Goal: Task Accomplishment & Management: Manage account settings

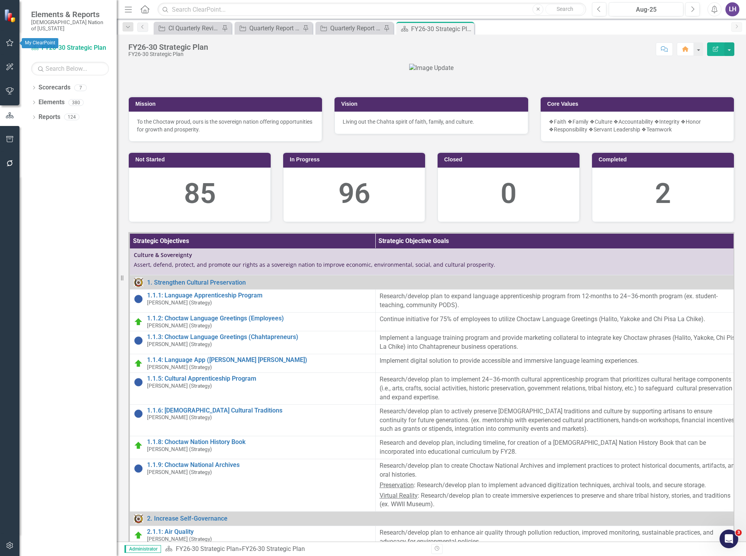
click at [9, 47] on button "button" at bounding box center [10, 43] width 18 height 16
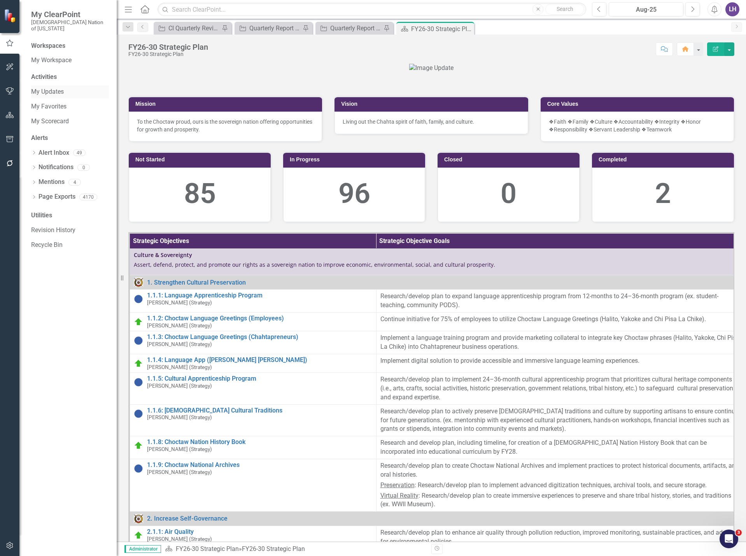
click at [47, 88] on link "My Updates" at bounding box center [70, 92] width 78 height 9
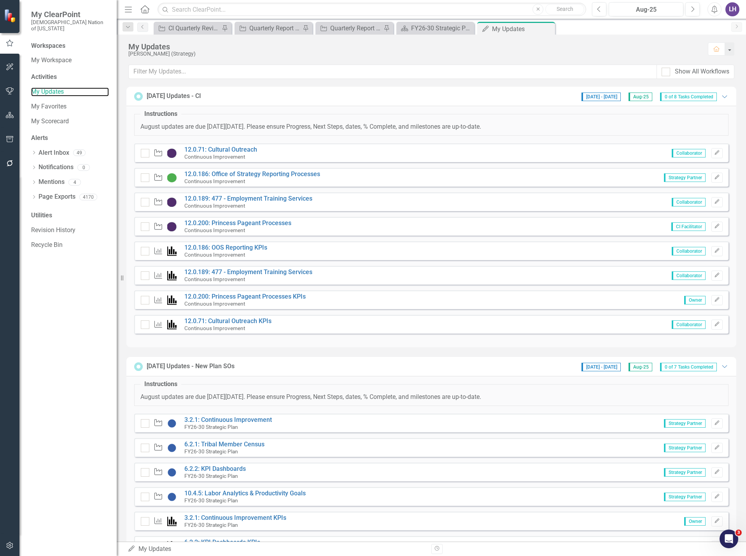
scroll to position [61, 0]
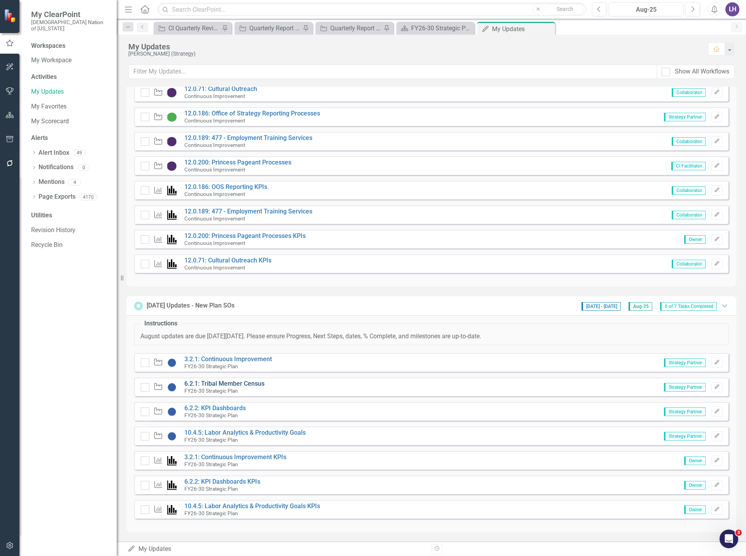
click at [219, 384] on link "6.2.1: Tribal Member Census" at bounding box center [224, 383] width 80 height 7
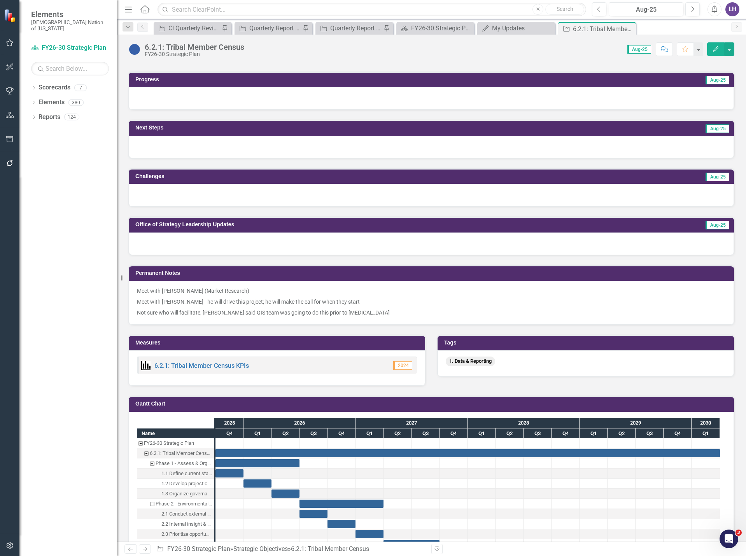
scroll to position [311, 0]
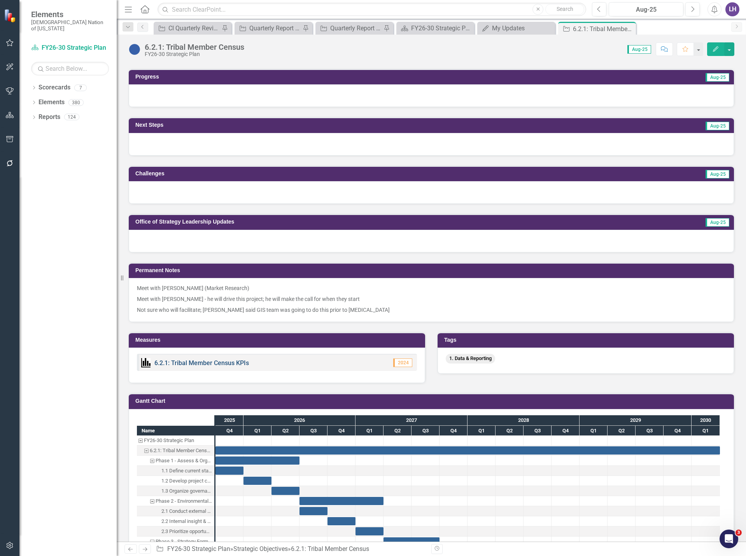
drag, startPoint x: 237, startPoint y: 361, endPoint x: 219, endPoint y: 366, distance: 19.0
click at [219, 366] on link "6.2.1: Tribal Member Census KPIs" at bounding box center [201, 363] width 95 height 7
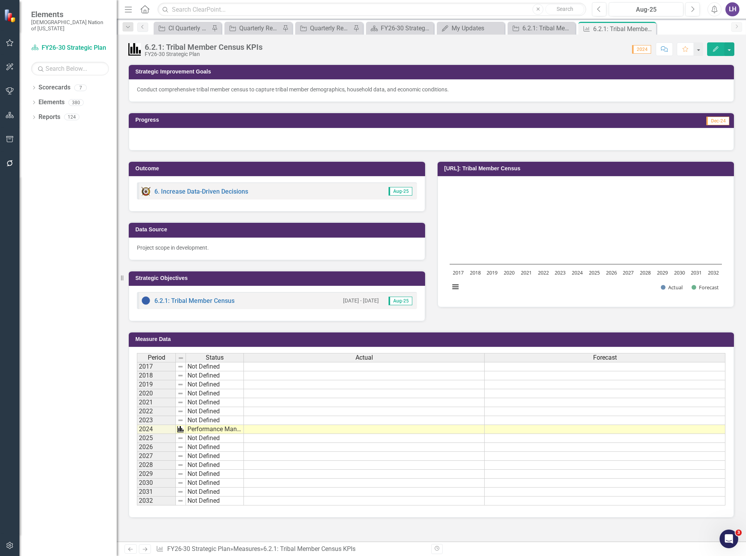
click at [717, 48] on icon "Edit" at bounding box center [715, 48] width 7 height 5
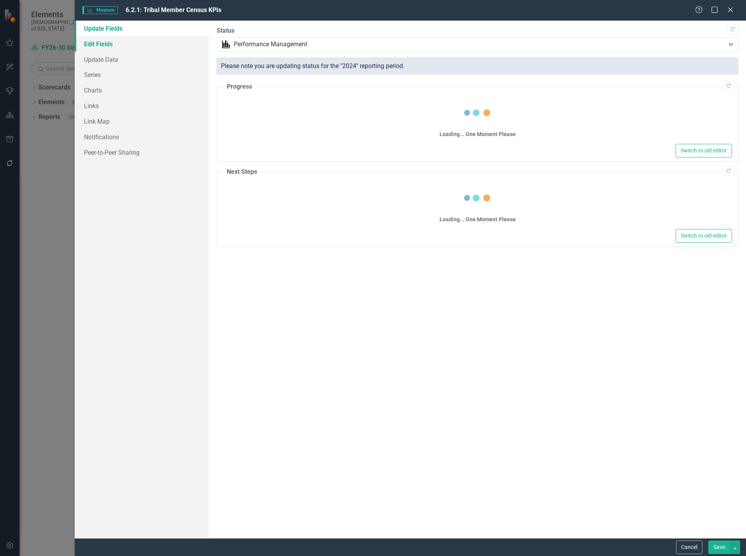
click at [109, 44] on link "Edit Fields" at bounding box center [142, 44] width 134 height 16
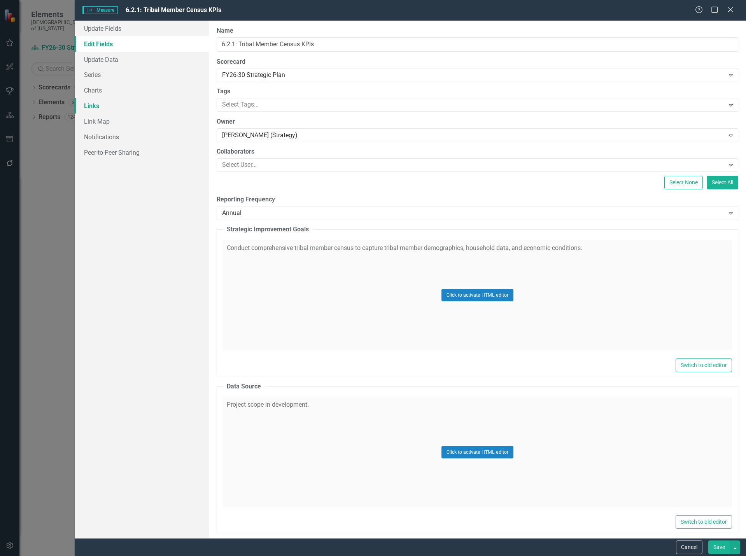
click at [116, 103] on link "Links" at bounding box center [142, 106] width 134 height 16
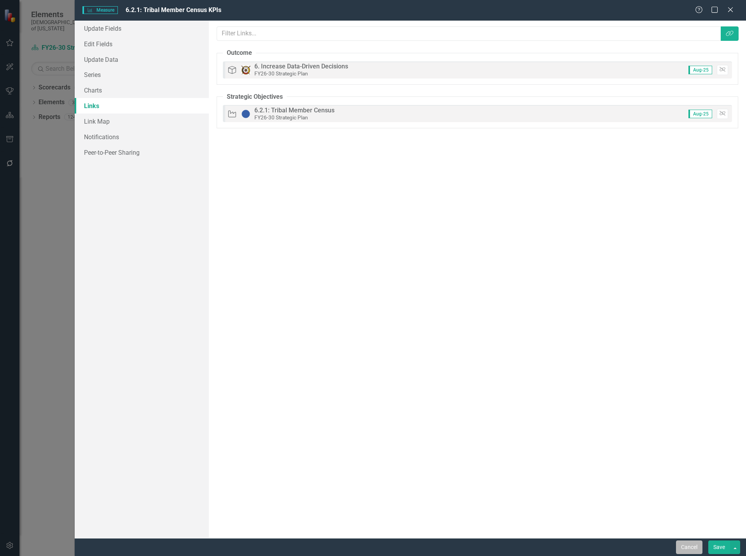
click at [693, 550] on button "Cancel" at bounding box center [689, 548] width 26 height 14
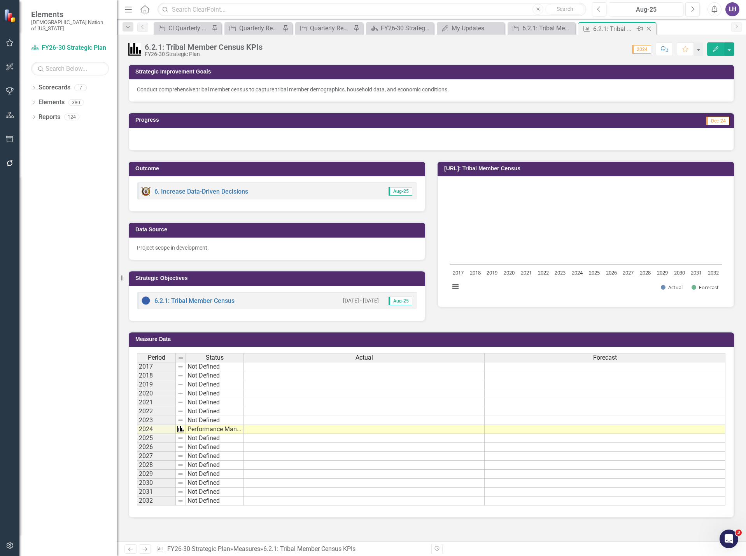
click at [647, 28] on icon "Close" at bounding box center [649, 29] width 8 height 6
click at [630, 30] on icon "Close" at bounding box center [629, 29] width 8 height 6
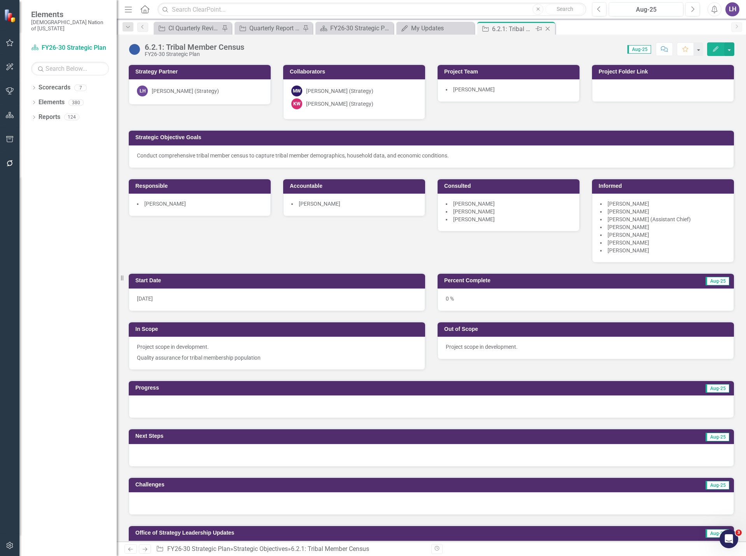
click at [549, 28] on icon "Close" at bounding box center [548, 29] width 8 height 6
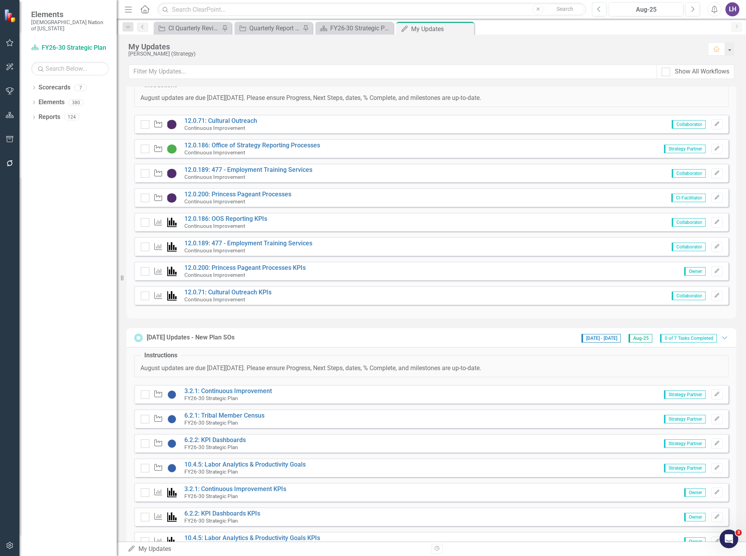
scroll to position [61, 0]
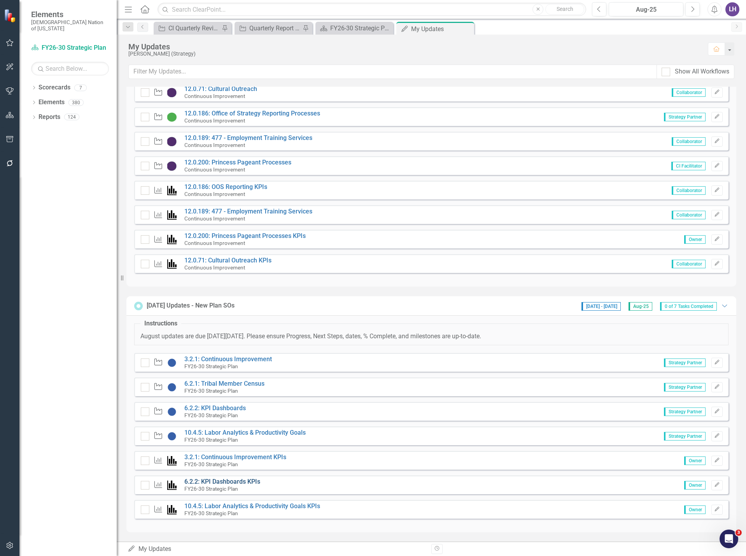
click at [236, 482] on link "6.2.2: KPI Dashboards KPIs" at bounding box center [222, 481] width 76 height 7
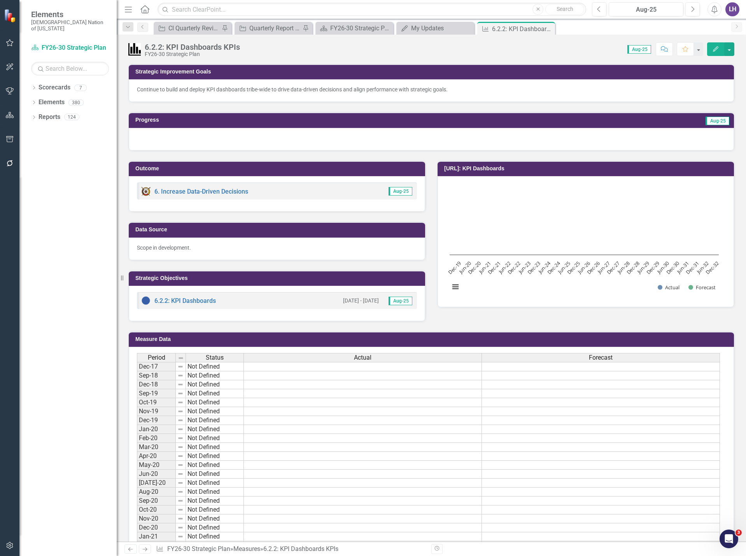
click at [719, 48] on button "Edit" at bounding box center [715, 49] width 17 height 14
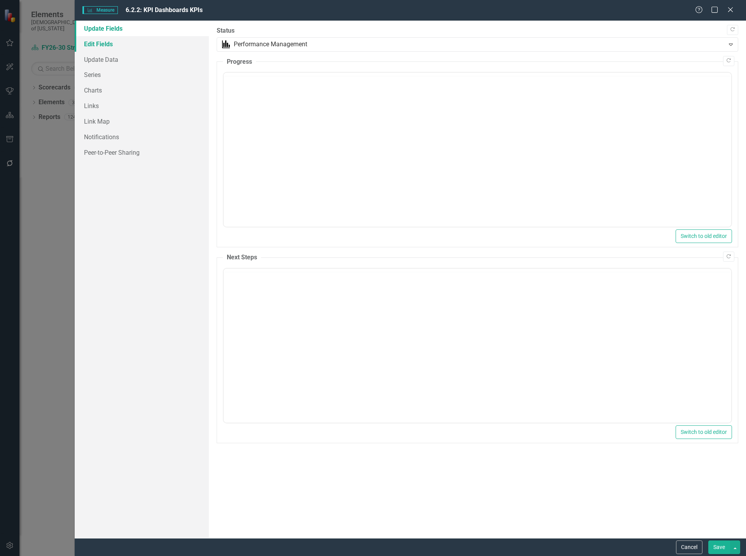
click at [97, 42] on link "Edit Fields" at bounding box center [142, 44] width 134 height 16
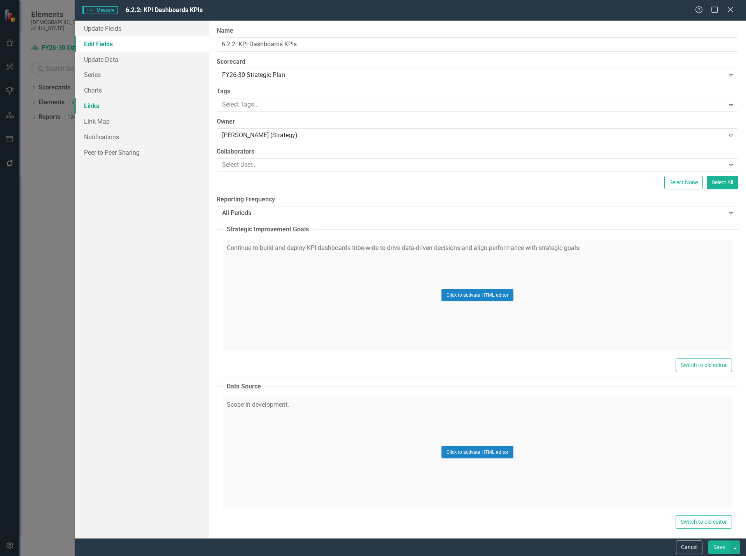
click at [98, 104] on link "Links" at bounding box center [142, 106] width 134 height 16
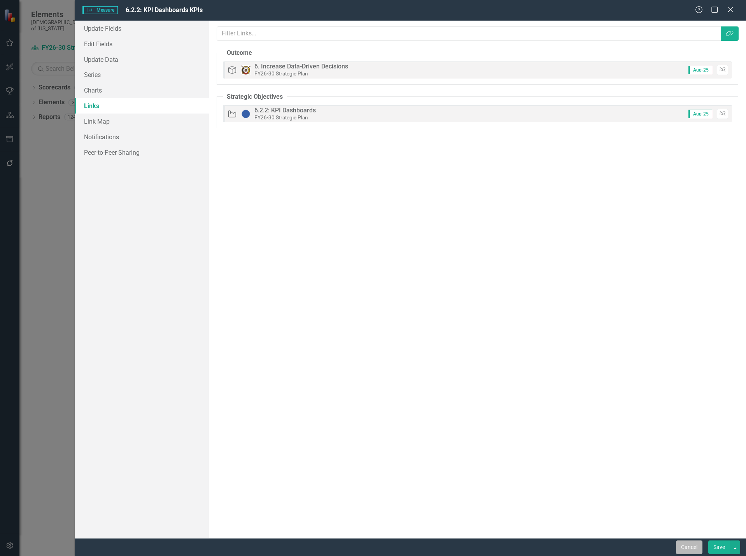
click at [692, 547] on button "Cancel" at bounding box center [689, 548] width 26 height 14
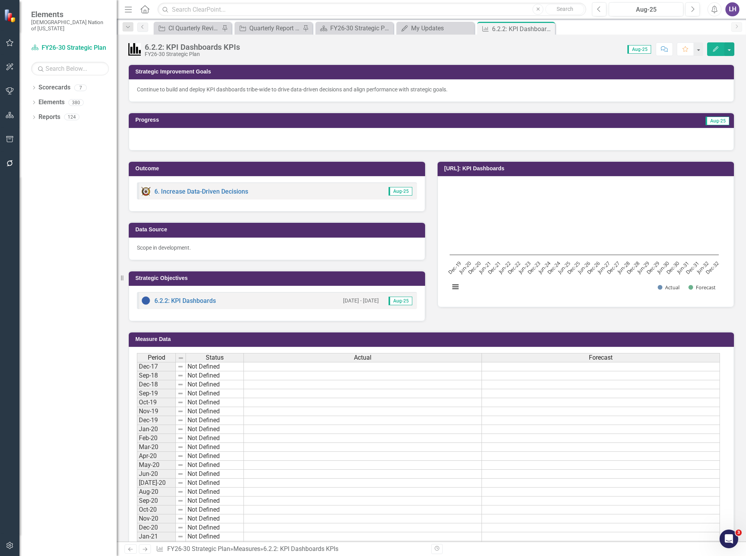
click at [14, 42] on button "button" at bounding box center [10, 43] width 18 height 16
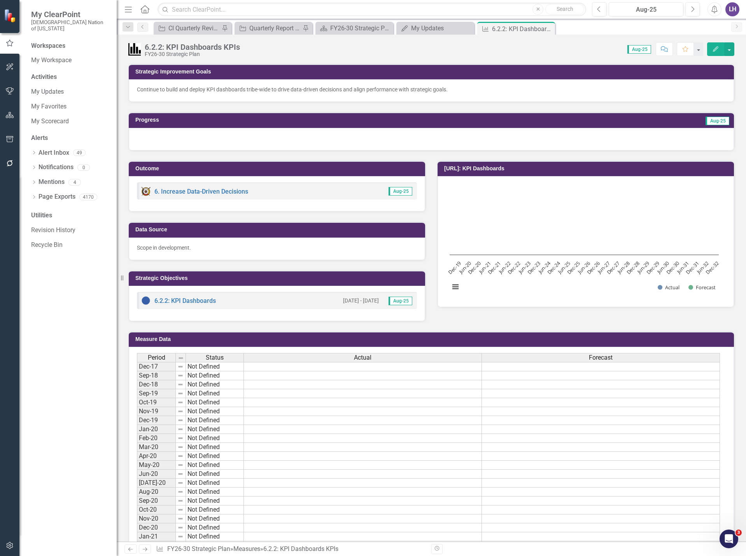
click at [13, 42] on icon "button" at bounding box center [9, 43] width 7 height 7
click at [58, 88] on link "My Updates" at bounding box center [70, 92] width 78 height 9
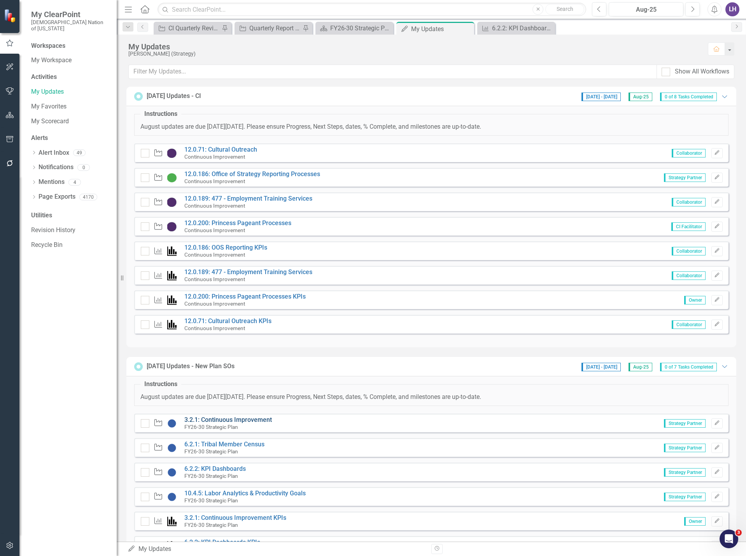
click at [244, 422] on link "3.2.1: Continuous Improvement" at bounding box center [228, 419] width 88 height 7
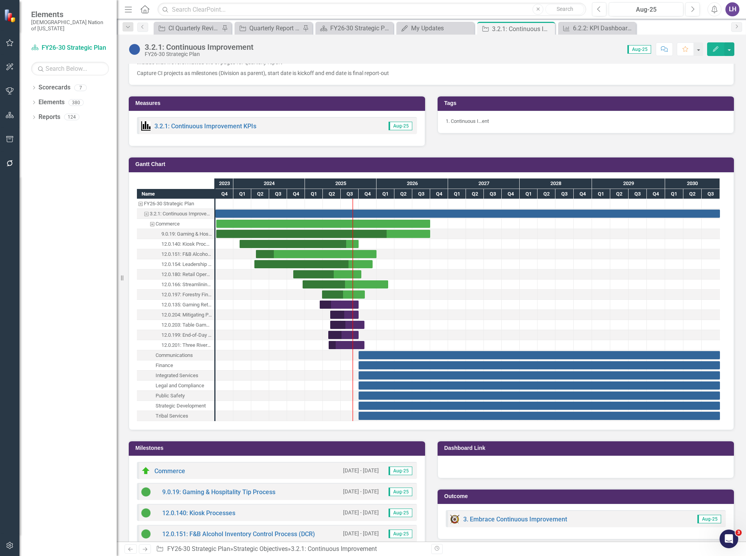
scroll to position [584, 0]
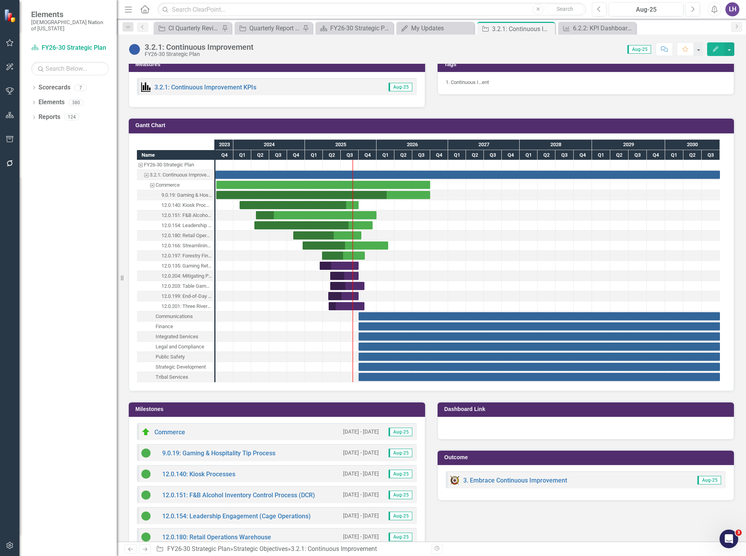
click at [136, 46] on img at bounding box center [134, 49] width 12 height 12
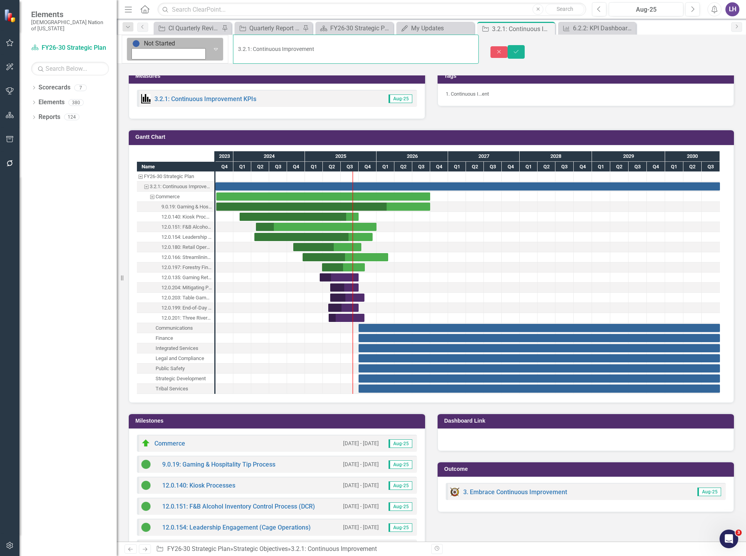
click at [233, 45] on input "3.2.1: Continuous Improvement" at bounding box center [356, 49] width 246 height 29
click at [212, 46] on icon "Expand" at bounding box center [216, 49] width 8 height 6
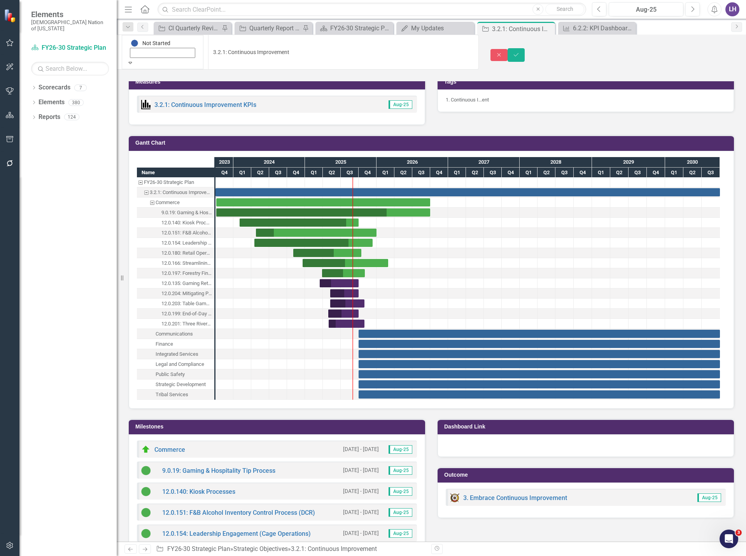
scroll to position [13, 0]
click at [525, 49] on button "Save" at bounding box center [516, 55] width 17 height 14
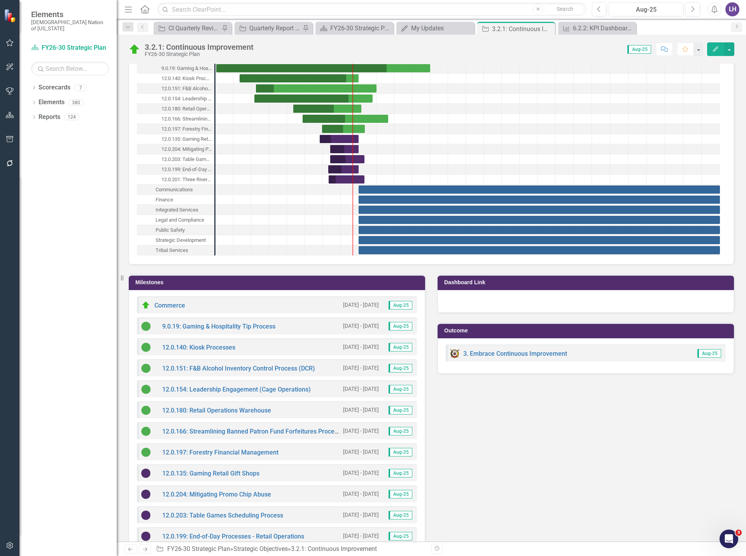
scroll to position [778, 0]
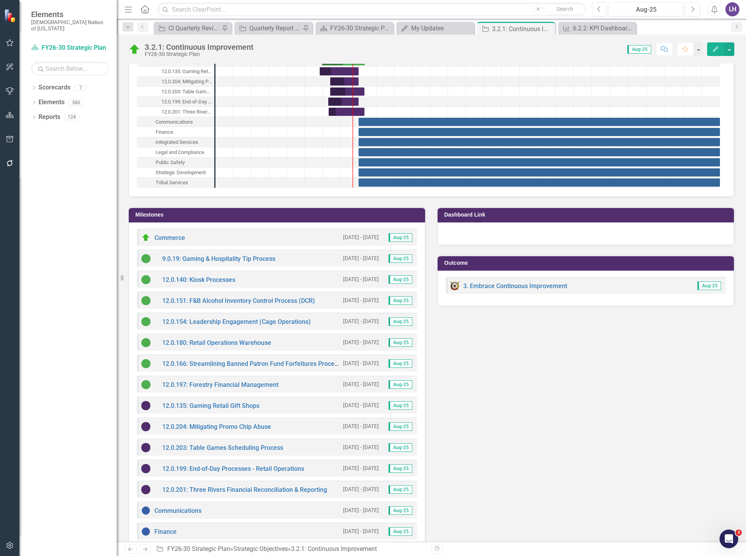
click at [714, 49] on icon "Edit" at bounding box center [715, 48] width 7 height 5
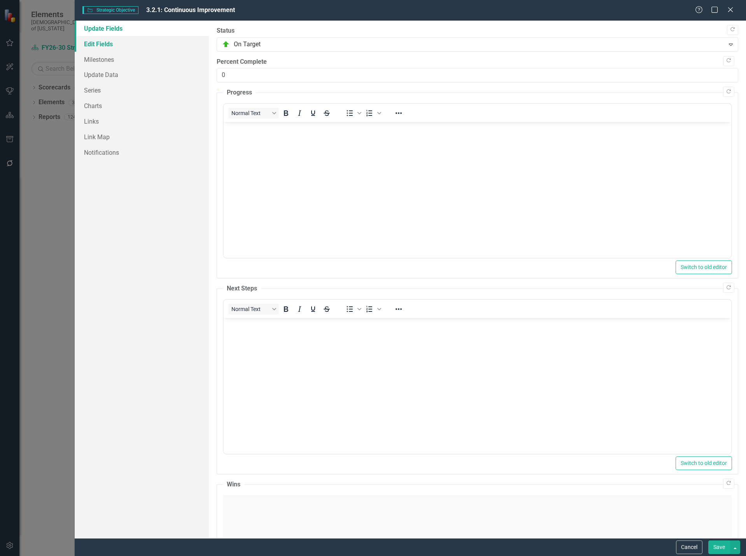
scroll to position [0, 0]
click at [110, 61] on link "Milestones" at bounding box center [142, 60] width 134 height 16
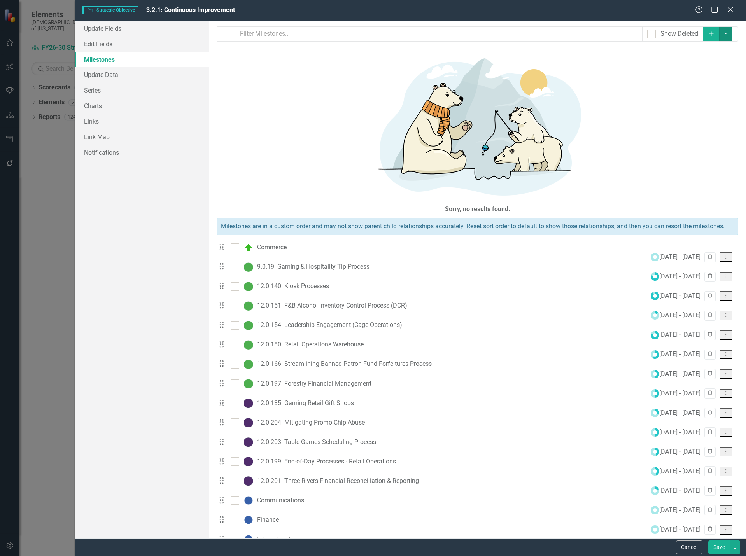
click at [729, 34] on button "button" at bounding box center [725, 34] width 13 height 14
click at [691, 61] on link "Add Multiple Add Multiple" at bounding box center [686, 62] width 92 height 14
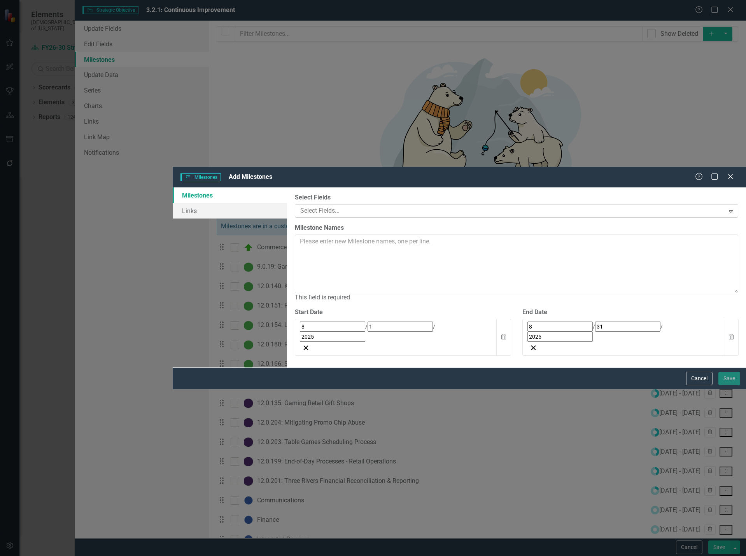
click at [328, 206] on div at bounding box center [510, 211] width 427 height 11
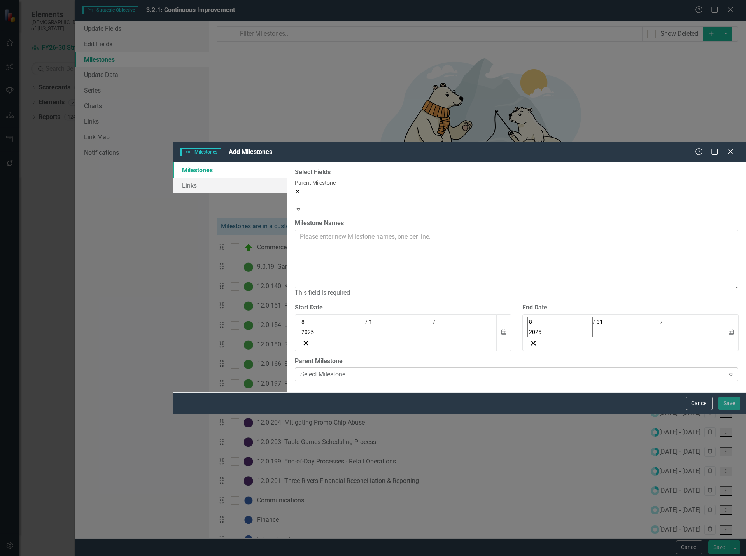
click at [317, 370] on div "Select Milestone..." at bounding box center [512, 374] width 424 height 9
type input "comm"
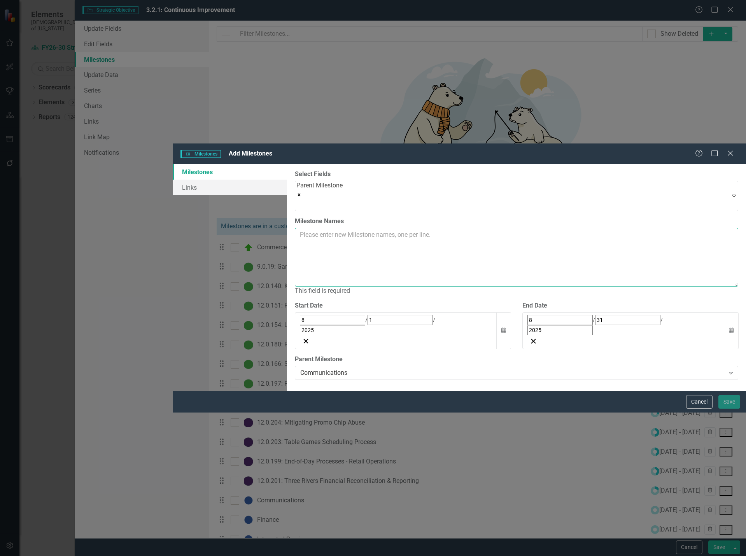
click at [344, 228] on textarea "Milestone Names" at bounding box center [517, 257] width 444 height 59
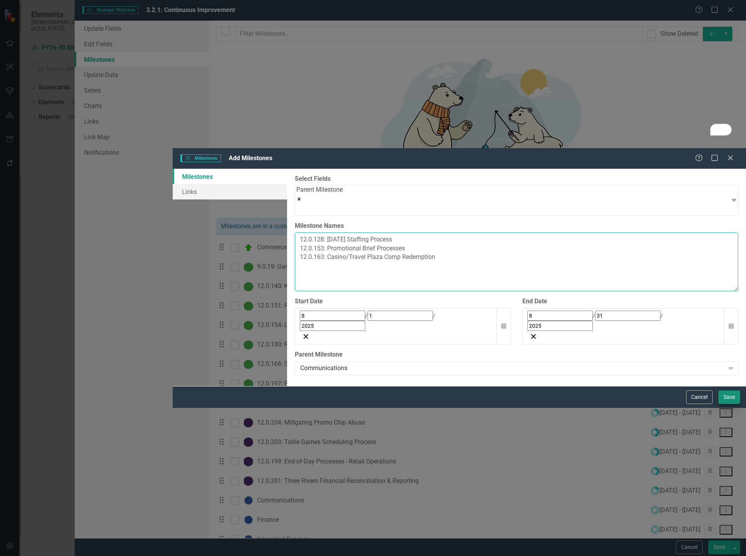
type textarea "12.0.128: Labor Day Staffing Process 12.0.153: Promotional Brief Processes 12.0…"
click at [726, 404] on button "Save" at bounding box center [730, 398] width 22 height 14
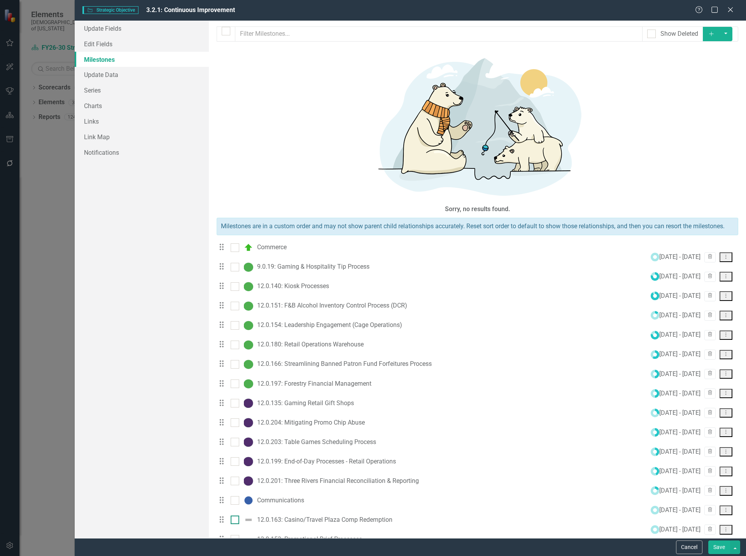
click at [256, 516] on div at bounding box center [250, 520] width 13 height 9
click at [236, 516] on input "checkbox" at bounding box center [233, 518] width 5 height 5
click at [243, 516] on div at bounding box center [244, 520] width 26 height 9
click at [236, 516] on input "checkbox" at bounding box center [233, 518] width 5 height 5
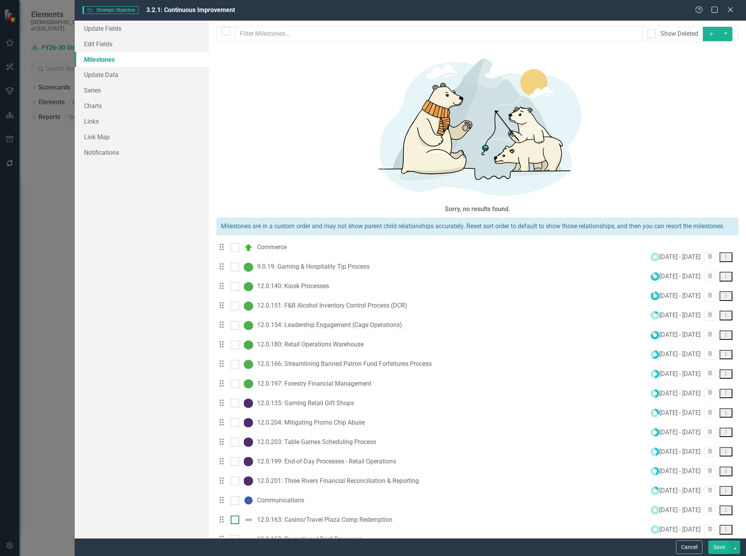
checkbox input "true"
click at [235, 535] on input "checkbox" at bounding box center [233, 537] width 5 height 5
checkbox input "true"
click at [726, 36] on button "button" at bounding box center [725, 34] width 13 height 14
click at [689, 76] on link "Edit Multiple Edit Multiple" at bounding box center [686, 77] width 92 height 14
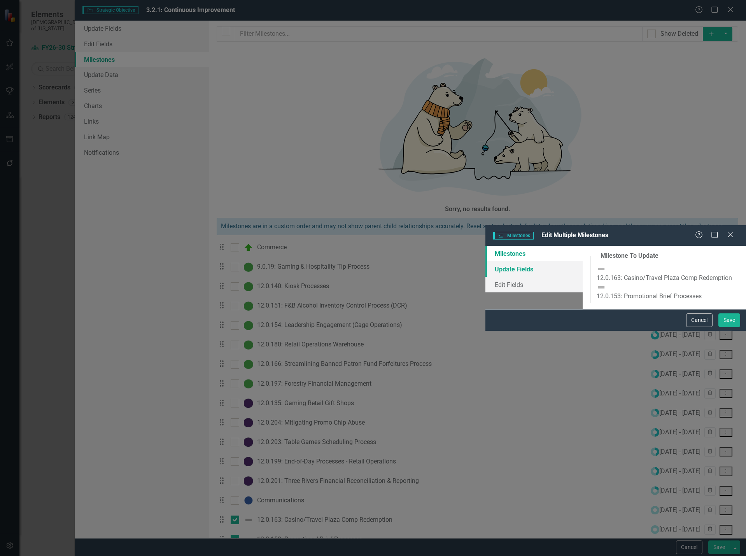
click at [486, 261] on link "Update Fields" at bounding box center [534, 269] width 97 height 16
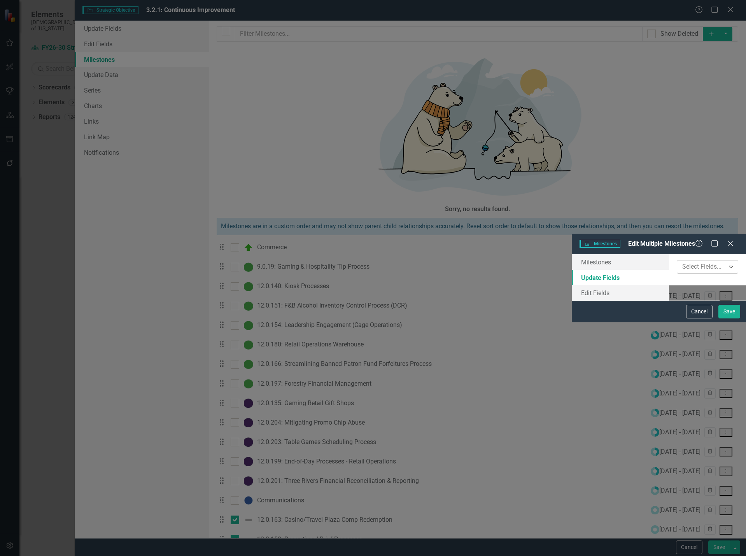
click at [679, 262] on div at bounding box center [701, 267] width 45 height 11
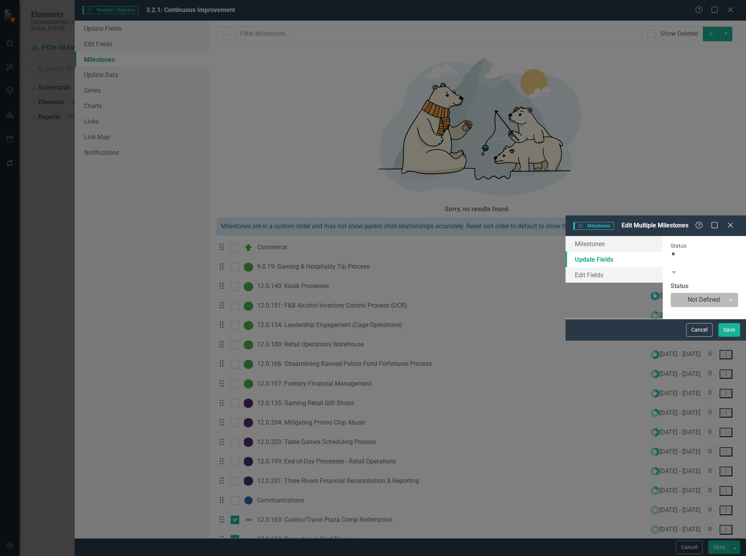
click at [676, 295] on div at bounding box center [698, 300] width 44 height 11
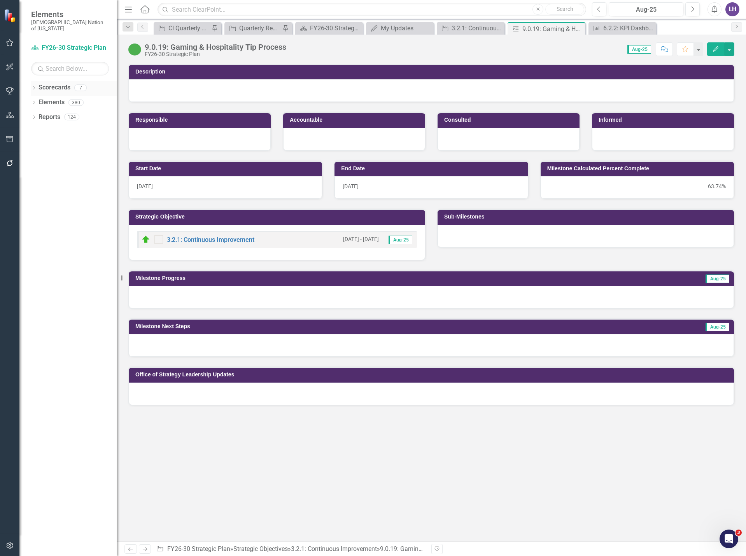
click at [33, 86] on icon "Dropdown" at bounding box center [33, 88] width 5 height 4
click at [84, 113] on link "Continuous Improvement" at bounding box center [80, 117] width 74 height 9
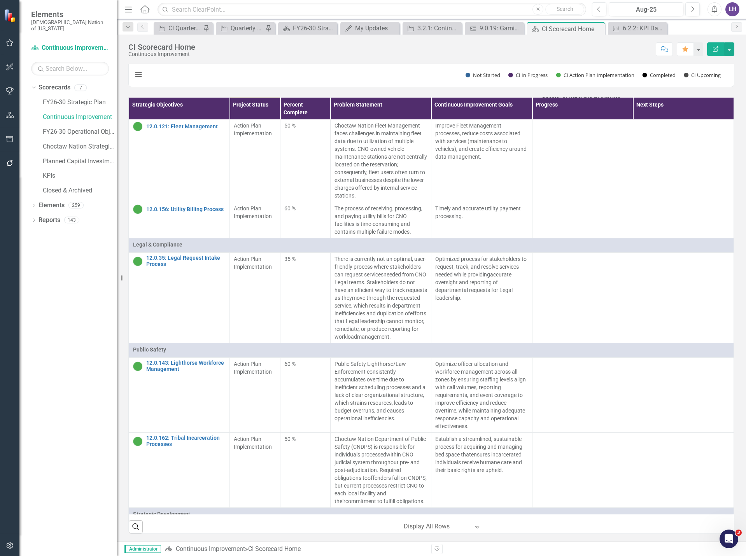
scroll to position [3113, 0]
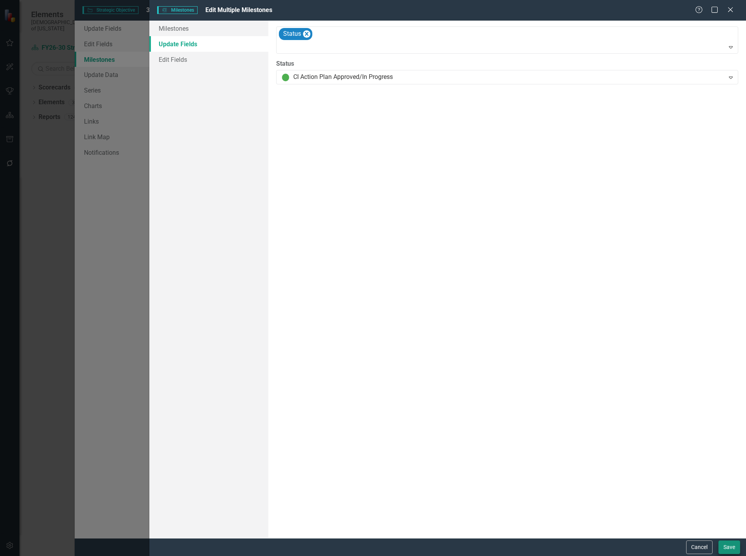
scroll to position [778, 0]
click at [734, 551] on button "Save" at bounding box center [730, 548] width 22 height 14
checkbox input "false"
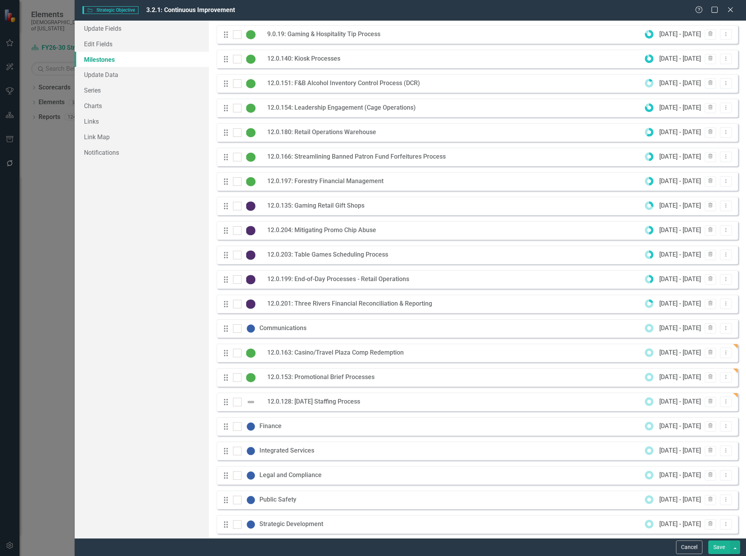
scroll to position [78, 0]
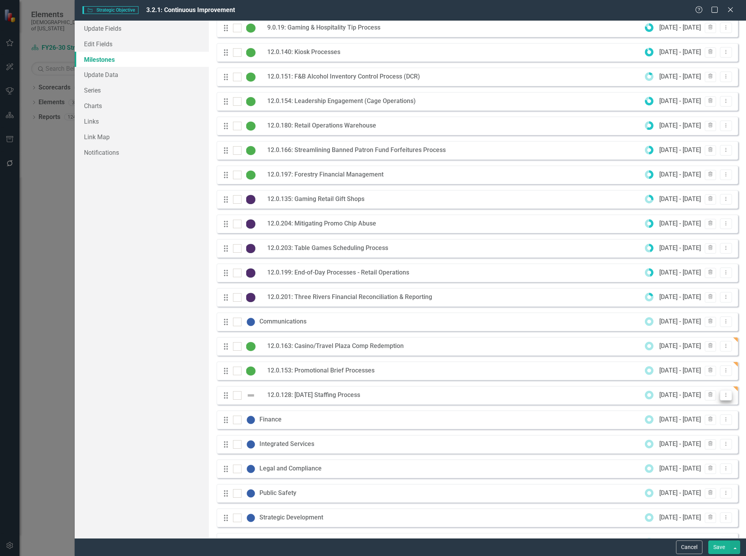
click at [723, 398] on icon "Dropdown Menu" at bounding box center [726, 395] width 7 height 5
click at [703, 416] on link "Edit Edit Milestone" at bounding box center [689, 417] width 73 height 14
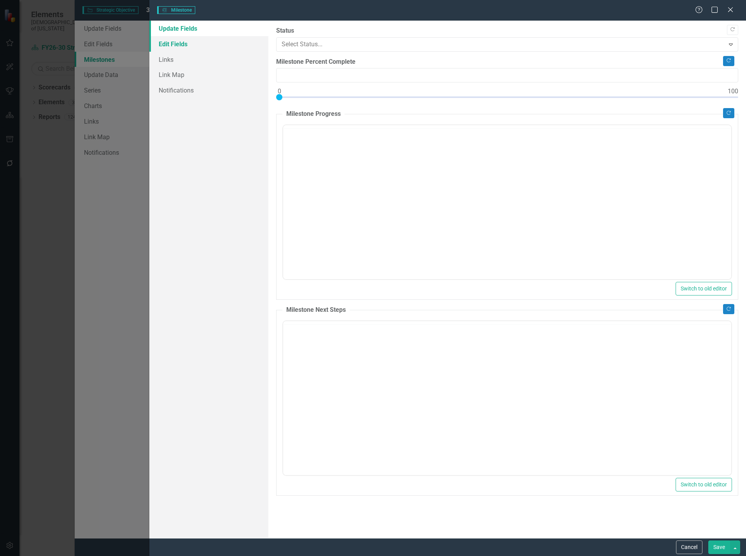
type input "0"
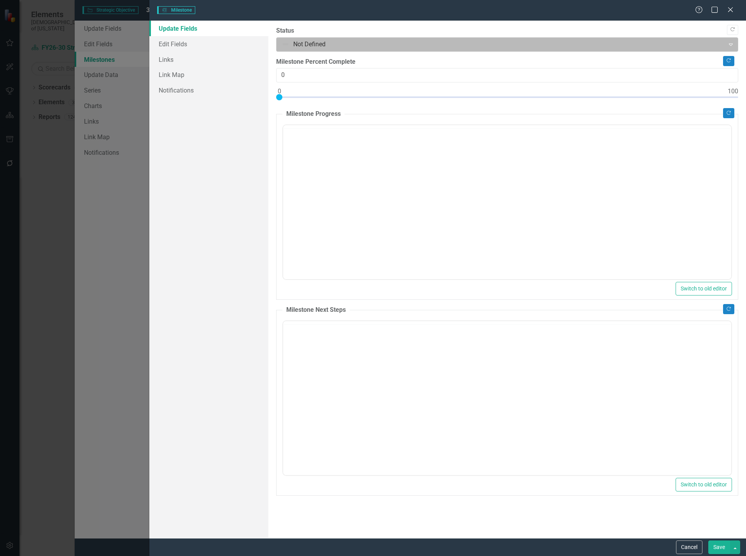
click at [347, 40] on div at bounding box center [501, 44] width 438 height 11
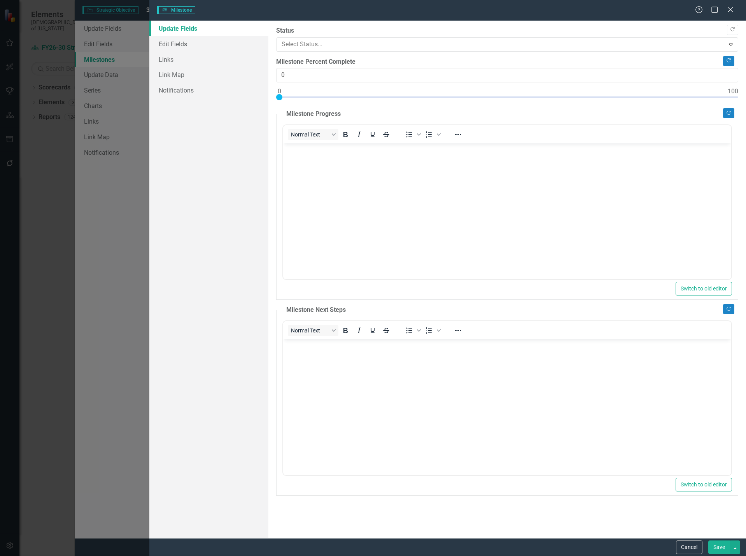
scroll to position [0, 0]
click at [721, 549] on button "Save" at bounding box center [720, 548] width 22 height 14
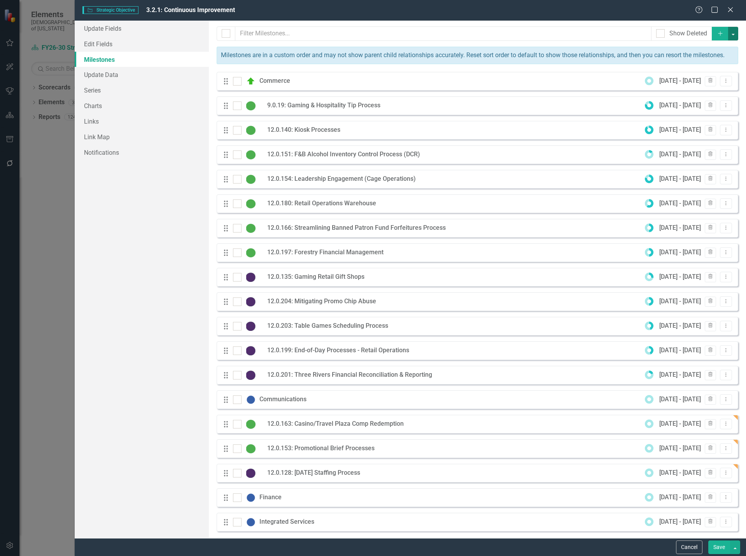
click at [728, 35] on button "button" at bounding box center [733, 34] width 10 height 14
click at [687, 60] on link "Add Multiple Add Multiple" at bounding box center [686, 62] width 92 height 14
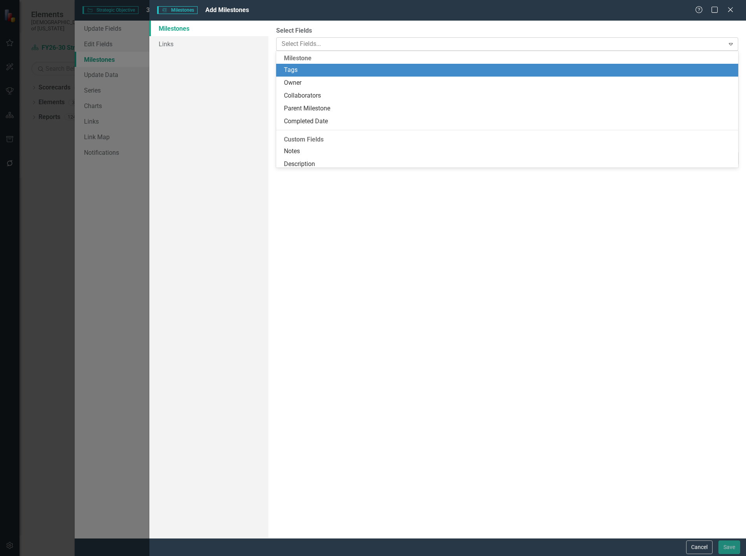
click at [310, 42] on div at bounding box center [502, 44] width 446 height 11
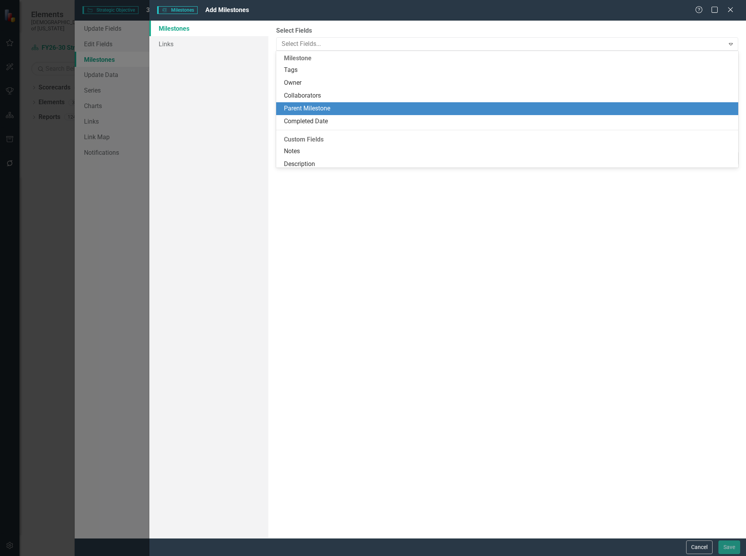
click at [312, 102] on div "Parent Milestone" at bounding box center [507, 108] width 462 height 13
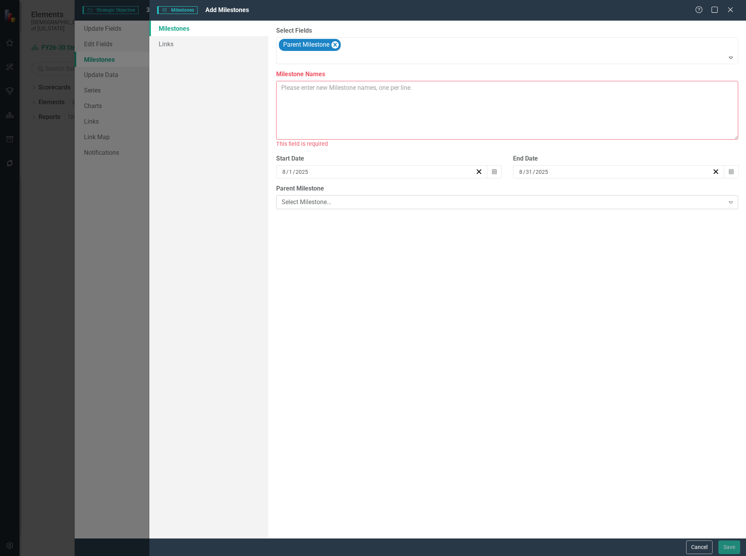
click at [318, 202] on div "Select Milestone..." at bounding box center [503, 202] width 443 height 9
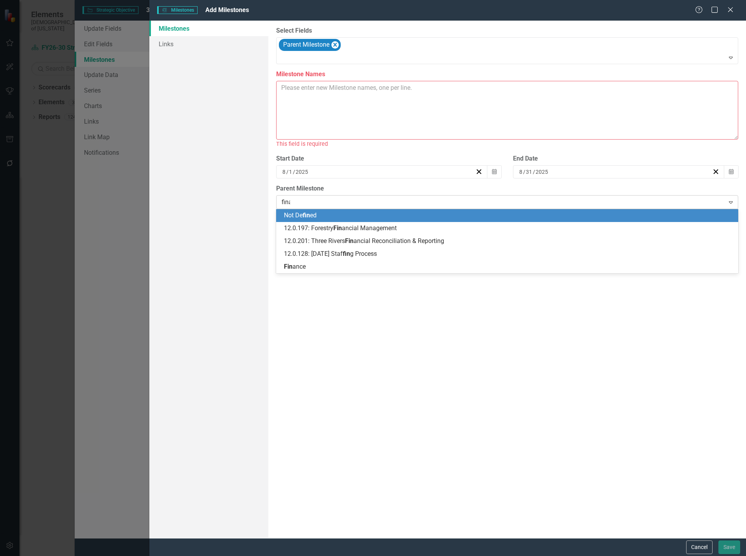
type input "finan"
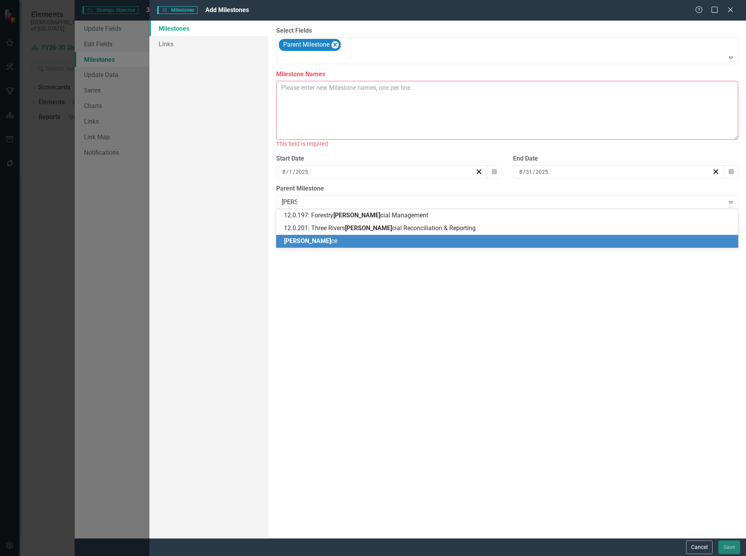
click at [315, 242] on div "Finan ce" at bounding box center [509, 241] width 450 height 9
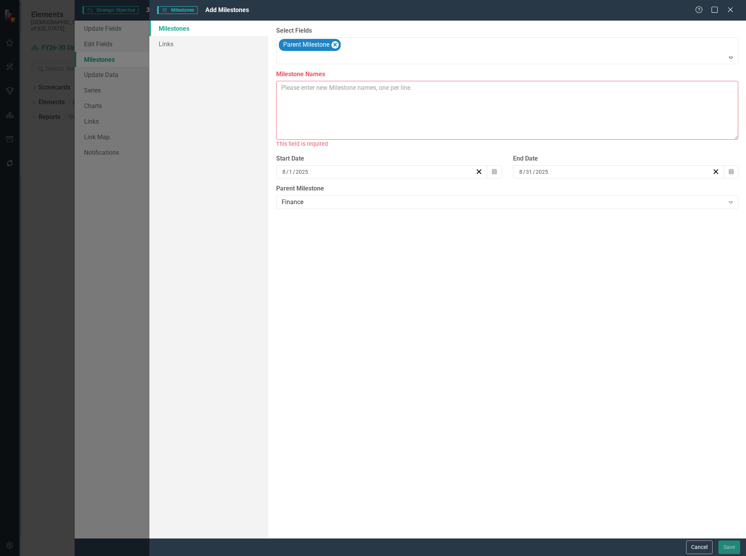
click at [324, 115] on textarea "Milestone Names" at bounding box center [507, 110] width 462 height 59
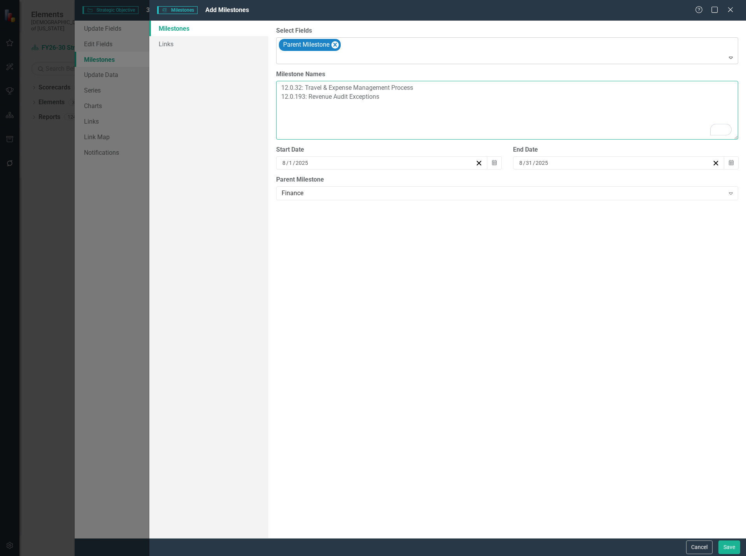
type textarea "12.0.32: Travel & Expense Management Process 12.0.193: Revenue Audit Exceptions"
click at [321, 55] on div at bounding box center [508, 58] width 459 height 11
click at [479, 311] on div "ClearPoint Can Do More! How ClearPoint Can Help Close Enterprise plans can auto…" at bounding box center [507, 280] width 478 height 518
click at [728, 550] on button "Save" at bounding box center [730, 548] width 22 height 14
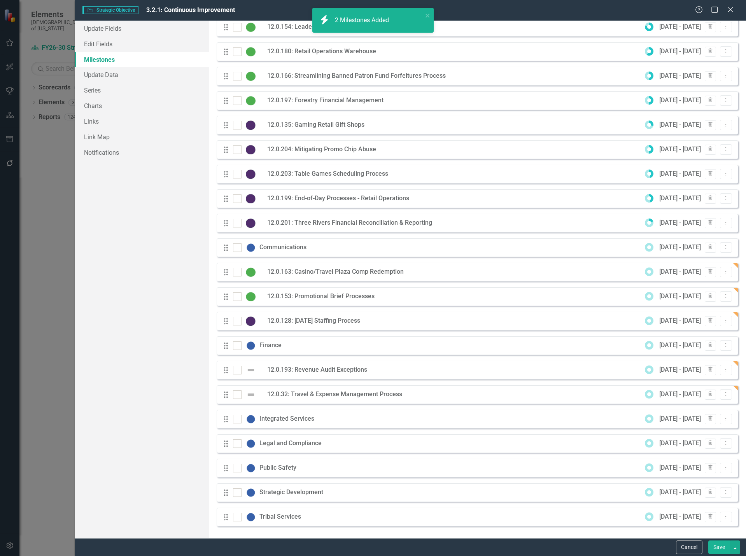
scroll to position [161, 0]
click at [720, 369] on button "Dropdown Menu" at bounding box center [726, 370] width 12 height 11
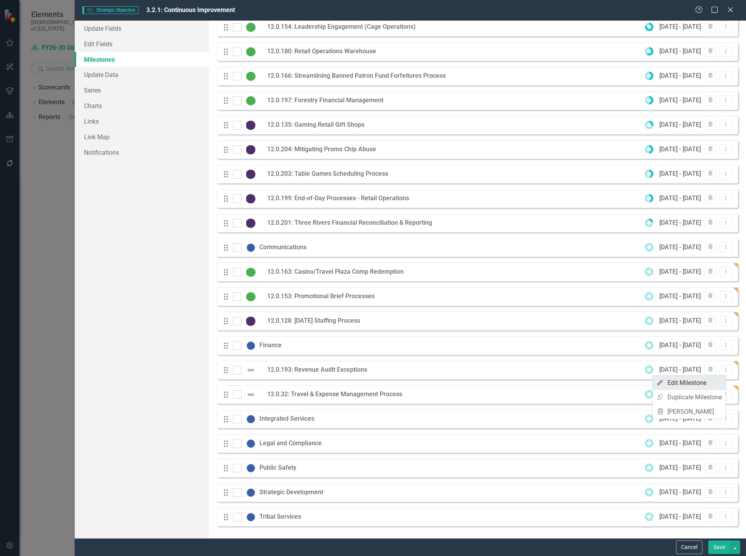
click at [701, 380] on link "Edit Edit Milestone" at bounding box center [689, 383] width 73 height 14
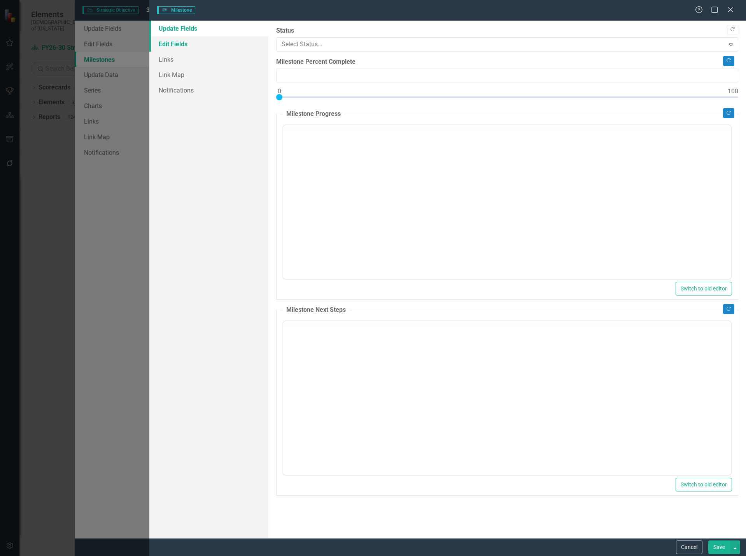
type input "0"
click at [192, 44] on link "Edit Fields" at bounding box center [208, 44] width 119 height 16
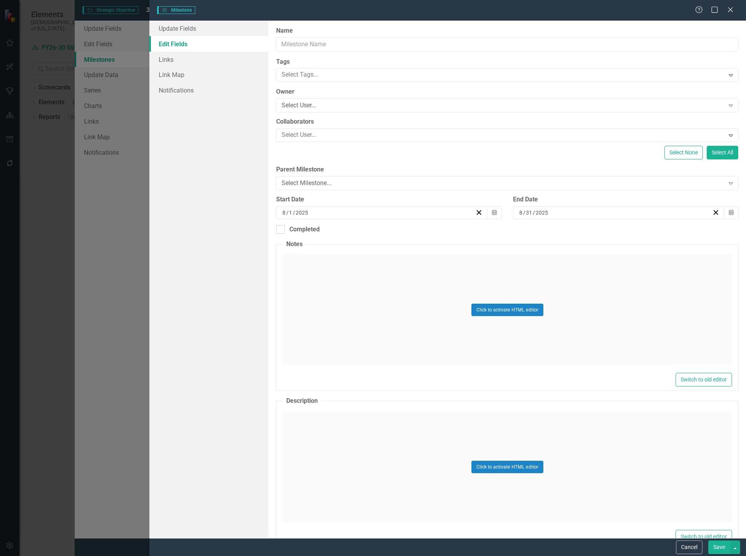
type input "12.0.193: Revenue Audit Exceptions"
click at [185, 26] on link "Update Fields" at bounding box center [208, 29] width 119 height 16
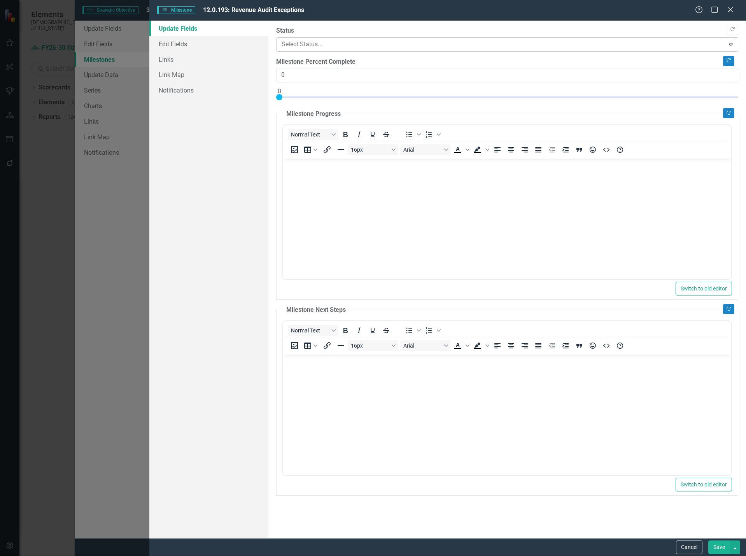
click at [323, 43] on div at bounding box center [501, 44] width 438 height 11
click at [717, 547] on button "Save" at bounding box center [720, 548] width 22 height 14
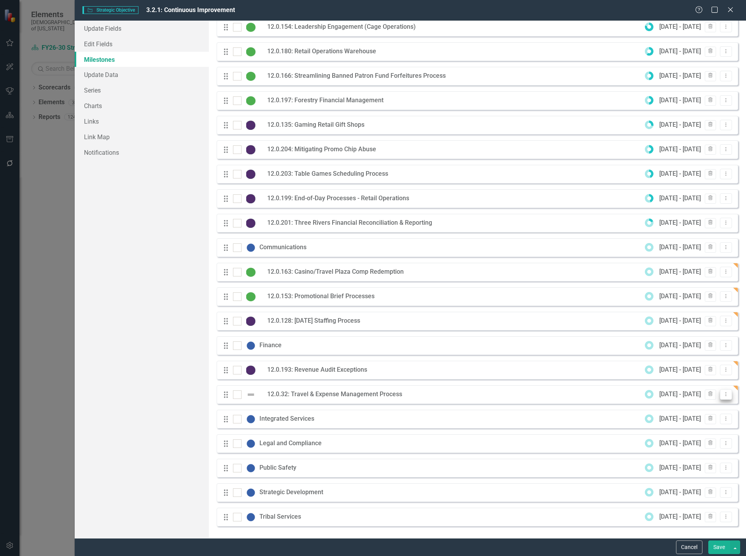
click at [723, 396] on icon "Dropdown Menu" at bounding box center [726, 394] width 7 height 5
click at [688, 404] on link "Edit Edit Milestone" at bounding box center [689, 407] width 73 height 14
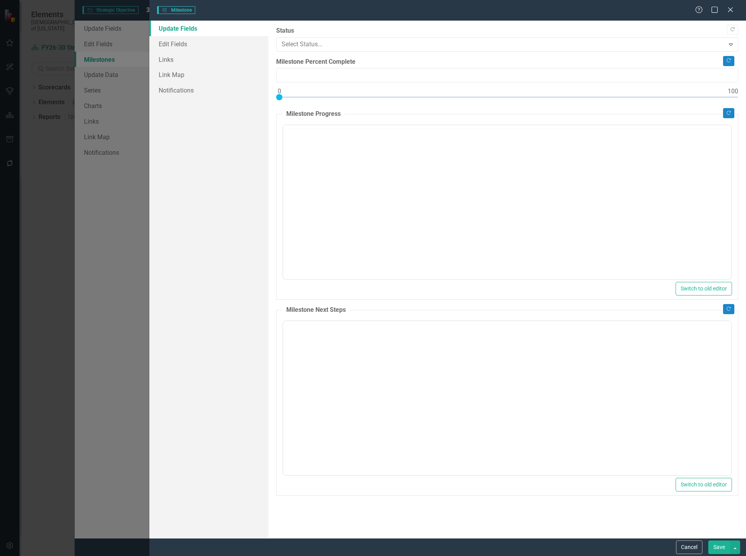
type input "0"
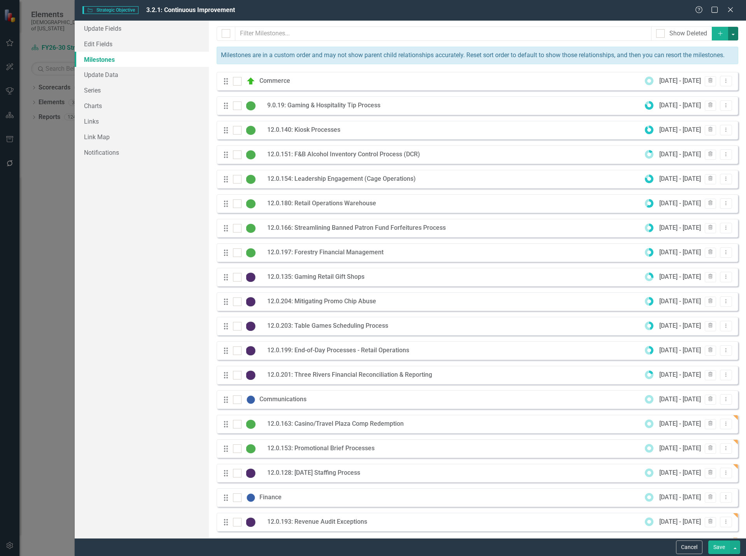
click at [729, 30] on button "button" at bounding box center [733, 34] width 10 height 14
click at [682, 61] on link "Add Multiple Add Multiple" at bounding box center [686, 62] width 92 height 14
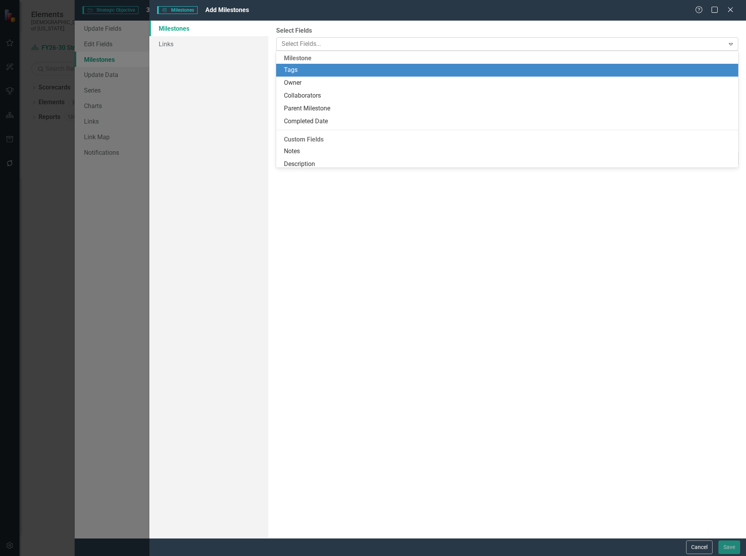
click at [316, 46] on div at bounding box center [502, 44] width 446 height 11
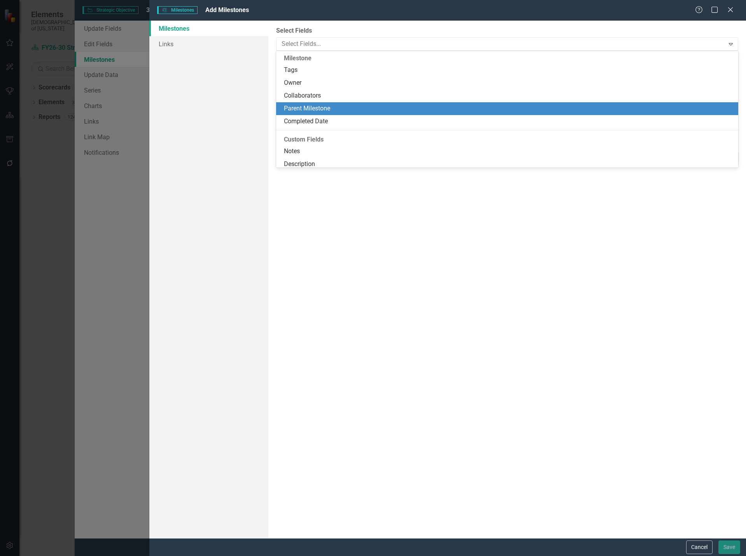
click at [308, 102] on div "Parent Milestone" at bounding box center [507, 108] width 462 height 13
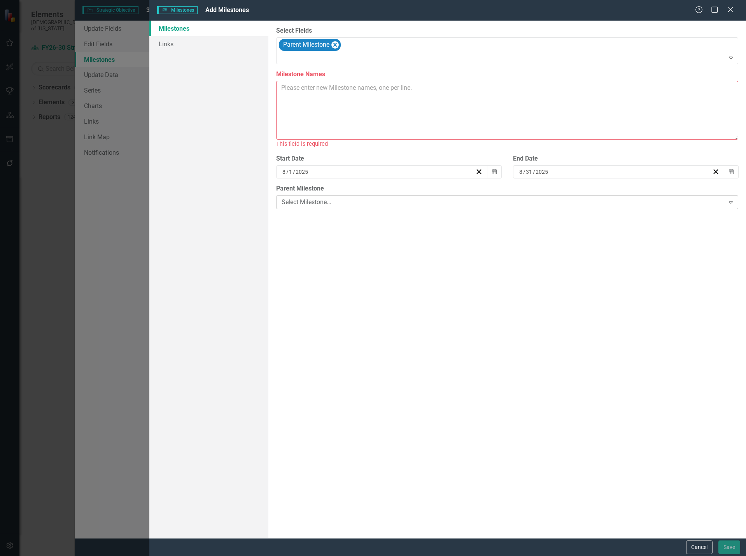
click at [321, 200] on div "Select Milestone..." at bounding box center [503, 202] width 443 height 9
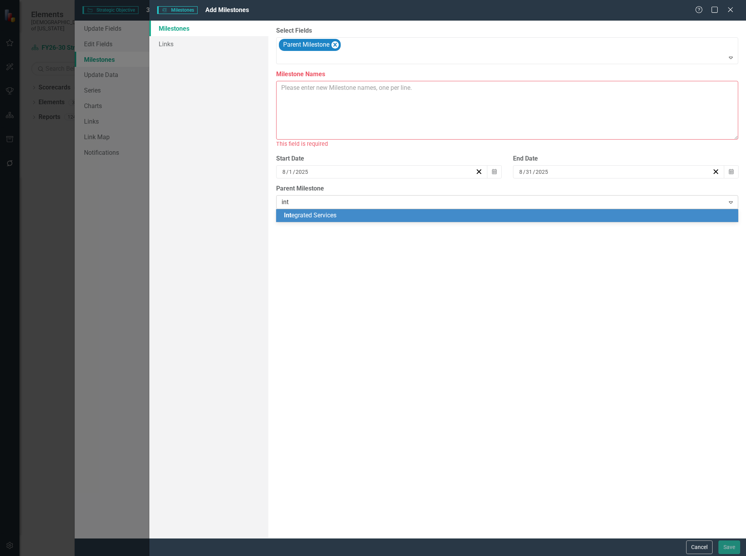
type input "inte"
click at [323, 216] on span "Inte grated Services" at bounding box center [310, 215] width 53 height 7
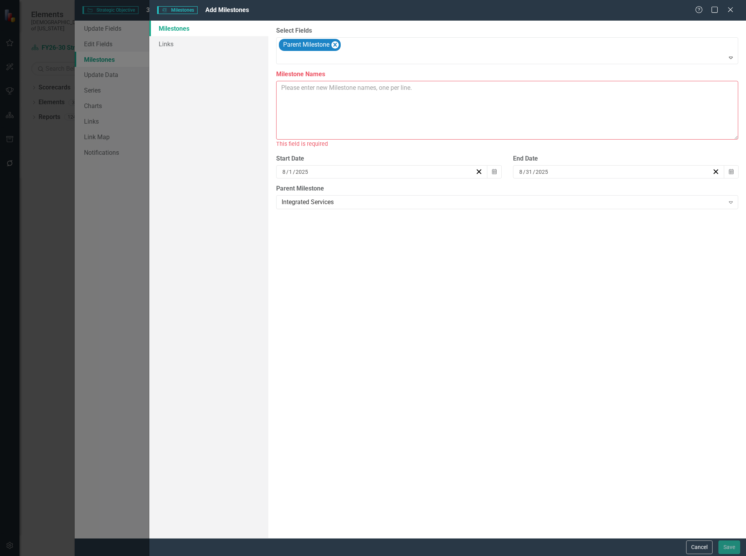
click at [325, 110] on textarea "Milestone Names" at bounding box center [507, 110] width 462 height 59
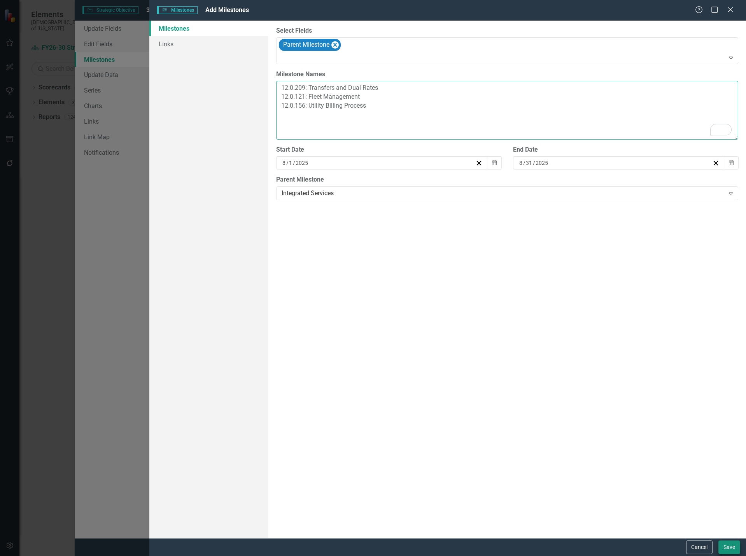
type textarea "12.0.209: Transfers and Dual Rates 12.0.121: Fleet Management 12.0.156: Utility…"
click at [727, 547] on button "Save" at bounding box center [730, 548] width 22 height 14
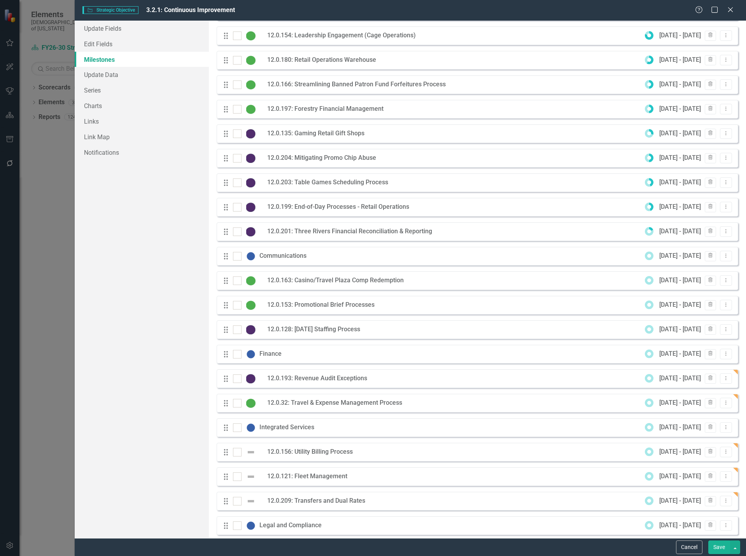
scroll to position [195, 0]
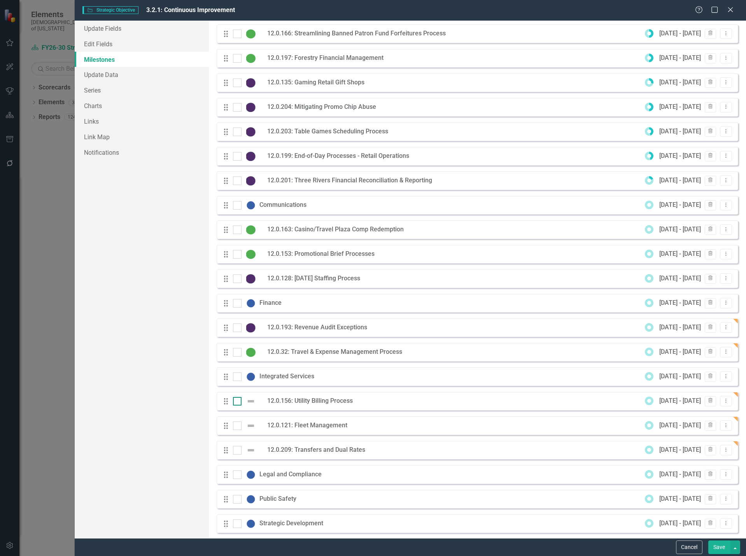
click at [235, 402] on input "checkbox" at bounding box center [235, 399] width 5 height 5
checkbox input "true"
click at [234, 427] on input "checkbox" at bounding box center [235, 424] width 5 height 5
checkbox input "true"
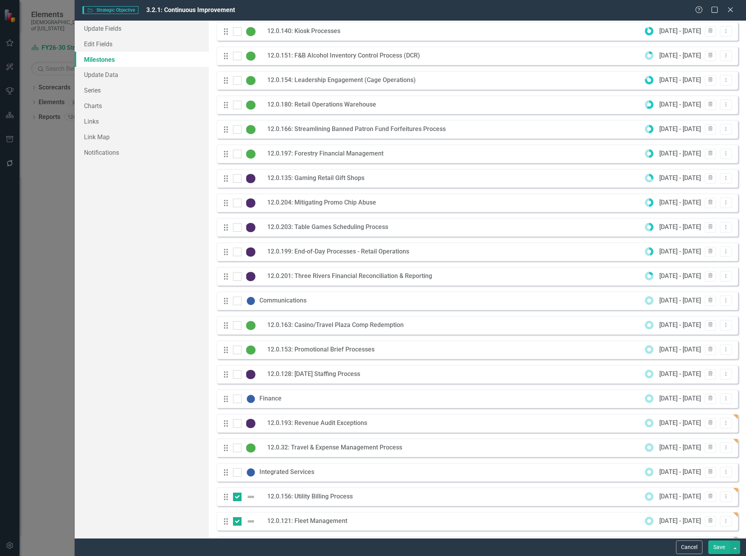
scroll to position [0, 0]
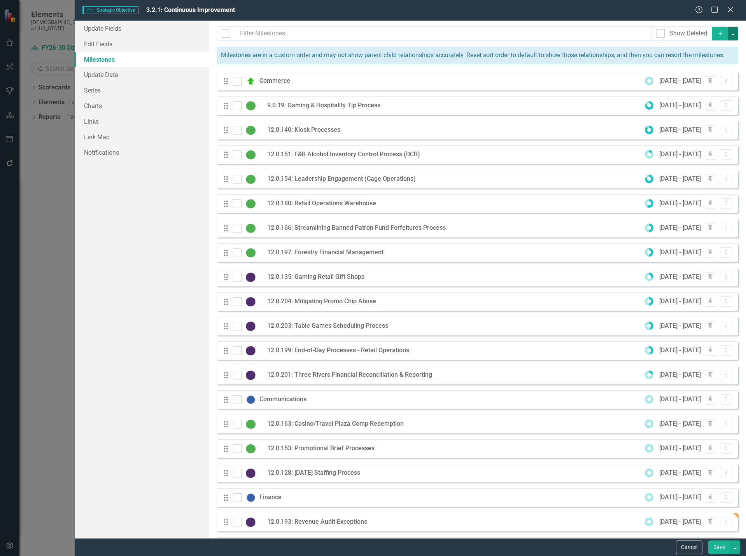
click at [728, 35] on button "button" at bounding box center [733, 34] width 10 height 14
click at [679, 76] on link "Edit Multiple Edit Multiple" at bounding box center [686, 77] width 92 height 14
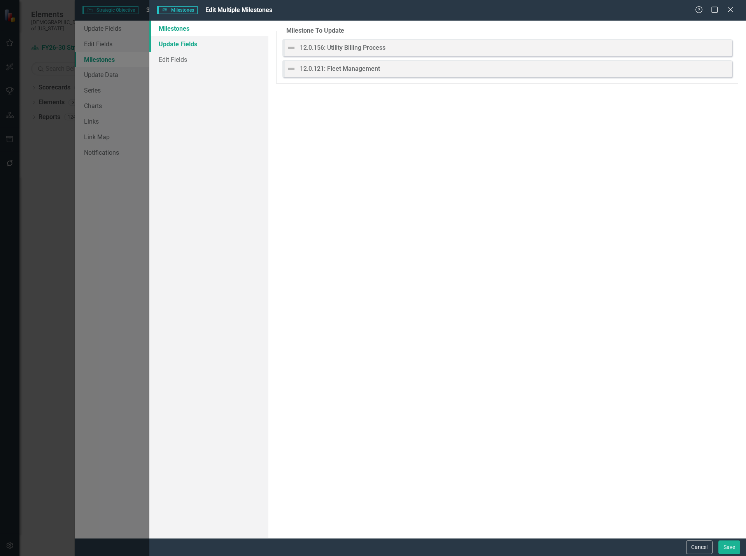
click at [166, 39] on link "Update Fields" at bounding box center [208, 44] width 119 height 16
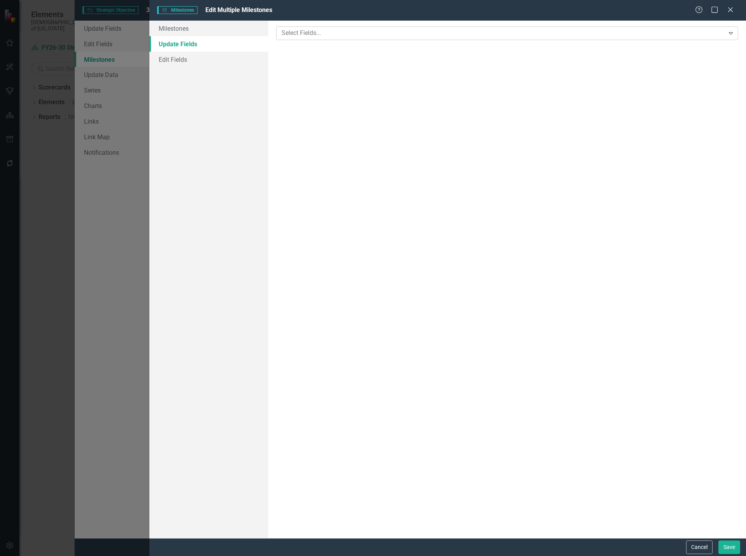
click at [321, 27] on div "Select Fields..." at bounding box center [501, 33] width 446 height 12
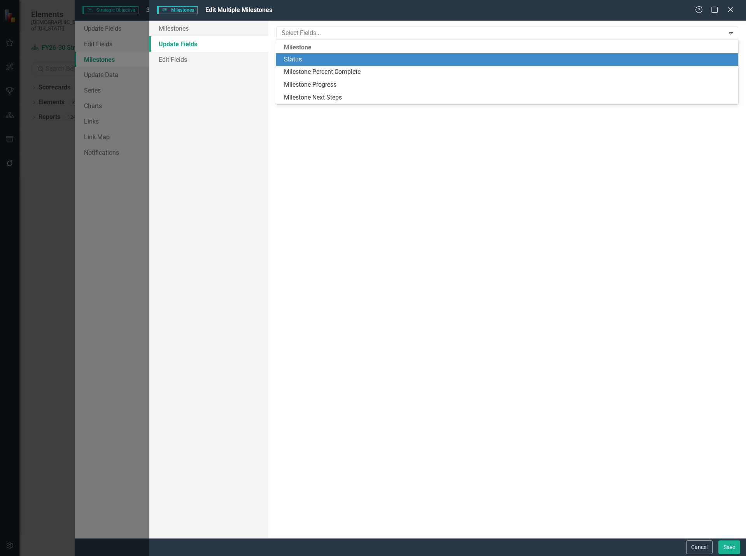
click at [319, 57] on div "Status" at bounding box center [509, 59] width 450 height 9
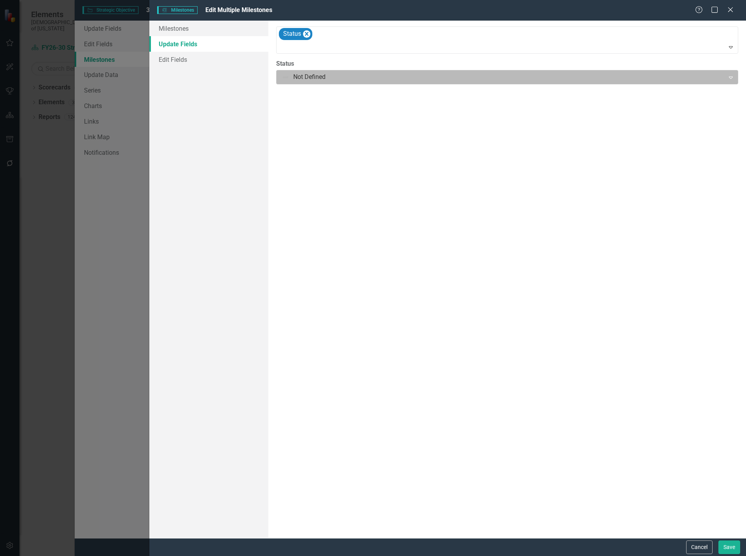
click at [309, 73] on div at bounding box center [501, 77] width 438 height 11
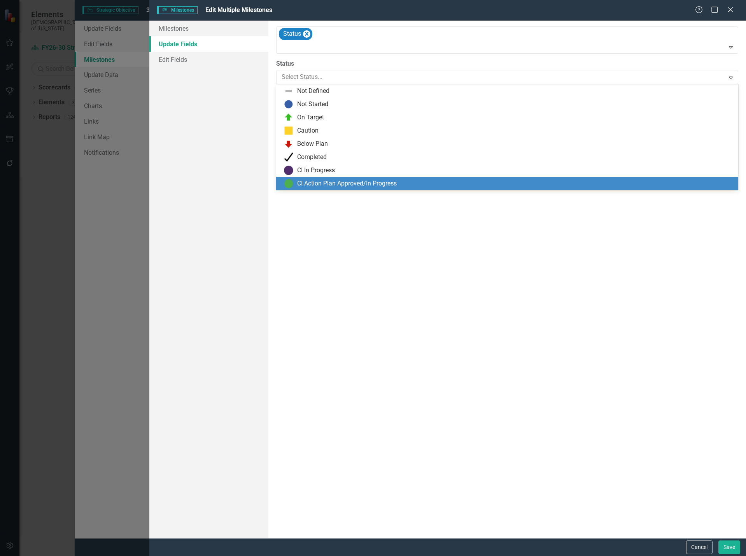
click at [317, 182] on div "CI Action Plan Approved/In Progress" at bounding box center [347, 183] width 100 height 9
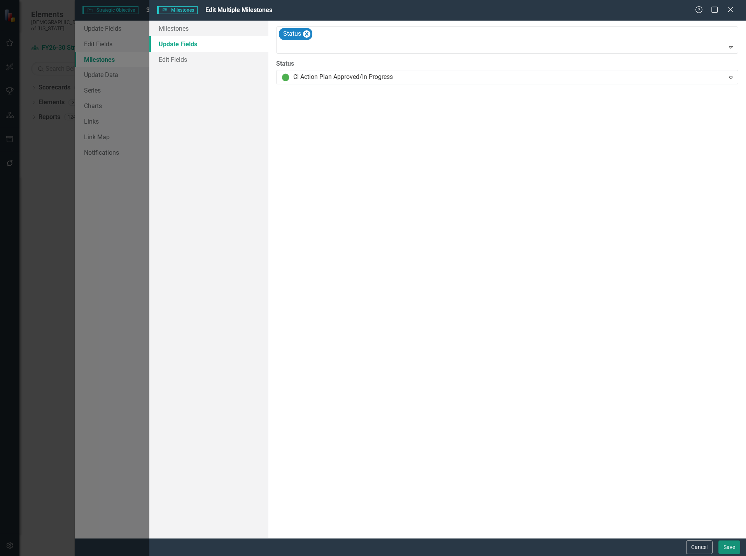
click at [722, 550] on button "Save" at bounding box center [730, 548] width 22 height 14
checkbox input "false"
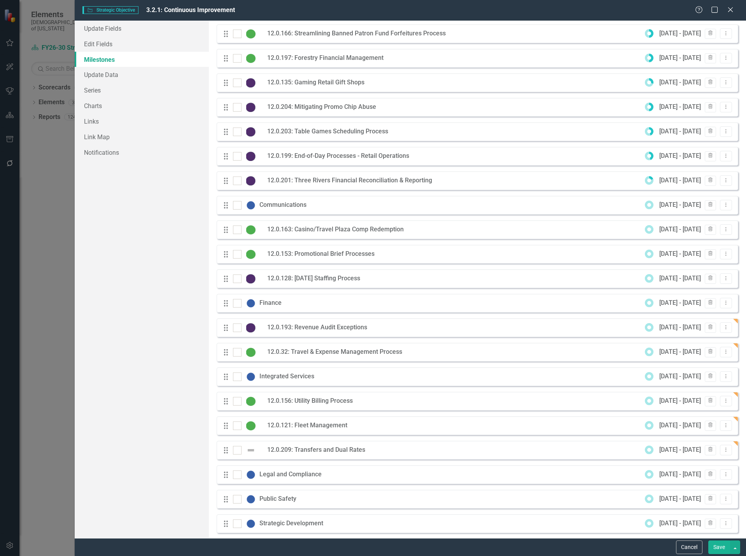
scroll to position [233, 0]
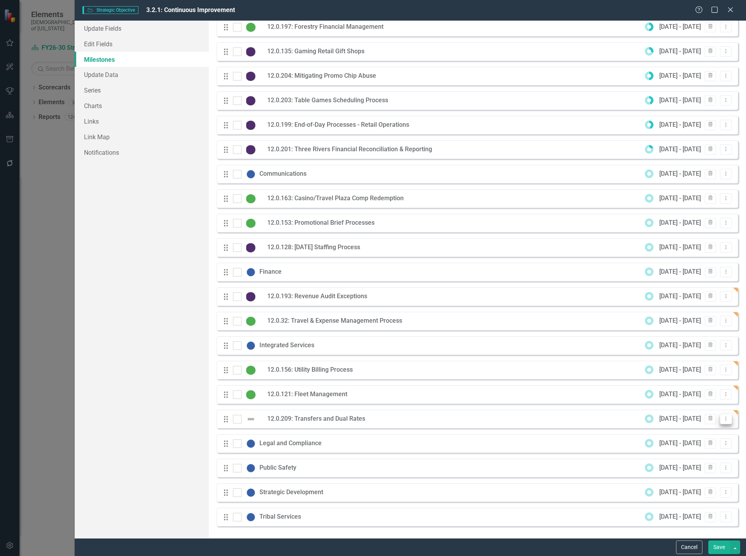
click at [723, 419] on icon "Dropdown Menu" at bounding box center [726, 418] width 7 height 5
click at [698, 431] on link "Edit Edit Milestone" at bounding box center [689, 433] width 73 height 14
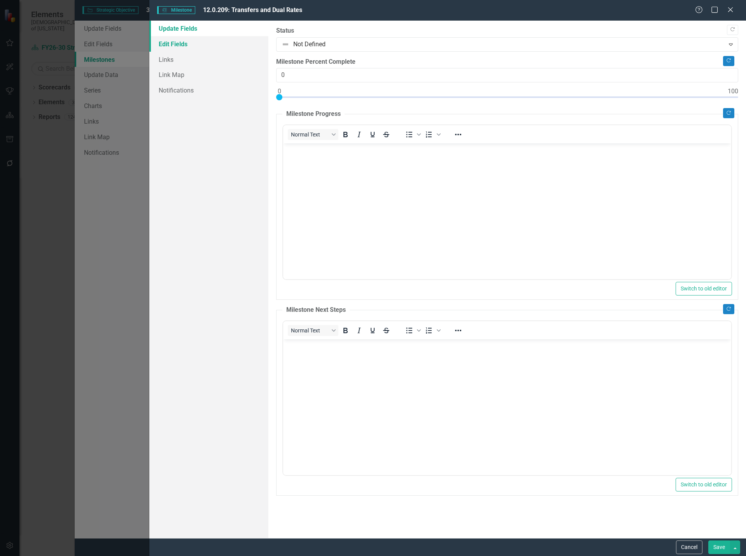
scroll to position [0, 0]
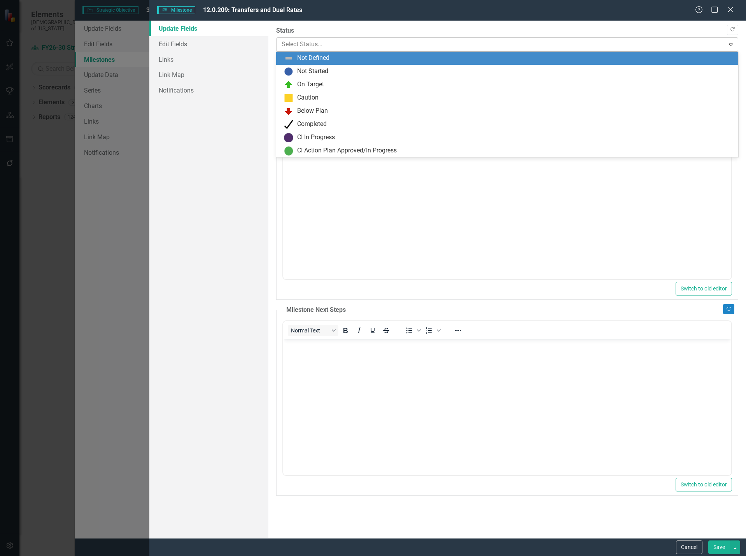
click at [301, 44] on div at bounding box center [501, 44] width 438 height 11
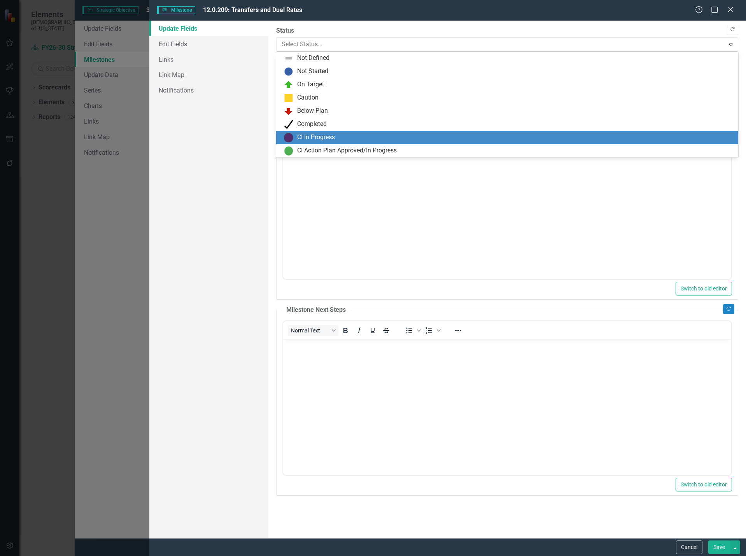
click at [320, 137] on div "CI In Progress" at bounding box center [316, 137] width 38 height 9
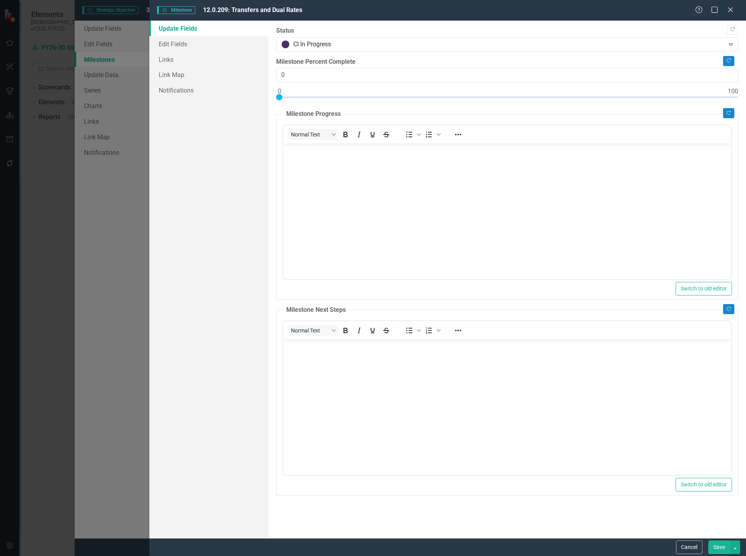
click at [722, 545] on button "Save" at bounding box center [720, 548] width 22 height 14
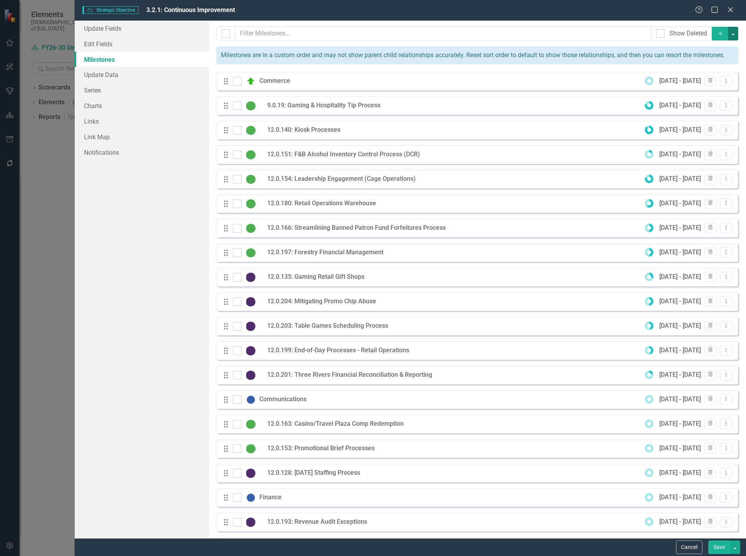
click at [728, 33] on button "button" at bounding box center [733, 34] width 10 height 14
click at [692, 51] on link "Milestone Add Milestone" at bounding box center [686, 48] width 92 height 14
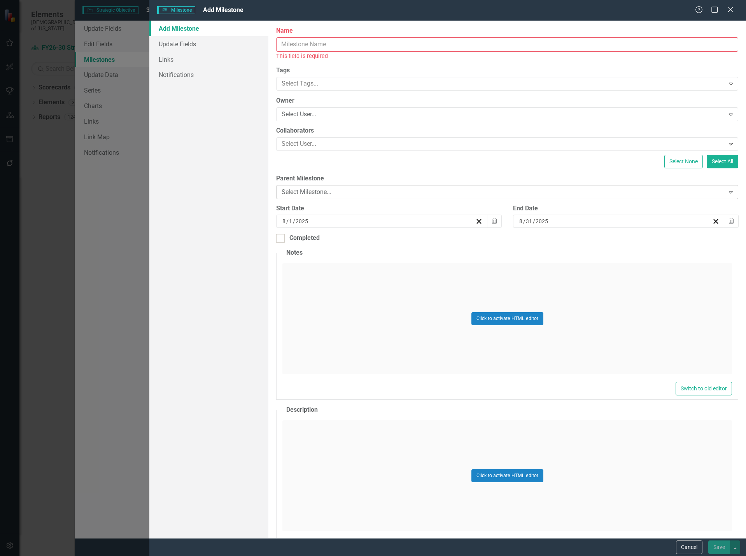
click at [330, 192] on div "Select Milestone..." at bounding box center [503, 192] width 443 height 9
type input "leg"
click at [70, 556] on span "Leg al and Compliance" at bounding box center [39, 562] width 62 height 7
click at [335, 46] on input "Name" at bounding box center [507, 44] width 462 height 14
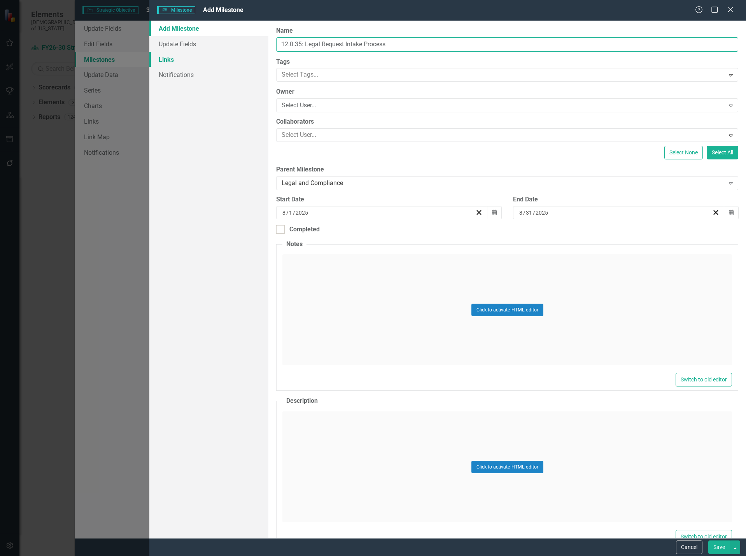
type input "12.0.35: Legal Request Intake Process"
click at [188, 62] on link "Links" at bounding box center [208, 60] width 119 height 16
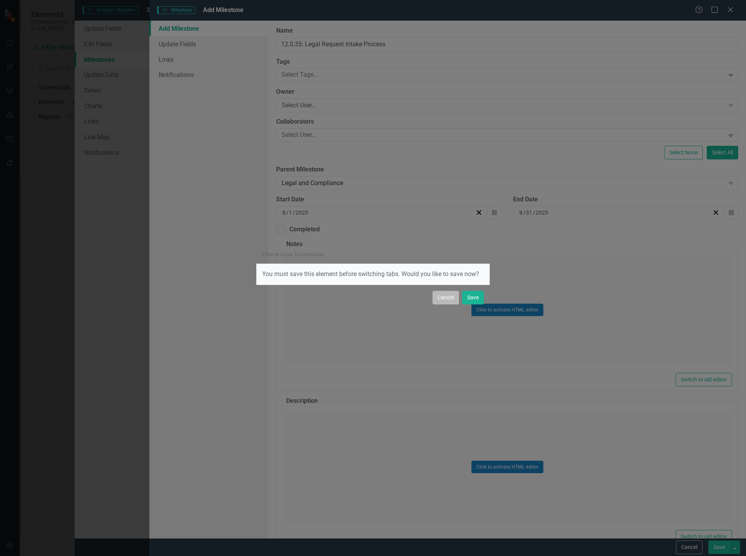
click at [445, 296] on button "Cancel" at bounding box center [446, 298] width 26 height 14
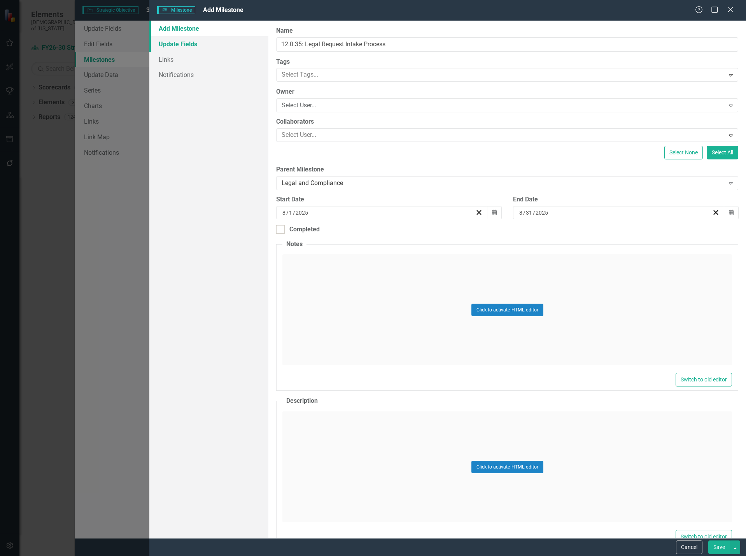
click at [198, 42] on link "Update Fields" at bounding box center [208, 44] width 119 height 16
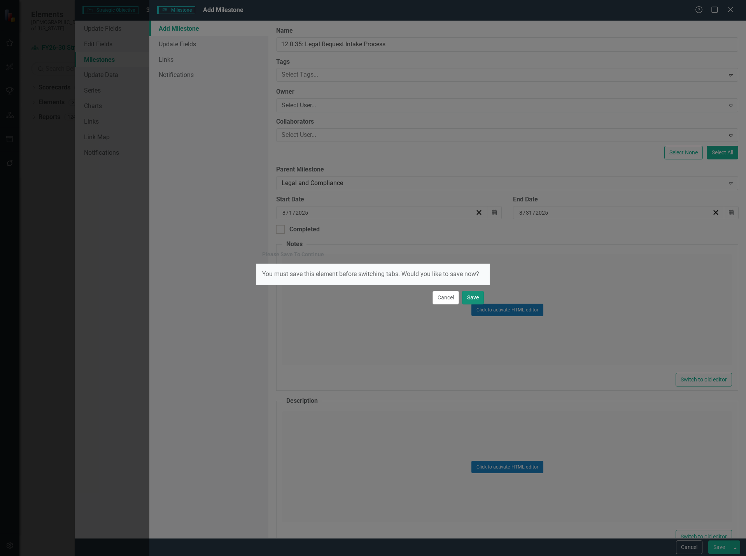
click at [472, 298] on button "Save" at bounding box center [473, 298] width 22 height 14
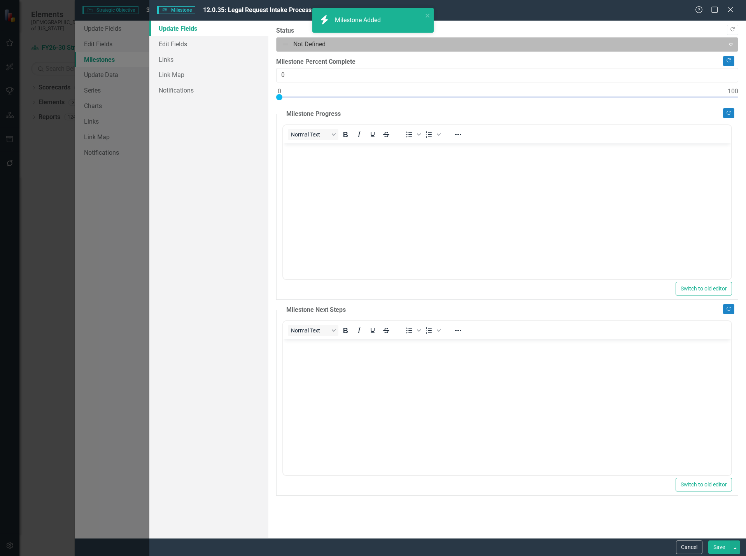
click at [306, 45] on div at bounding box center [501, 44] width 438 height 11
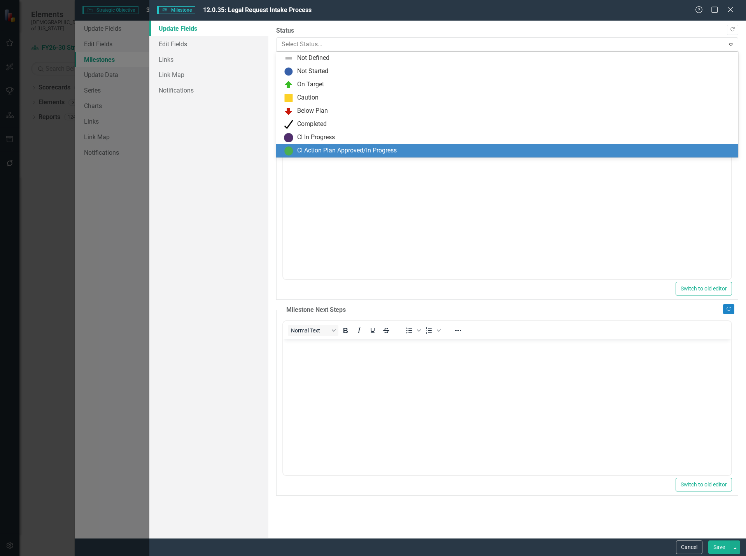
click at [328, 151] on div "CI Action Plan Approved/In Progress" at bounding box center [347, 150] width 100 height 9
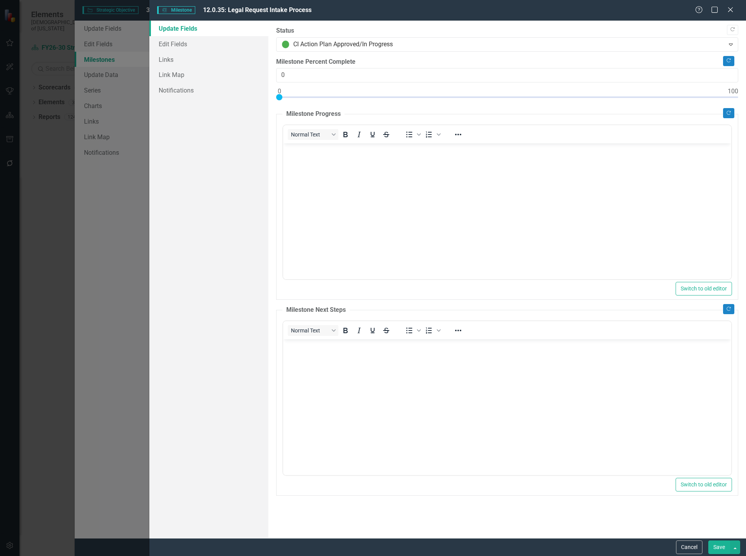
click at [719, 548] on button "Save" at bounding box center [720, 548] width 22 height 14
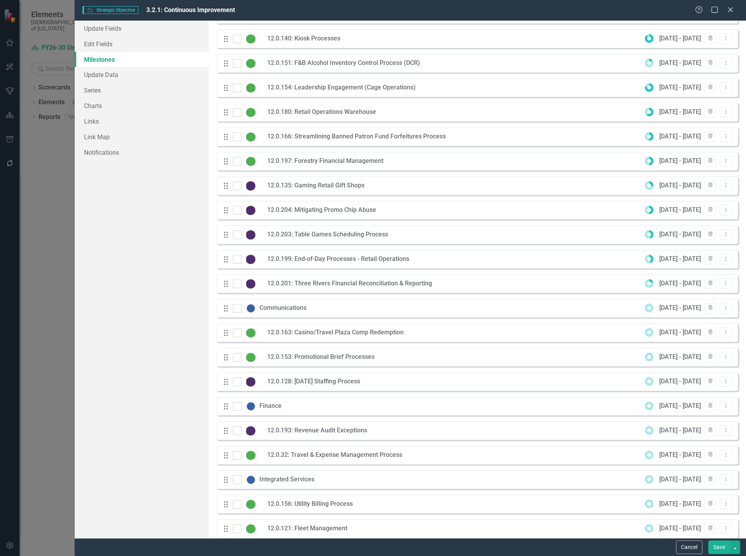
scroll to position [117, 0]
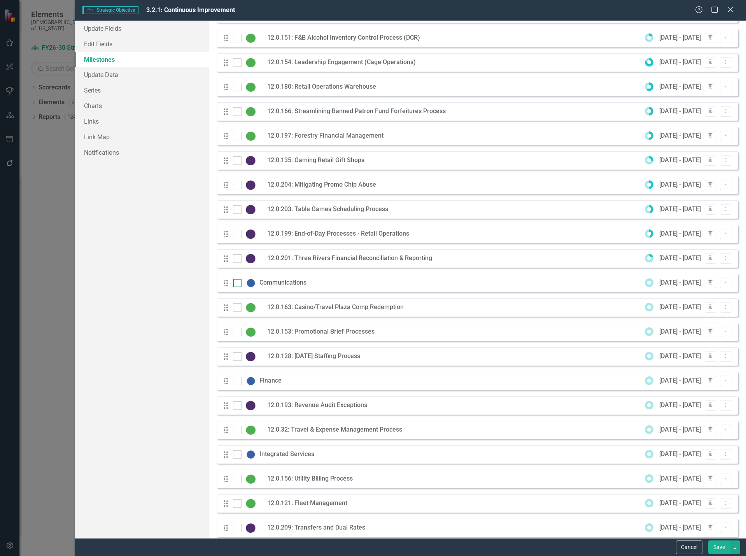
click at [235, 288] on div at bounding box center [237, 283] width 9 height 9
click at [235, 284] on input "checkbox" at bounding box center [235, 281] width 5 height 5
checkbox input "true"
click at [236, 386] on div at bounding box center [237, 381] width 9 height 9
click at [236, 382] on input "checkbox" at bounding box center [235, 379] width 5 height 5
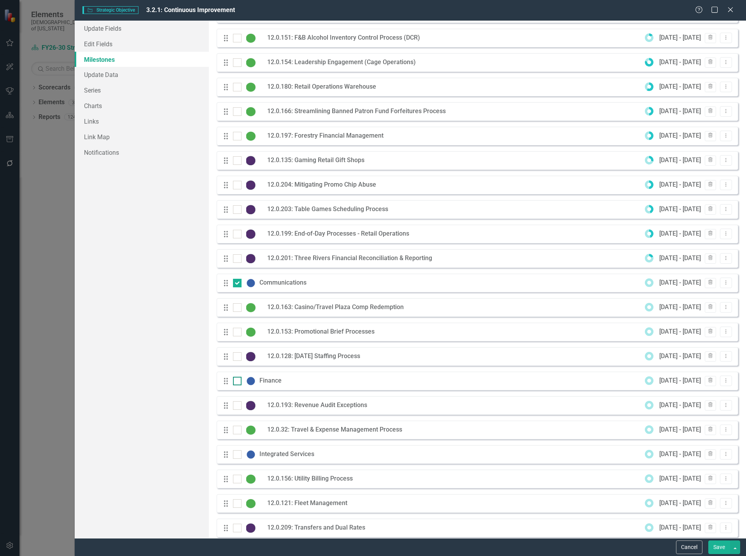
checkbox input "true"
click at [233, 459] on div at bounding box center [237, 455] width 9 height 9
click at [233, 456] on input "checkbox" at bounding box center [235, 453] width 5 height 5
checkbox input "true"
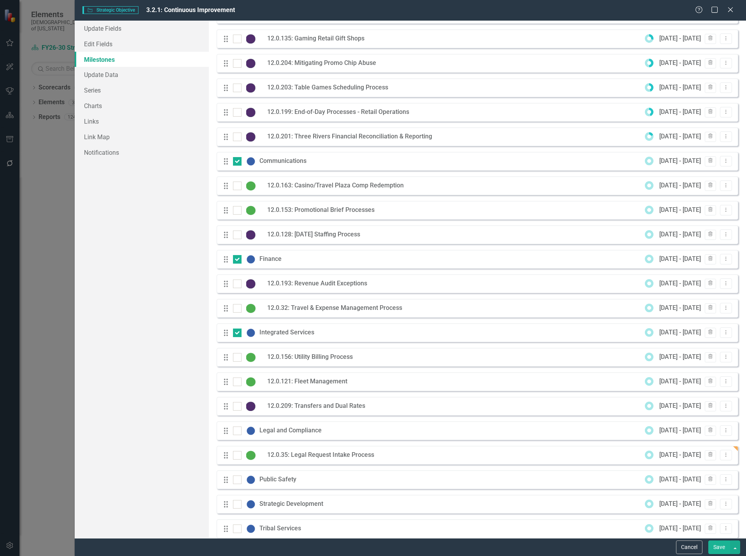
scroll to position [259, 0]
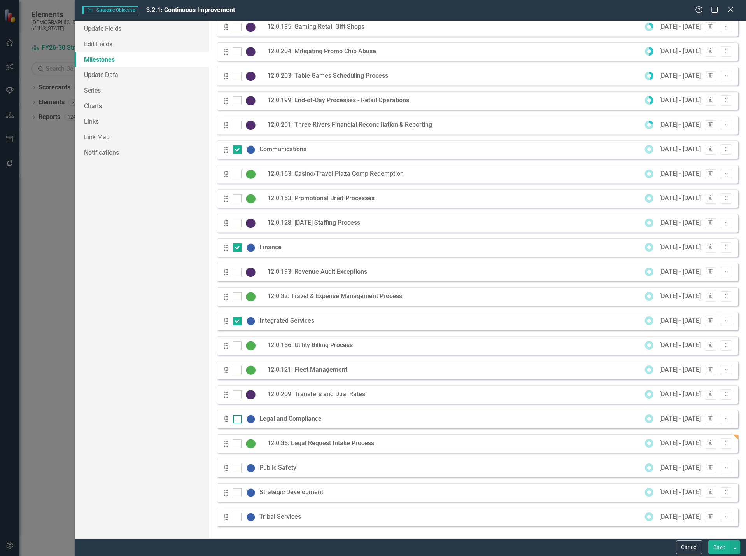
click at [238, 417] on div at bounding box center [237, 419] width 9 height 9
click at [238, 417] on input "checkbox" at bounding box center [235, 417] width 5 height 5
checkbox input "true"
click at [235, 468] on input "checkbox" at bounding box center [235, 466] width 5 height 5
checkbox input "true"
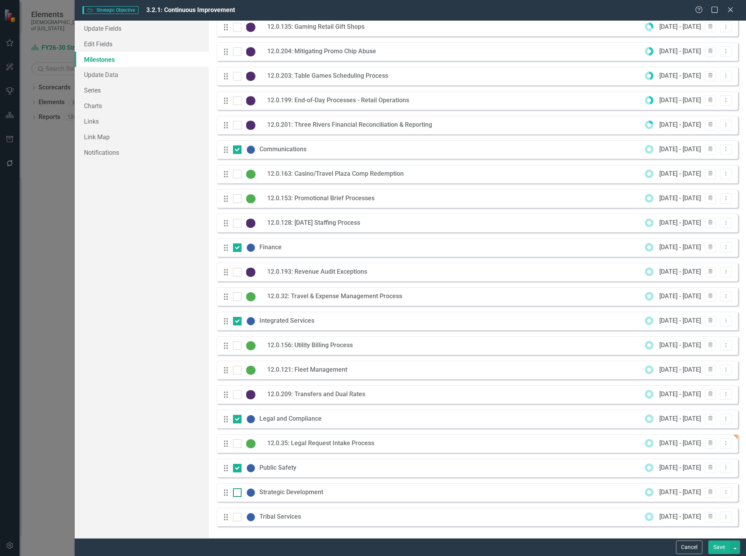
click at [238, 493] on div at bounding box center [237, 493] width 9 height 9
click at [238, 493] on input "checkbox" at bounding box center [235, 491] width 5 height 5
checkbox input "true"
click at [235, 519] on div at bounding box center [237, 517] width 9 height 9
click at [235, 518] on input "checkbox" at bounding box center [235, 515] width 5 height 5
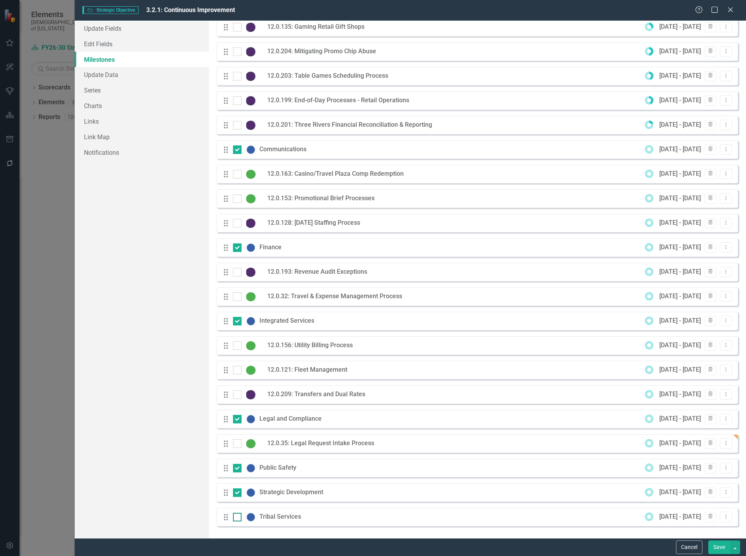
checkbox input "true"
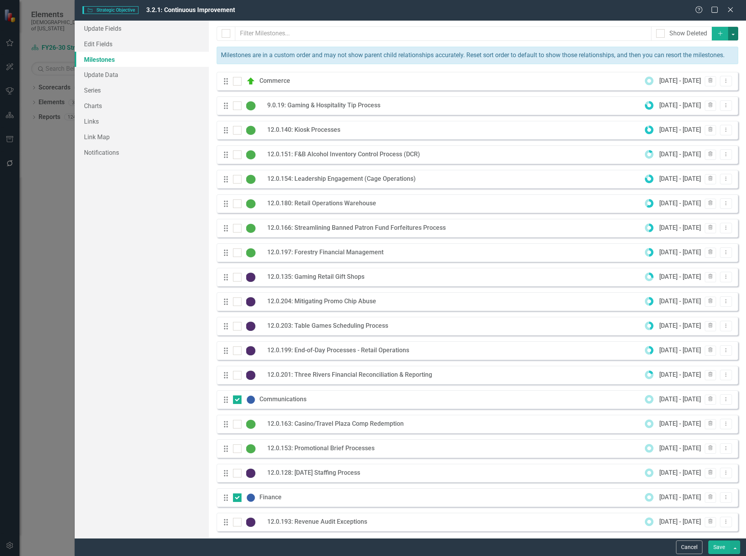
click at [728, 34] on button "button" at bounding box center [733, 34] width 10 height 14
click at [675, 77] on link "Edit Multiple Edit Multiple" at bounding box center [686, 77] width 92 height 14
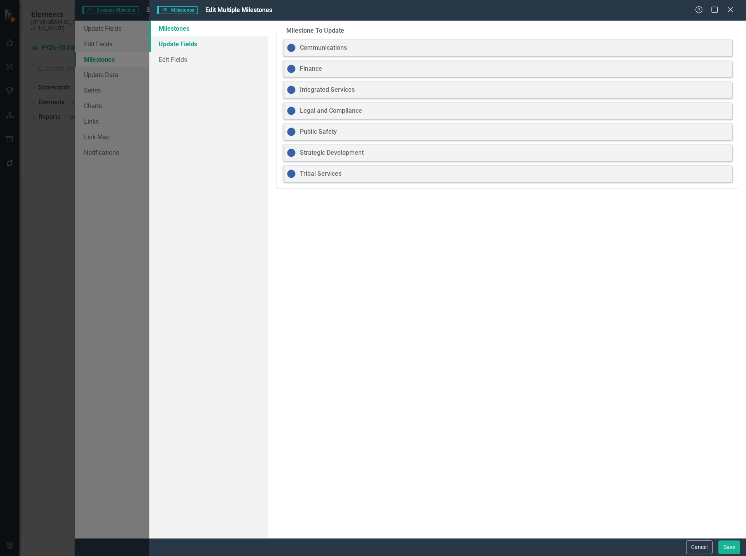
click at [197, 45] on link "Update Fields" at bounding box center [208, 44] width 119 height 16
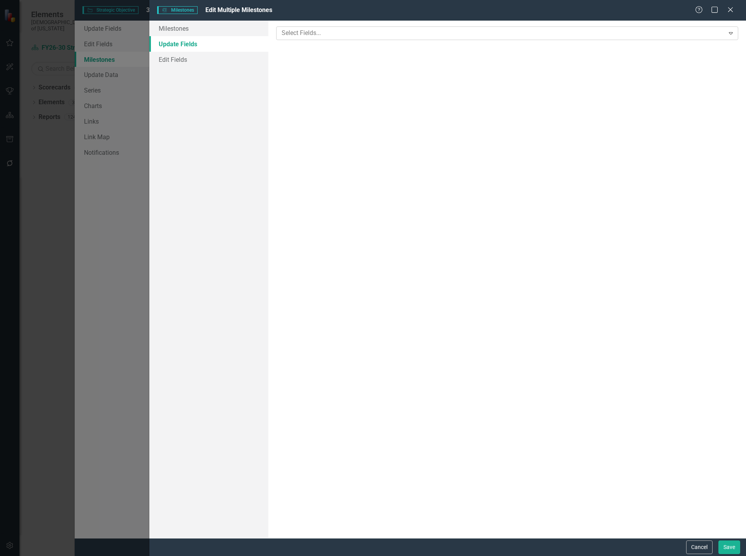
click at [293, 35] on div at bounding box center [502, 33] width 446 height 11
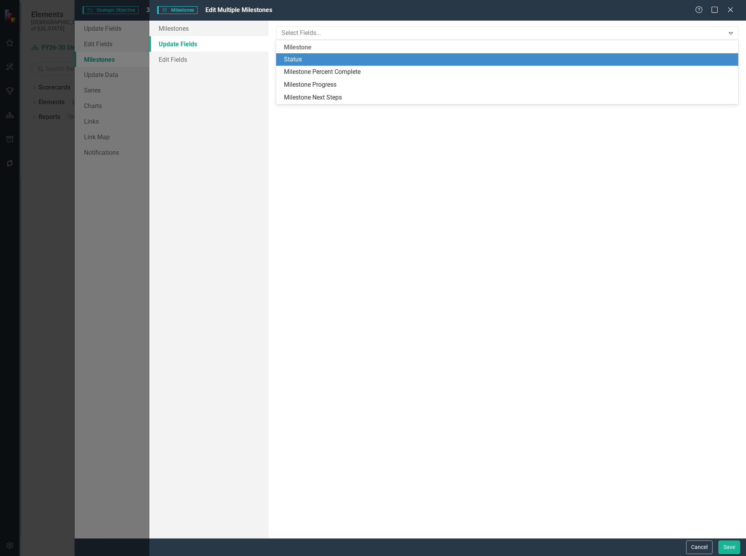
click at [309, 57] on div "Status" at bounding box center [509, 59] width 450 height 9
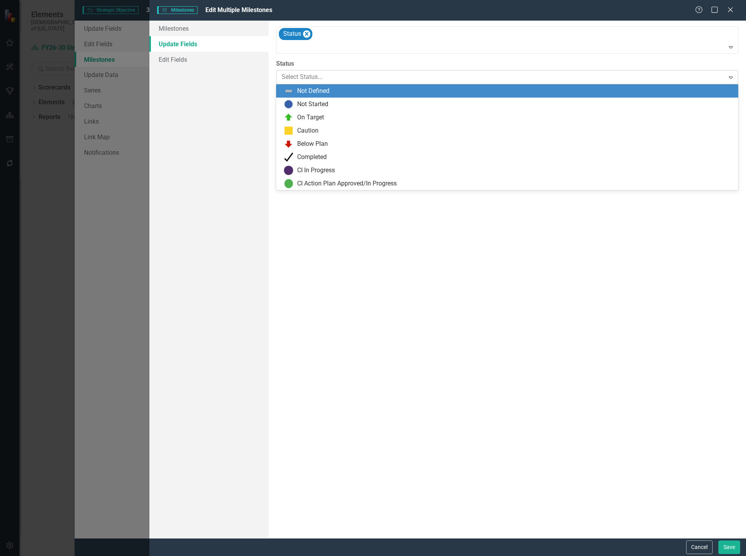
click at [316, 81] on div at bounding box center [501, 77] width 438 height 11
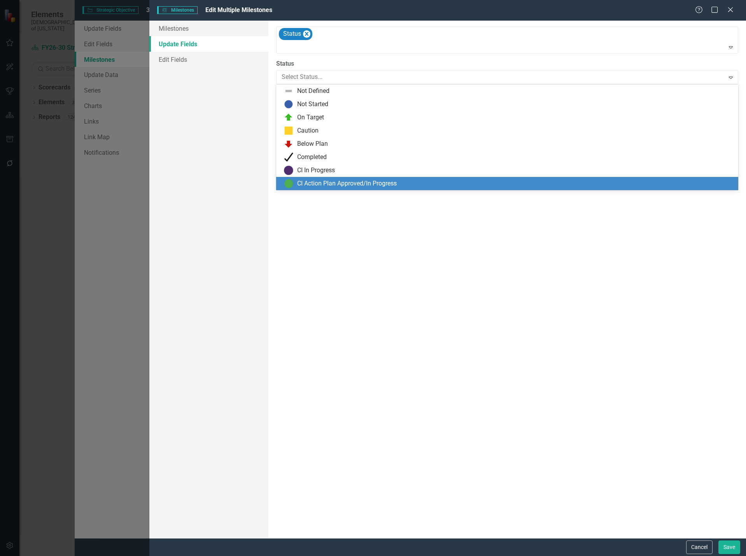
click at [318, 183] on div "CI Action Plan Approved/In Progress" at bounding box center [347, 183] width 100 height 9
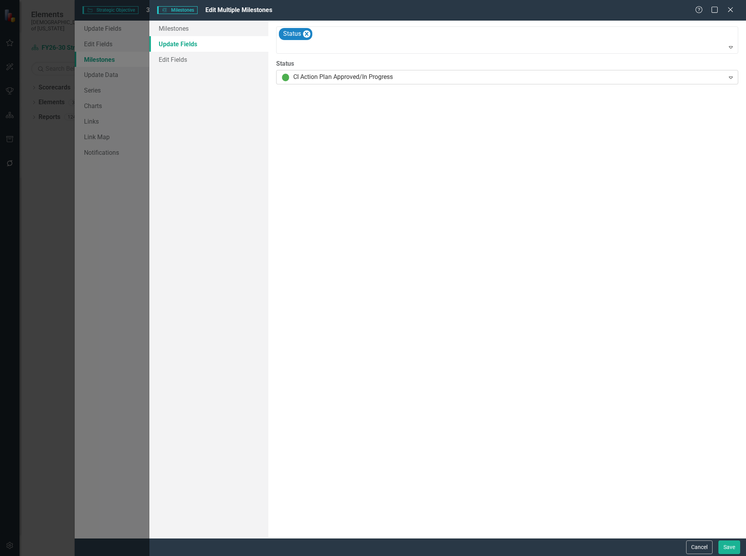
click at [323, 80] on div at bounding box center [501, 77] width 438 height 11
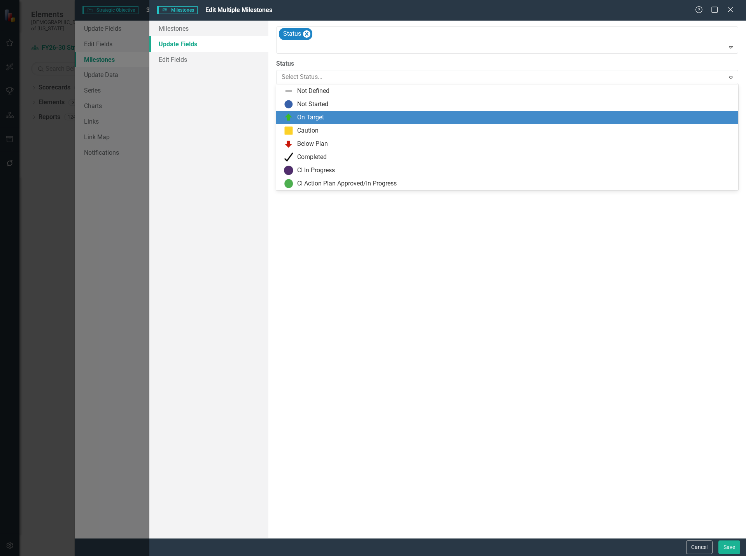
click at [315, 117] on div "On Target" at bounding box center [310, 117] width 27 height 9
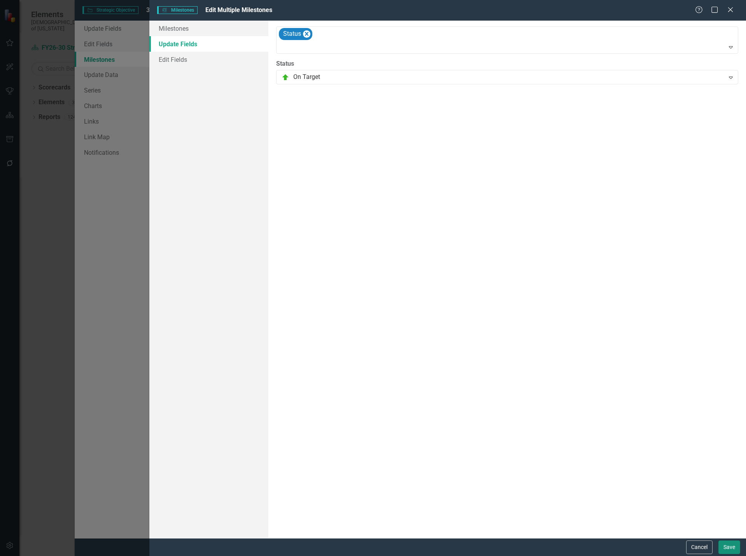
click at [731, 548] on button "Save" at bounding box center [730, 548] width 22 height 14
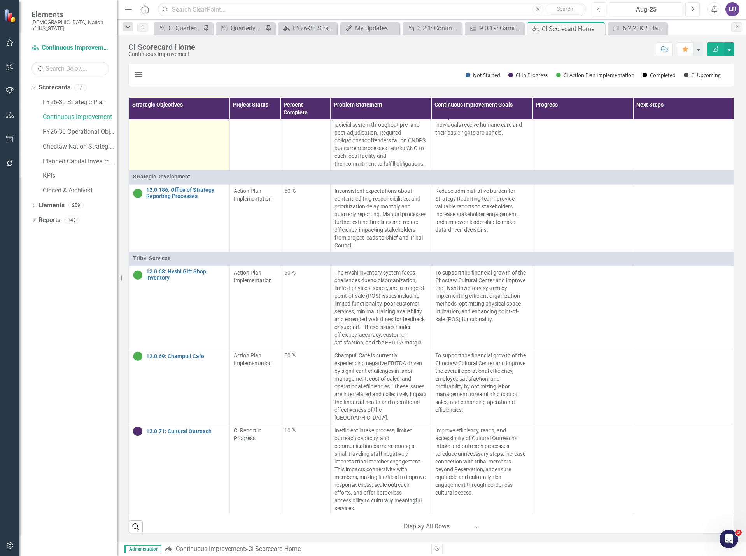
scroll to position [3424, 0]
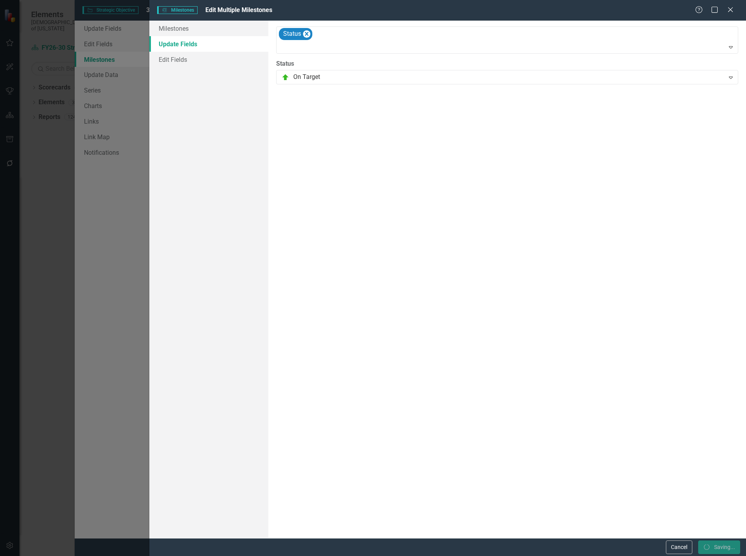
scroll to position [778, 0]
checkbox input "false"
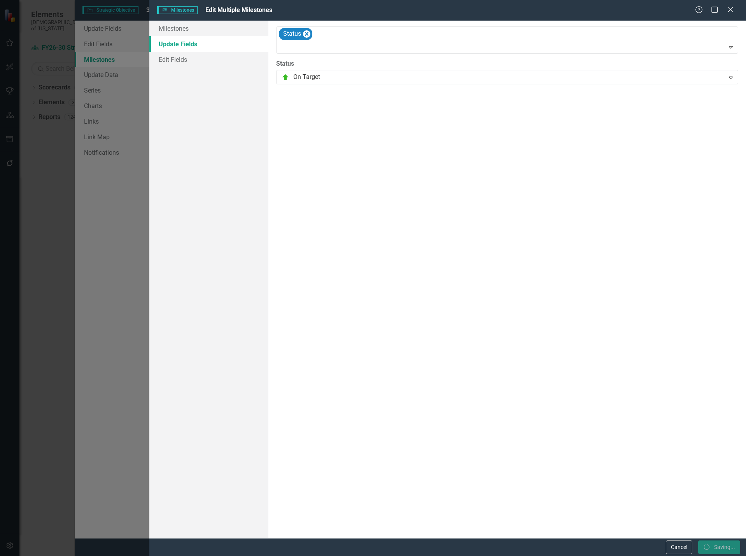
checkbox input "false"
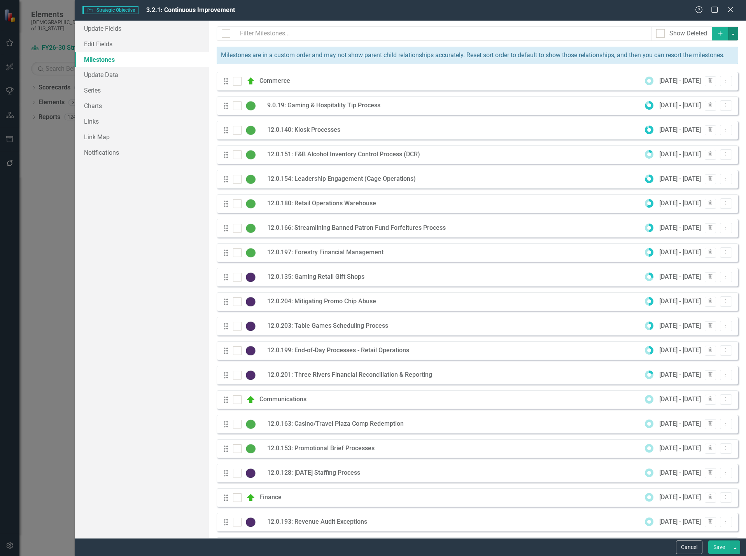
scroll to position [259, 0]
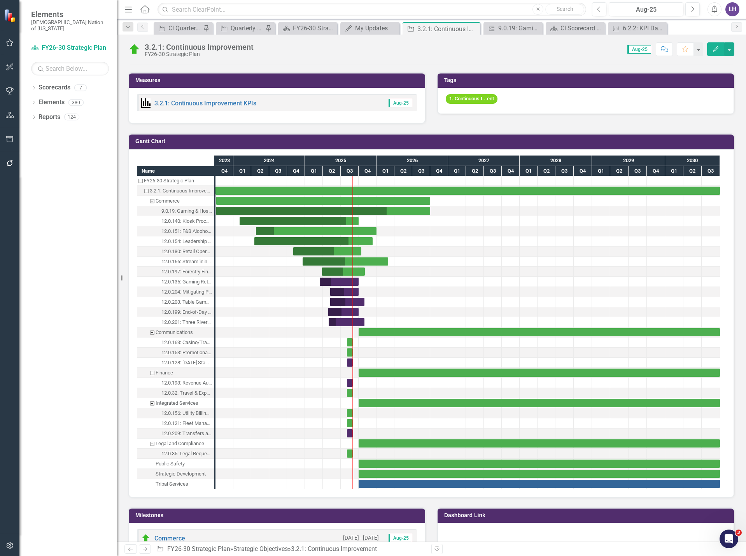
scroll to position [920, 0]
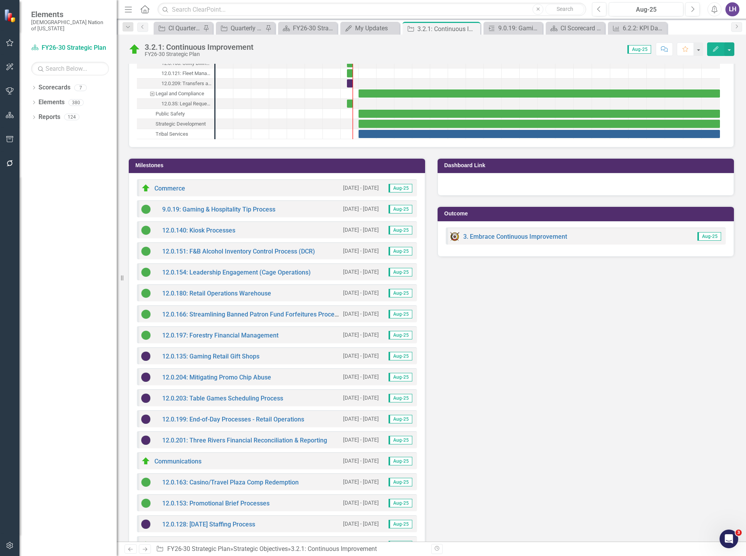
click at [715, 48] on icon "Edit" at bounding box center [715, 48] width 7 height 5
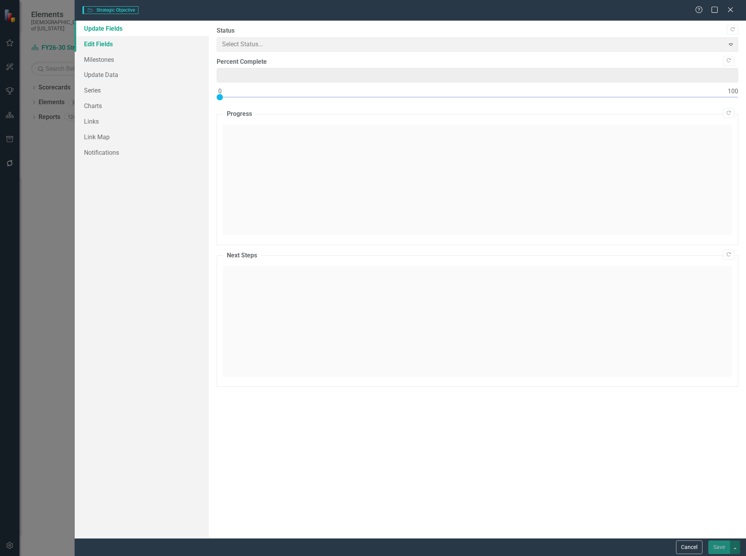
type input "0"
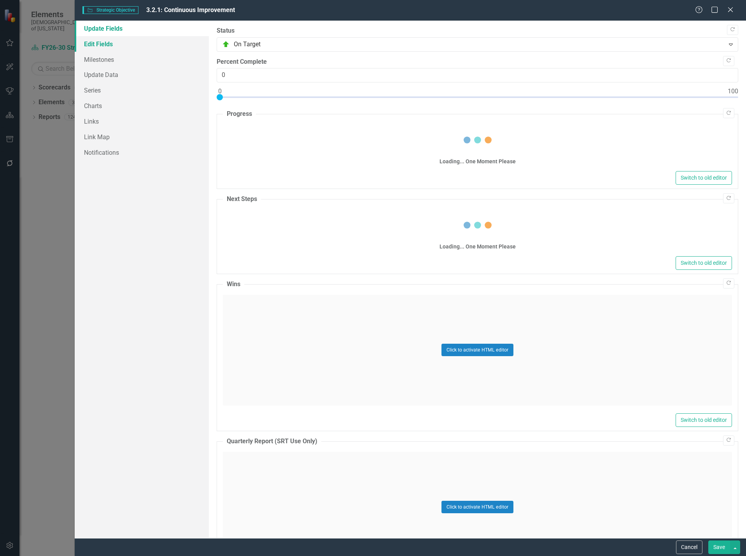
click at [98, 45] on link "Edit Fields" at bounding box center [142, 44] width 134 height 16
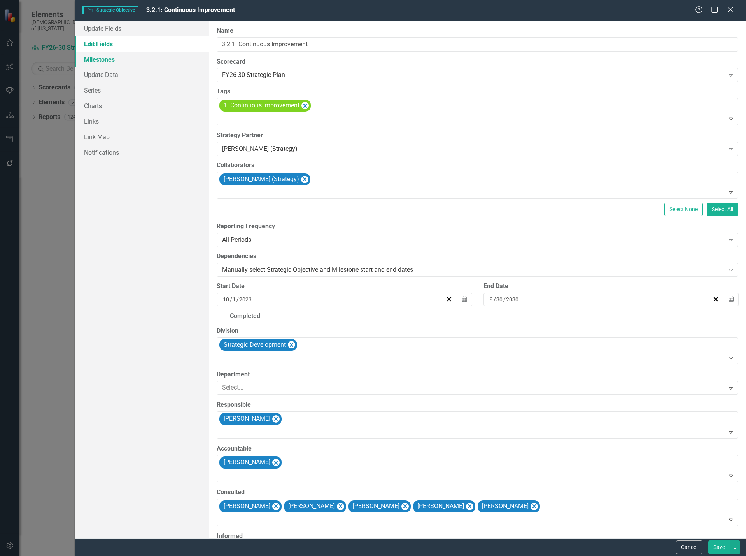
click at [107, 63] on link "Milestones" at bounding box center [142, 60] width 134 height 16
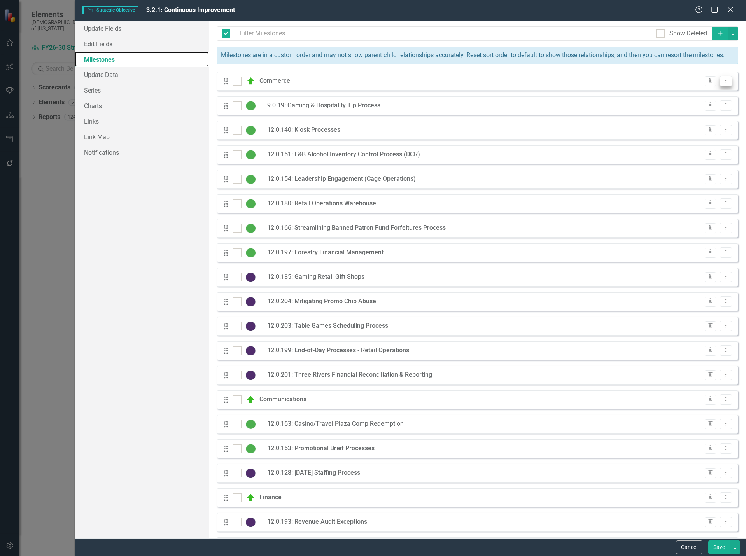
checkbox input "false"
click at [723, 83] on icon "Dropdown Menu" at bounding box center [726, 80] width 7 height 5
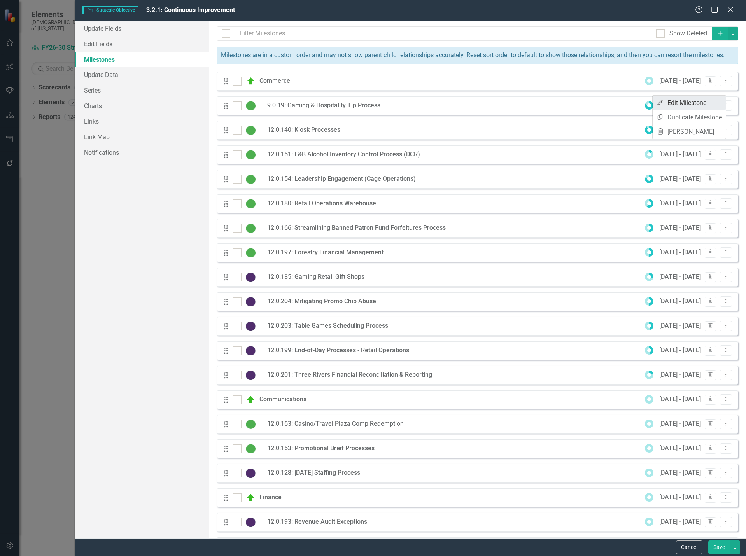
scroll to position [0, 0]
click at [703, 105] on link "Edit Edit Milestone" at bounding box center [689, 103] width 73 height 14
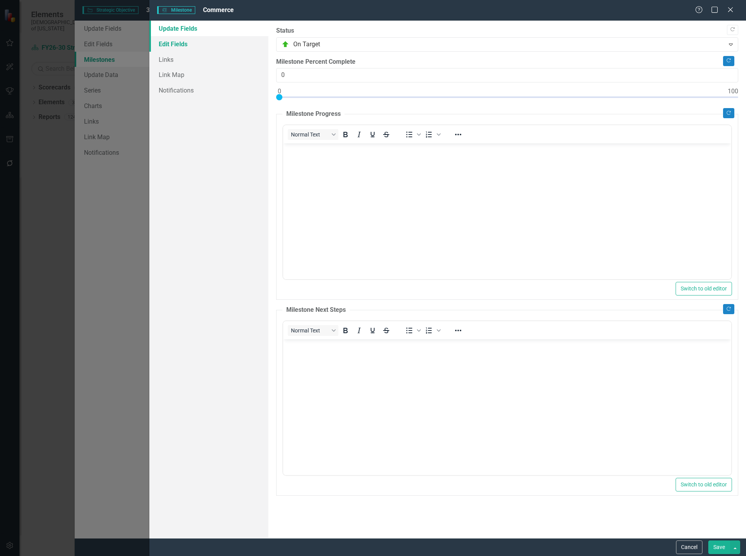
click at [222, 43] on link "Edit Fields" at bounding box center [208, 44] width 119 height 16
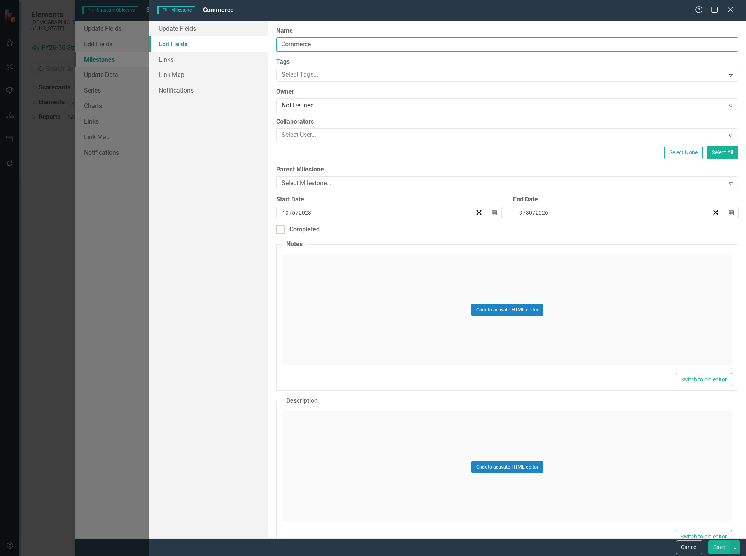
drag, startPoint x: 307, startPoint y: 45, endPoint x: 250, endPoint y: 39, distance: 57.5
click at [250, 39] on div "Update Fields Edit Fields Links Link Map Notifications "Update" fields in Clear…" at bounding box center [447, 280] width 597 height 518
type input "COMMERCE"
click at [715, 546] on button "Save" at bounding box center [720, 548] width 22 height 14
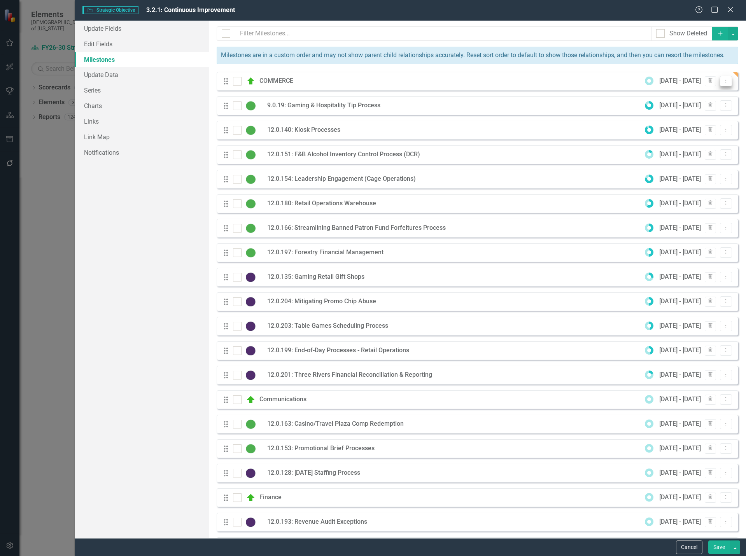
click at [724, 86] on button "Dropdown Menu" at bounding box center [726, 81] width 12 height 11
click at [694, 106] on link "Edit Edit Milestone" at bounding box center [689, 103] width 73 height 14
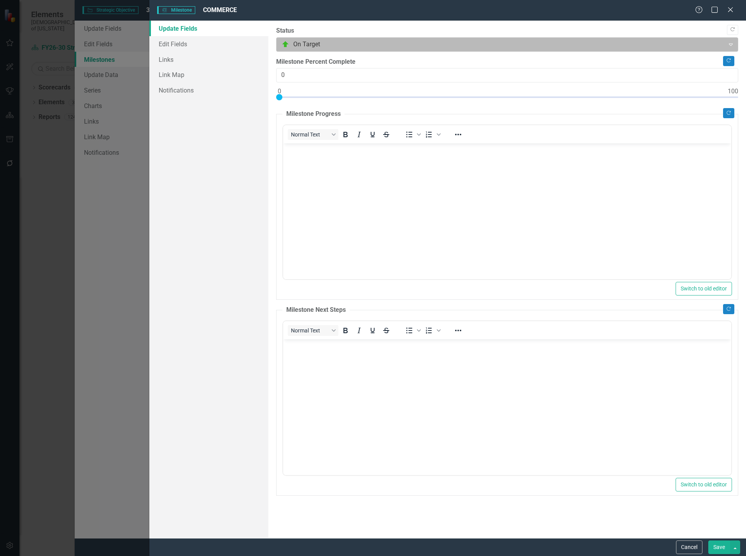
click at [317, 45] on div at bounding box center [501, 44] width 438 height 11
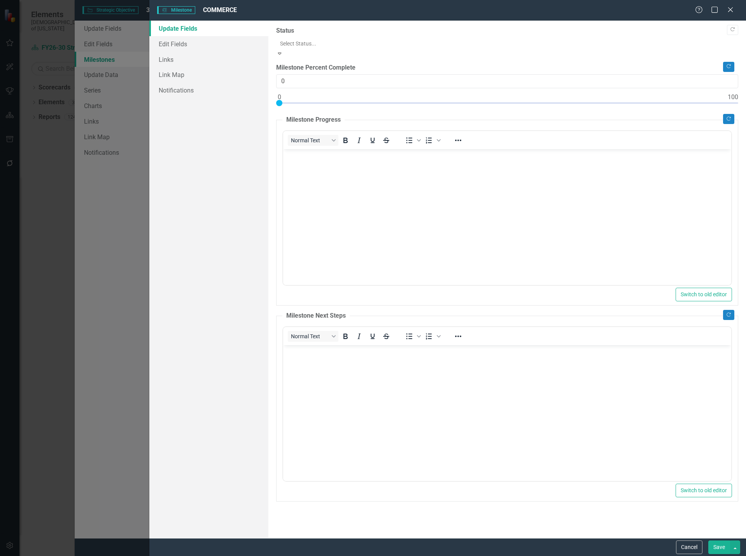
click at [200, 161] on div "Update Fields Edit Fields Links Link Map Notifications" at bounding box center [208, 280] width 119 height 518
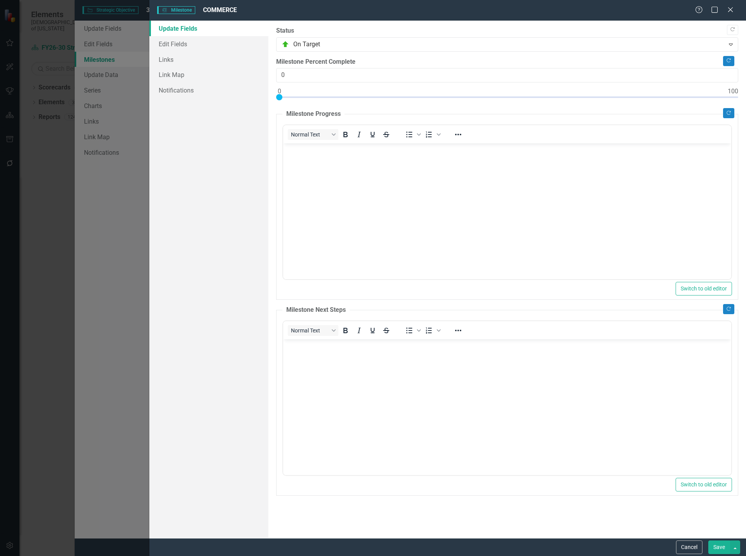
click at [721, 547] on button "Save" at bounding box center [720, 548] width 22 height 14
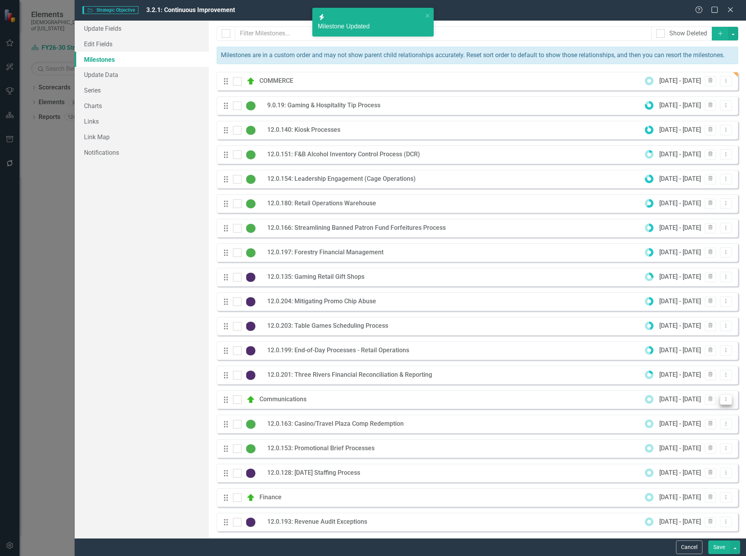
click at [723, 402] on icon "Dropdown Menu" at bounding box center [726, 399] width 7 height 5
click at [686, 421] on link "Edit Edit Milestone" at bounding box center [689, 421] width 73 height 14
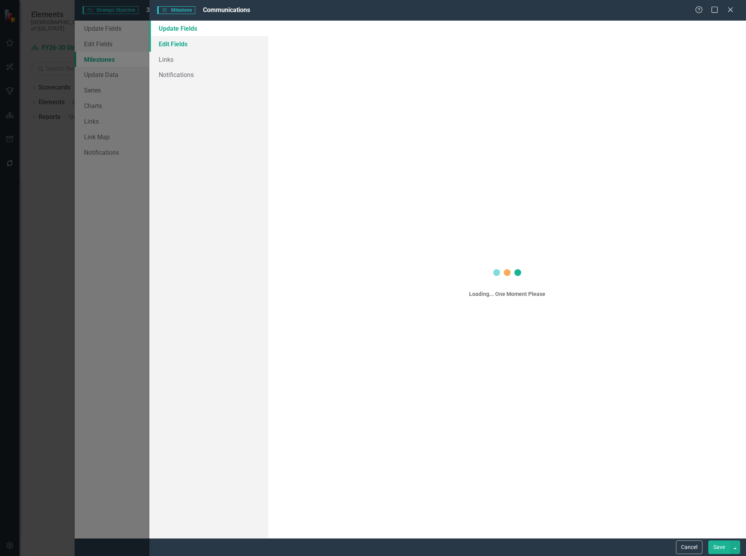
click at [193, 44] on link "Edit Fields" at bounding box center [208, 44] width 119 height 16
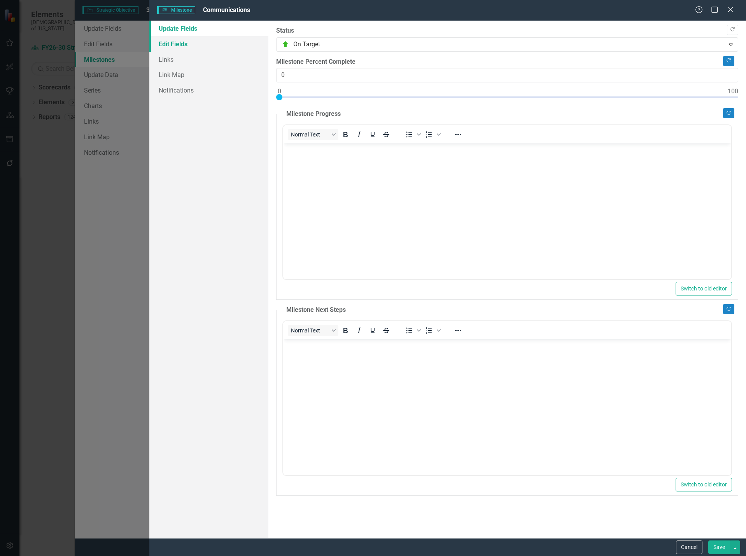
click at [196, 44] on link "Edit Fields" at bounding box center [208, 44] width 119 height 16
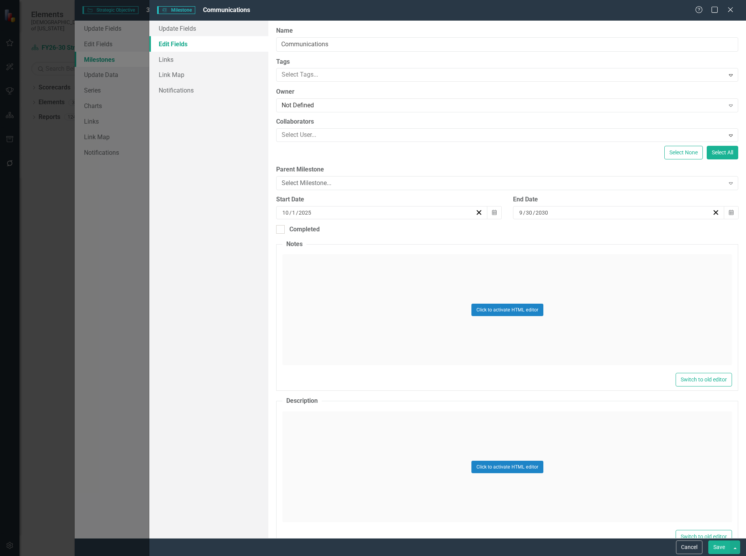
click at [196, 44] on link "Edit Fields" at bounding box center [208, 44] width 119 height 16
drag, startPoint x: 347, startPoint y: 44, endPoint x: 230, endPoint y: 44, distance: 116.7
click at [230, 44] on div "Update Fields Edit Fields Links Link Map Notifications "Update" fields in Clear…" at bounding box center [447, 280] width 597 height 518
type input "COMMUNICATIONS"
click at [719, 549] on button "Save" at bounding box center [720, 548] width 22 height 14
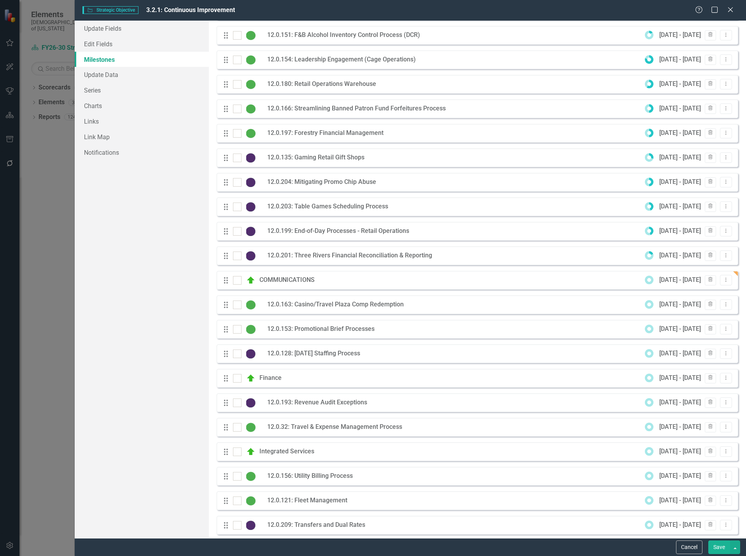
scroll to position [156, 0]
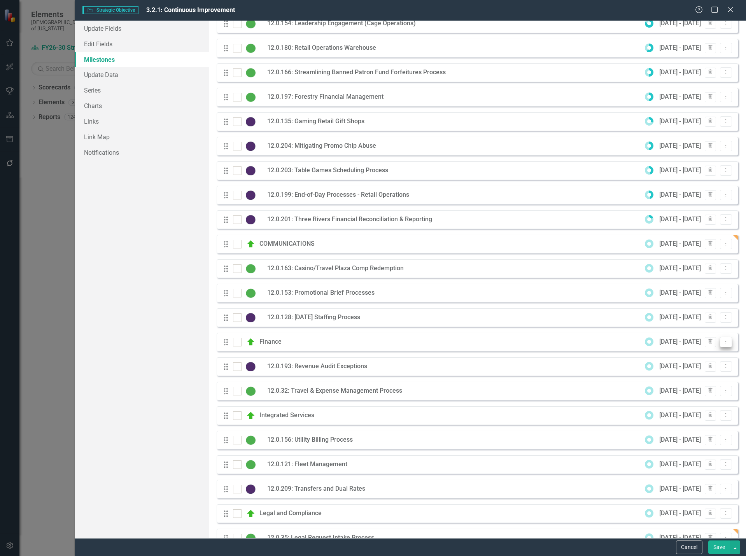
click at [723, 344] on icon "Dropdown Menu" at bounding box center [726, 341] width 7 height 5
click at [688, 367] on link "Edit Edit Milestone" at bounding box center [689, 364] width 73 height 14
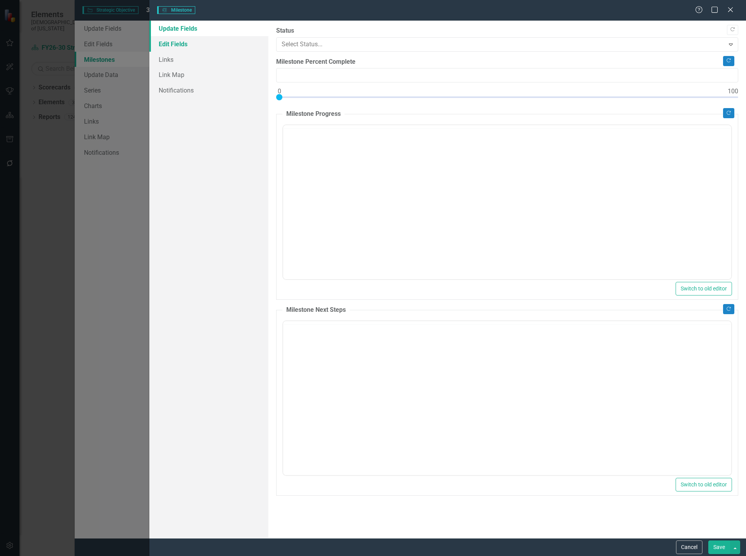
type input "0"
click at [181, 42] on link "Edit Fields" at bounding box center [208, 44] width 119 height 16
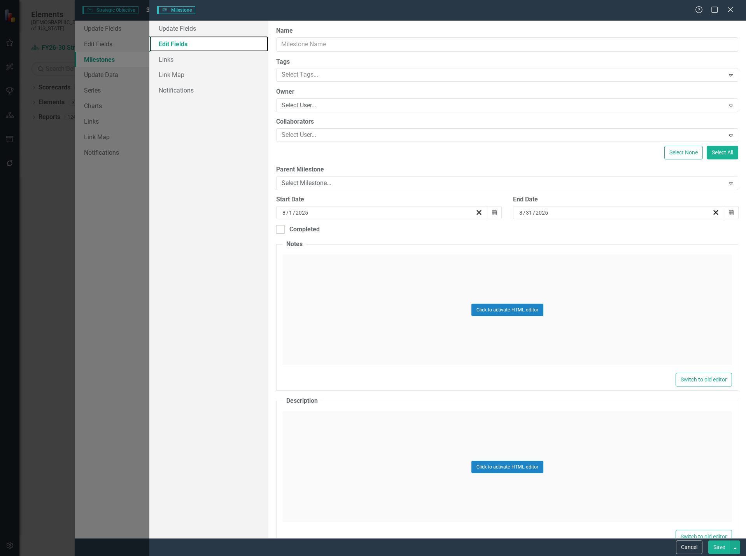
type input "Finance"
type input "10"
type input "9"
type input "30"
type input "2030"
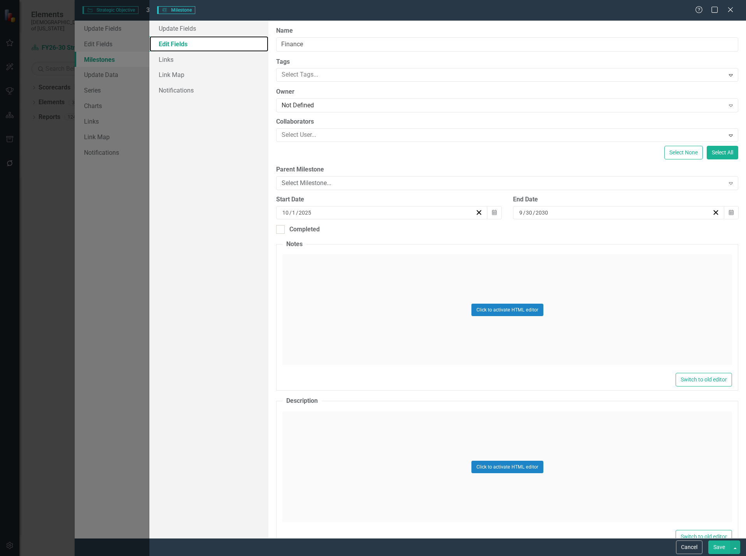
scroll to position [0, 0]
drag, startPoint x: 351, startPoint y: 42, endPoint x: 222, endPoint y: 39, distance: 129.2
click at [222, 39] on div "Update Fields Edit Fields Links Link Map Notifications "Update" fields in Clear…" at bounding box center [447, 280] width 597 height 518
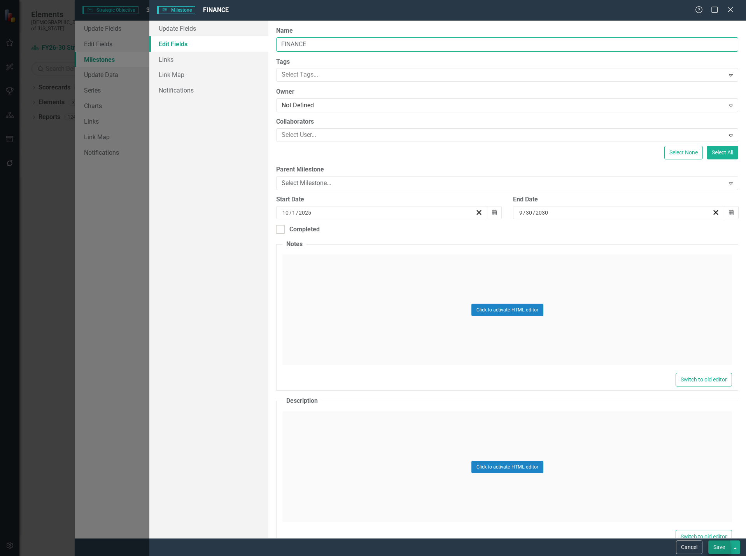
type input "FINANCE"
click at [720, 549] on button "Save" at bounding box center [720, 548] width 22 height 14
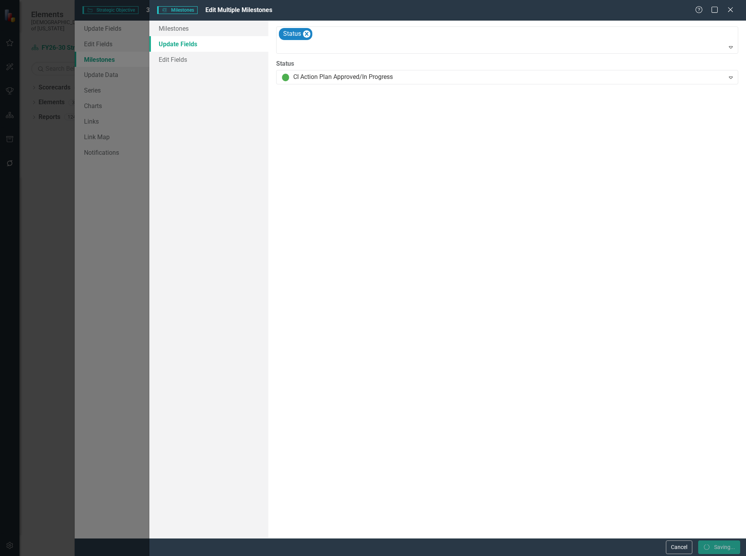
checkbox input "false"
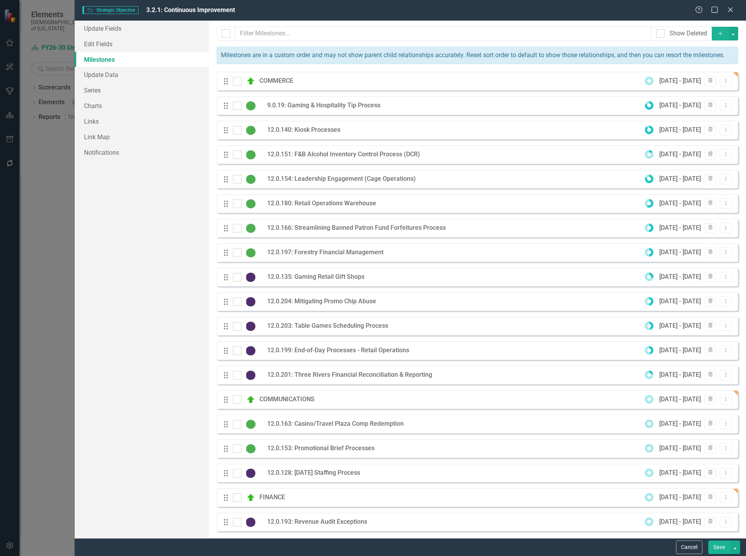
click at [717, 34] on icon "Add" at bounding box center [720, 33] width 7 height 5
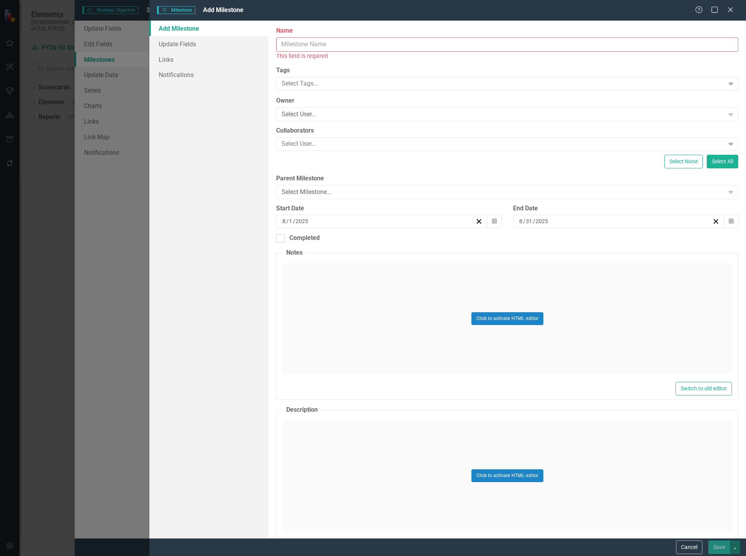
click at [419, 40] on input "Name" at bounding box center [507, 44] width 462 height 14
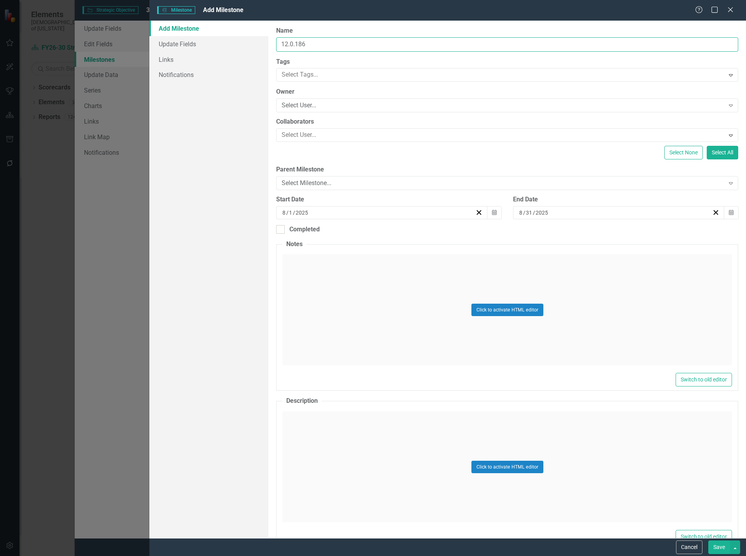
type input "12.0.186: Office of Strategy Reporting Processes"
click at [340, 186] on div "Select Milestone..." at bounding box center [503, 183] width 443 height 9
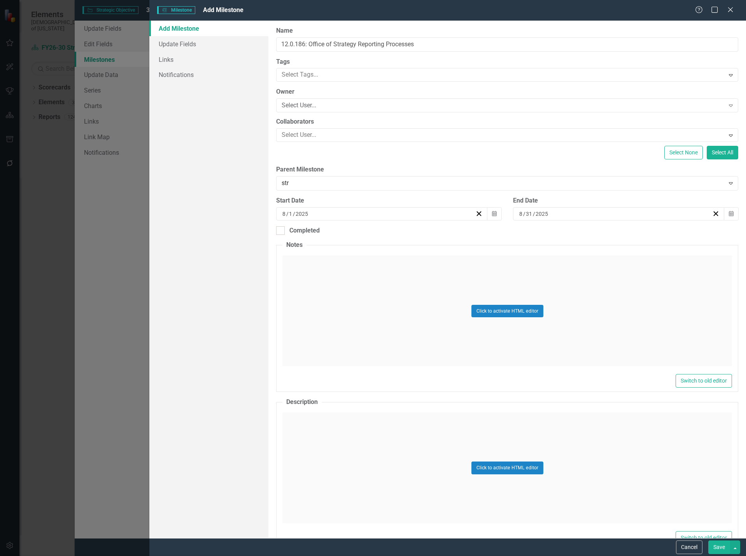
type input "stra"
click at [86, 556] on span "STRA TEGIC DEVELOPMENT" at bounding box center [47, 562] width 78 height 7
click at [183, 38] on link "Update Fields" at bounding box center [208, 44] width 119 height 16
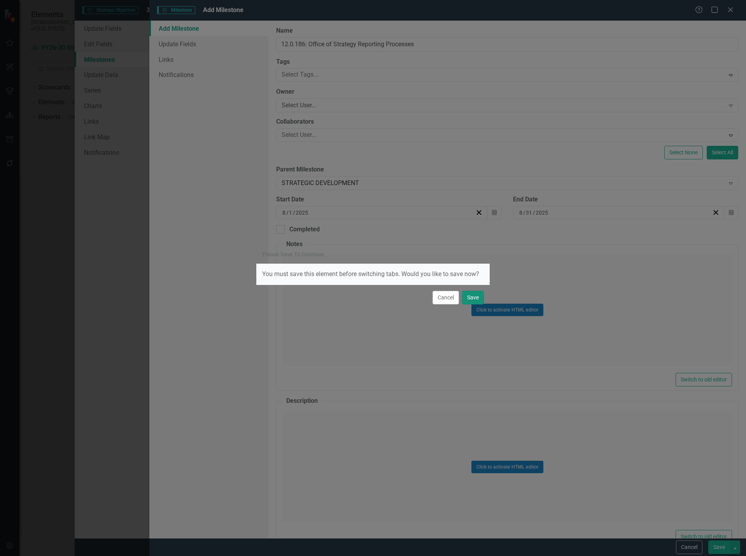
click at [468, 296] on button "Save" at bounding box center [473, 298] width 22 height 14
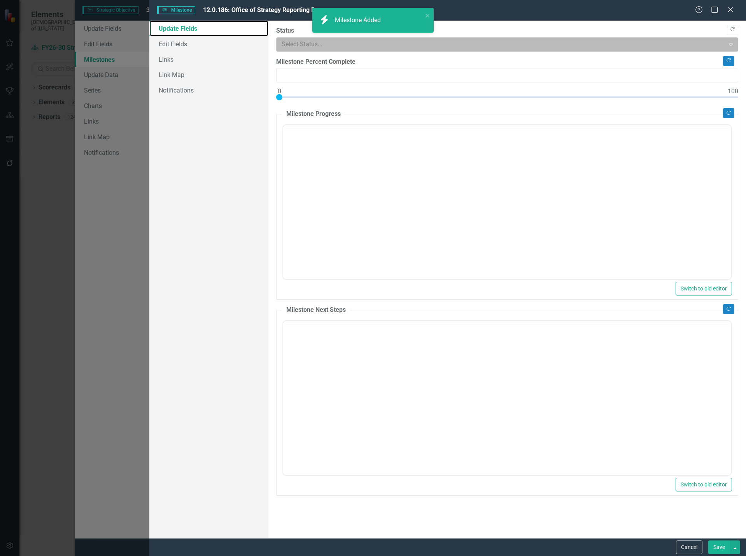
type input "0"
click at [317, 43] on div at bounding box center [501, 44] width 438 height 11
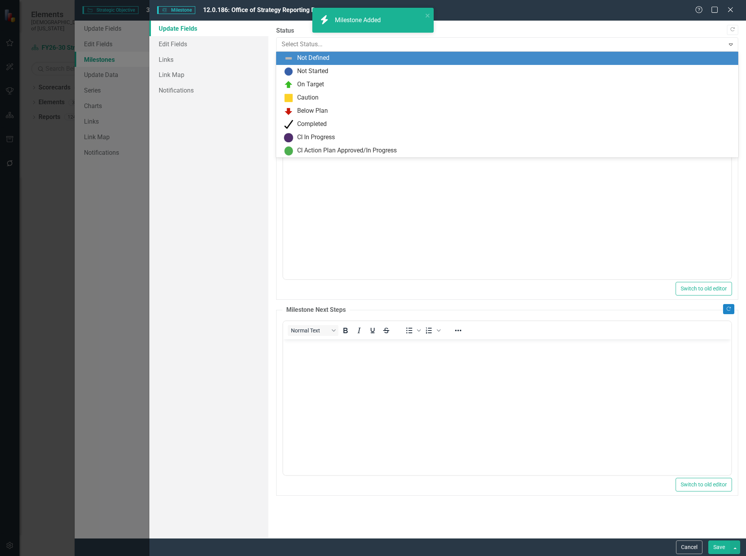
click at [353, 152] on div "CI Action Plan Approved/In Progress" at bounding box center [347, 150] width 100 height 9
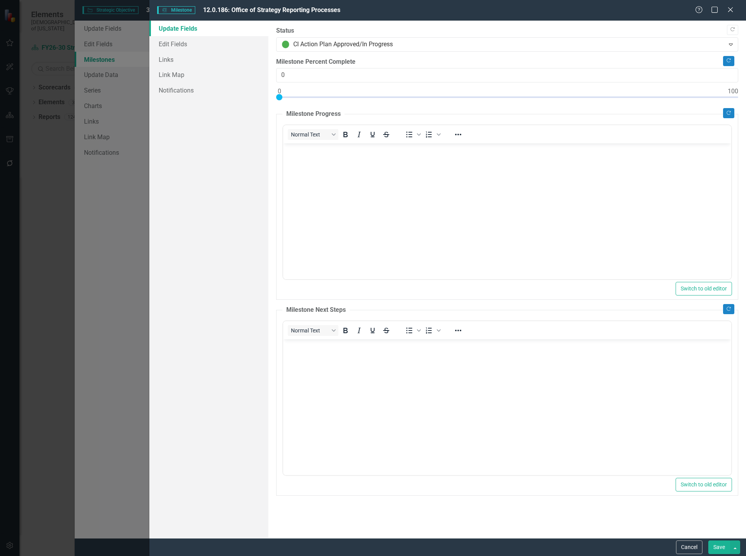
click at [719, 546] on button "Save" at bounding box center [720, 548] width 22 height 14
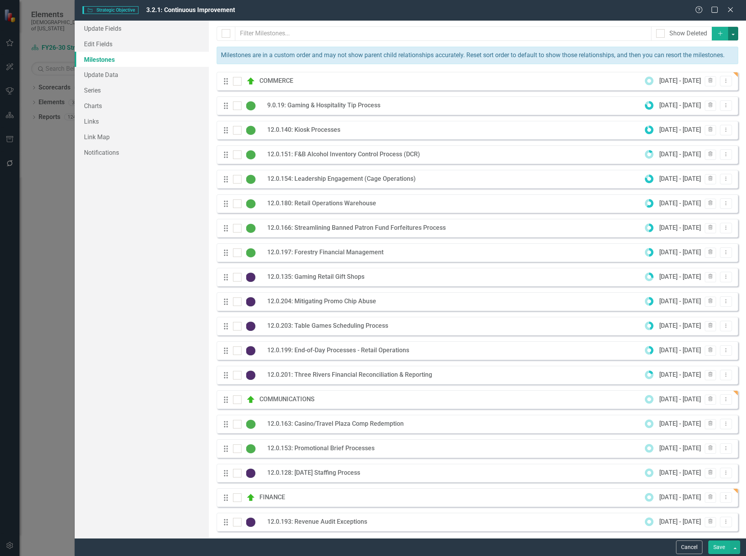
click at [730, 36] on button "button" at bounding box center [733, 34] width 10 height 14
click at [696, 66] on link "Add Multiple Add Multiple" at bounding box center [686, 62] width 92 height 14
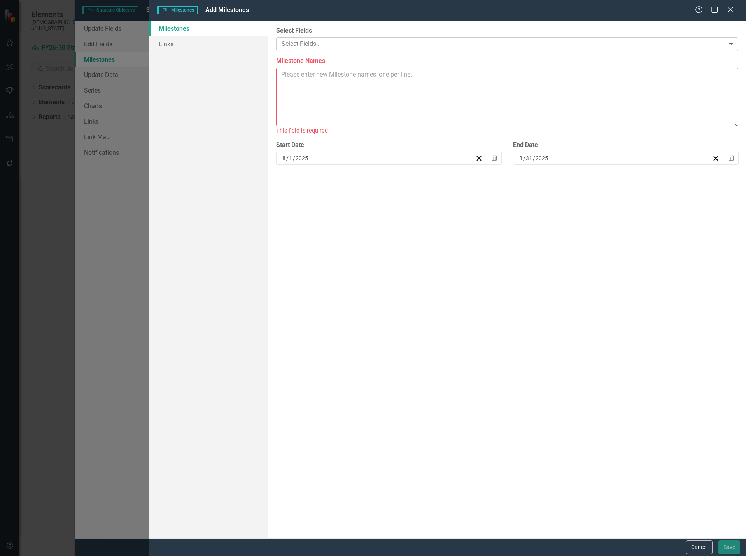
click at [315, 43] on div at bounding box center [502, 44] width 446 height 11
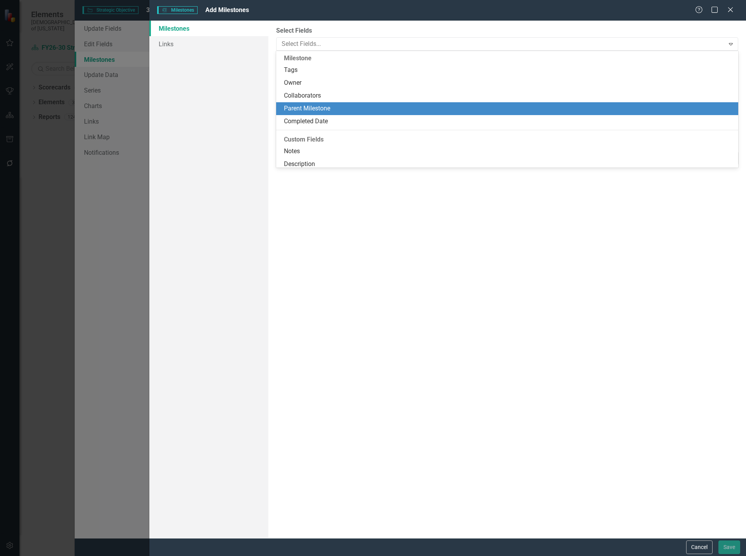
click at [320, 106] on div "Parent Milestone" at bounding box center [509, 108] width 450 height 9
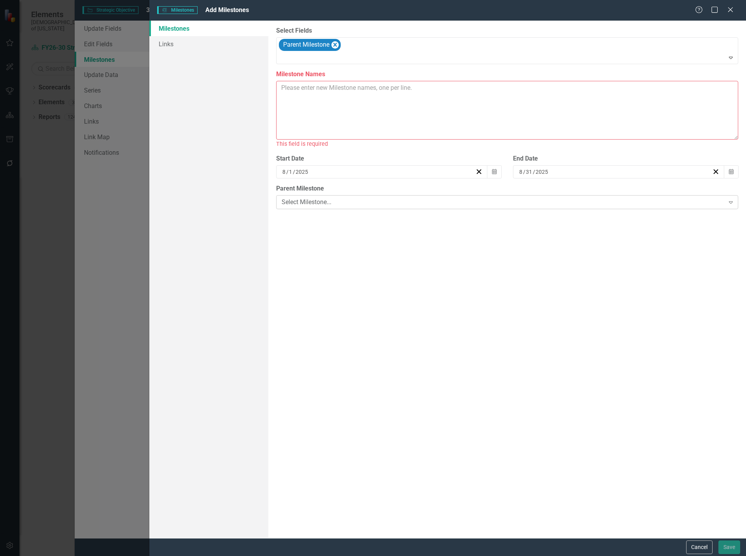
click at [341, 203] on div "Select Milestone..." at bounding box center [503, 202] width 443 height 9
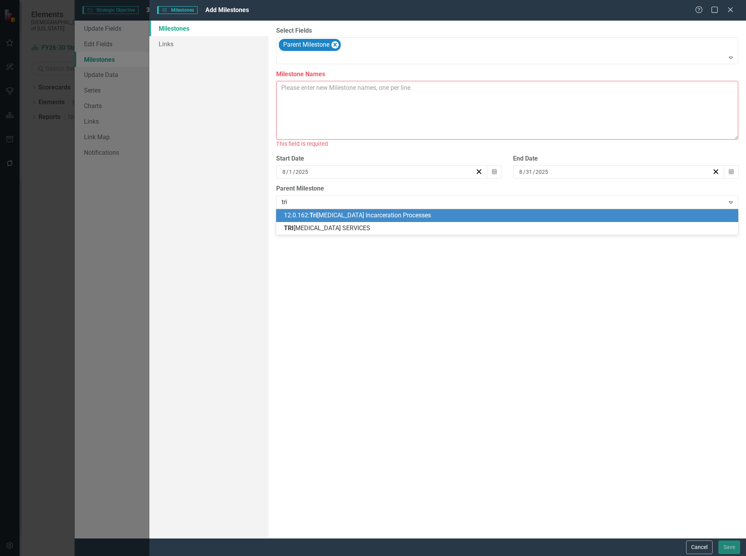
type input "trib"
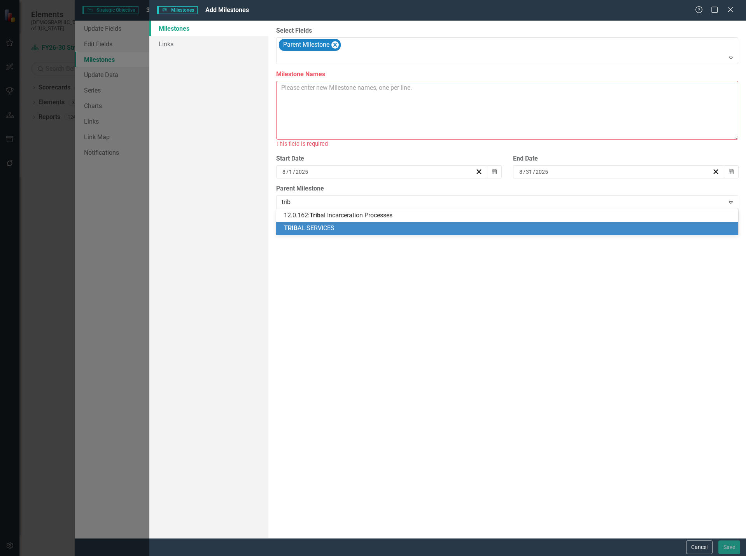
click at [340, 225] on div "TRIB AL SERVICES" at bounding box center [509, 228] width 450 height 9
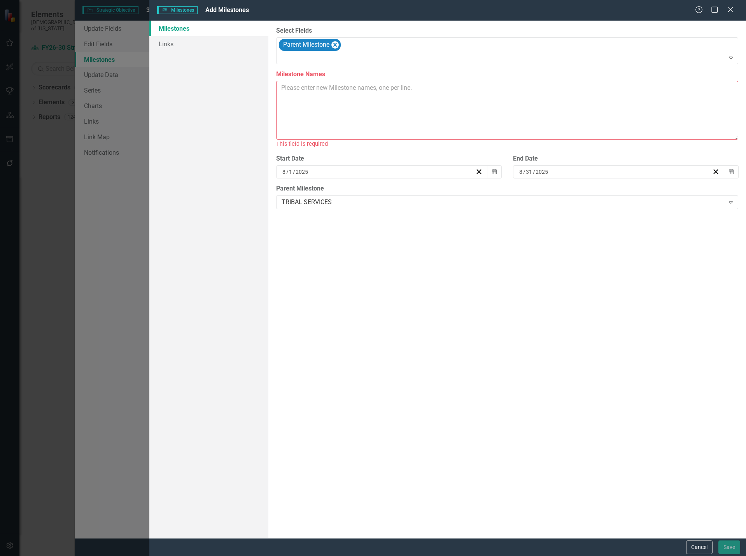
click at [340, 114] on textarea "Milestone Names" at bounding box center [507, 110] width 462 height 59
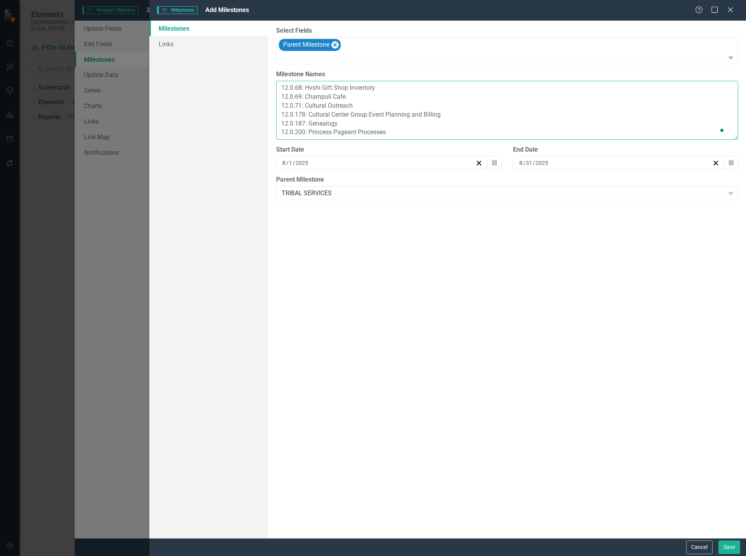
scroll to position [6, 0]
click at [320, 136] on textarea "12.0.68: Hvshi Gift Shop Inventory 12.0.69: Champuli Cafe 12.0.71: Cultural Out…" at bounding box center [507, 110] width 462 height 59
click at [360, 135] on textarea "12.0.68: Hvshi Gift Shop Inventory 12.0.69: Champuli Cafe 12.0.71: Cultural Out…" at bounding box center [507, 110] width 462 height 59
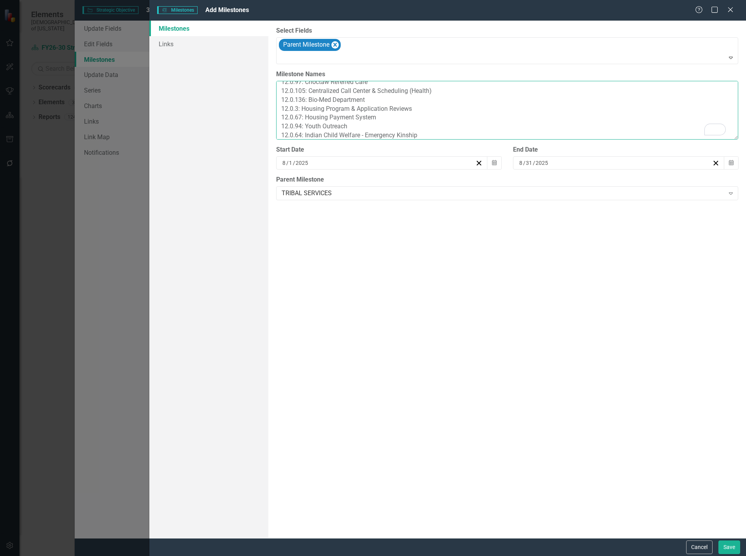
type textarea "12.0.68: Hvshi Gift Shop Inventory 12.0.69: Champuli Cafe 12.0.71: Cultural Out…"
click at [731, 547] on button "Save" at bounding box center [730, 548] width 22 height 14
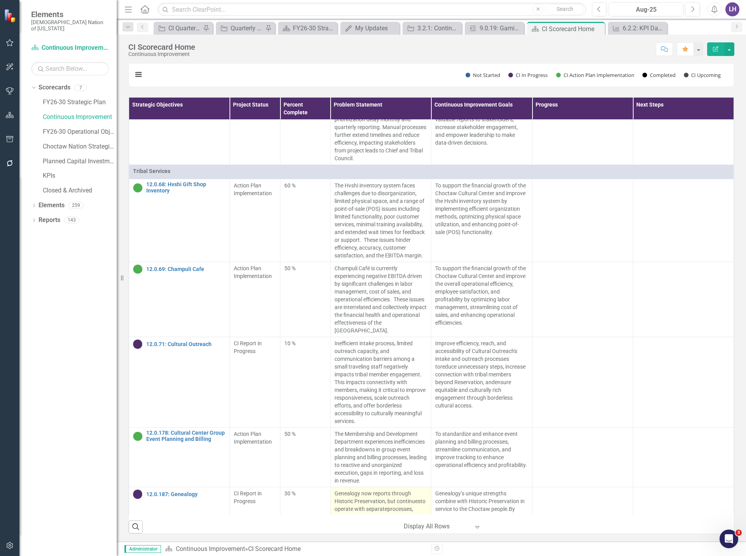
scroll to position [3427, 0]
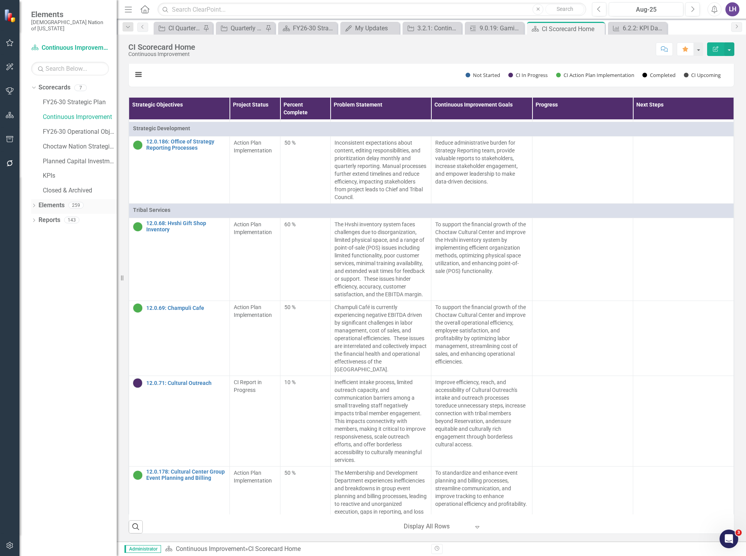
click at [45, 201] on link "Elements" at bounding box center [52, 205] width 26 height 9
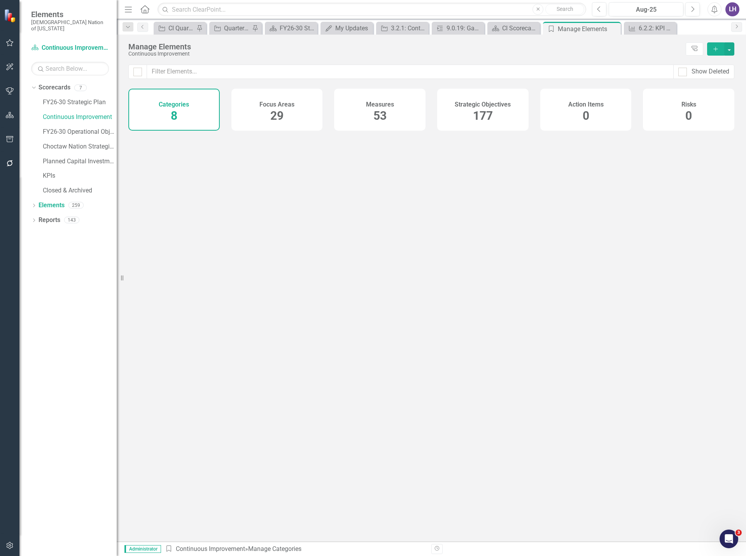
click at [494, 116] on div "Strategic Objectives 177" at bounding box center [482, 110] width 91 height 42
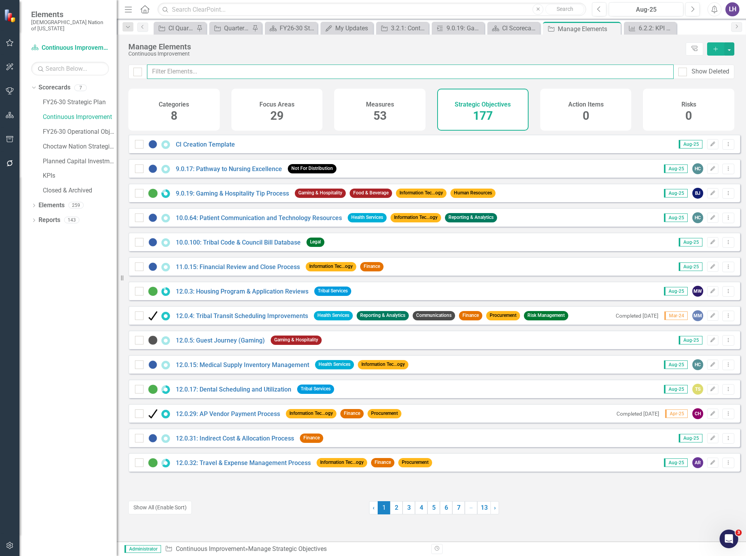
click at [160, 71] on input "text" at bounding box center [410, 72] width 527 height 14
click at [177, 511] on button "Show All (Enable Sort)" at bounding box center [159, 508] width 63 height 14
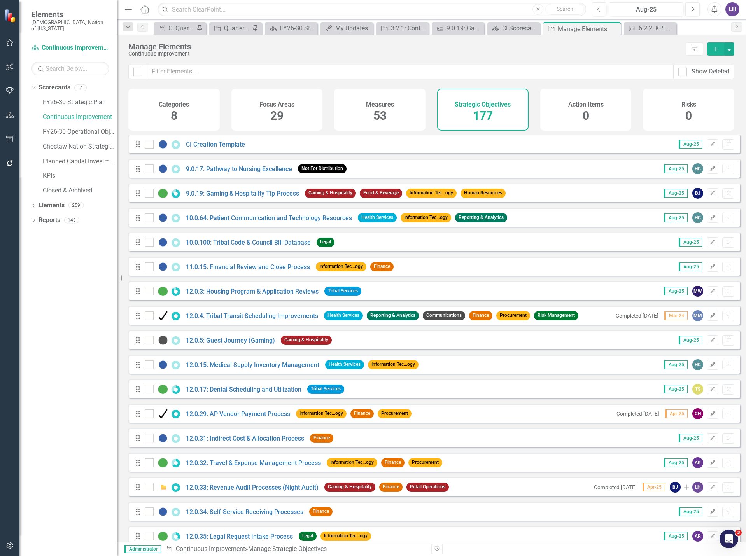
scroll to position [195, 0]
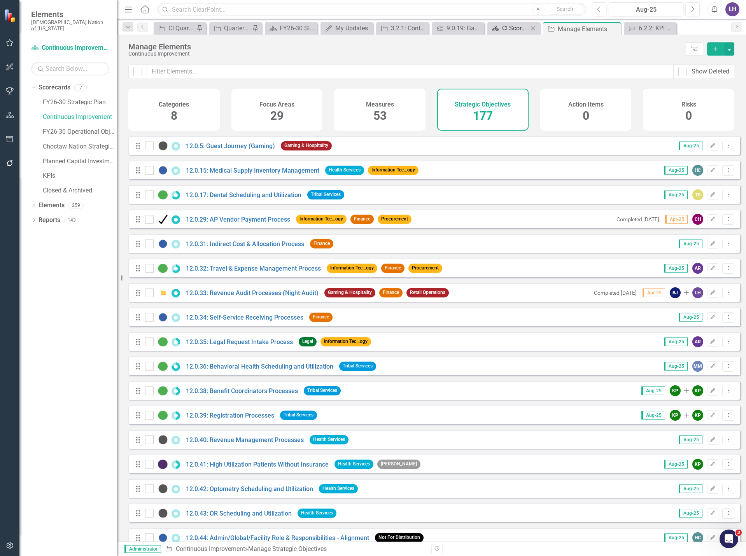
click at [524, 31] on div "CI Scorecard Home" at bounding box center [515, 28] width 26 height 10
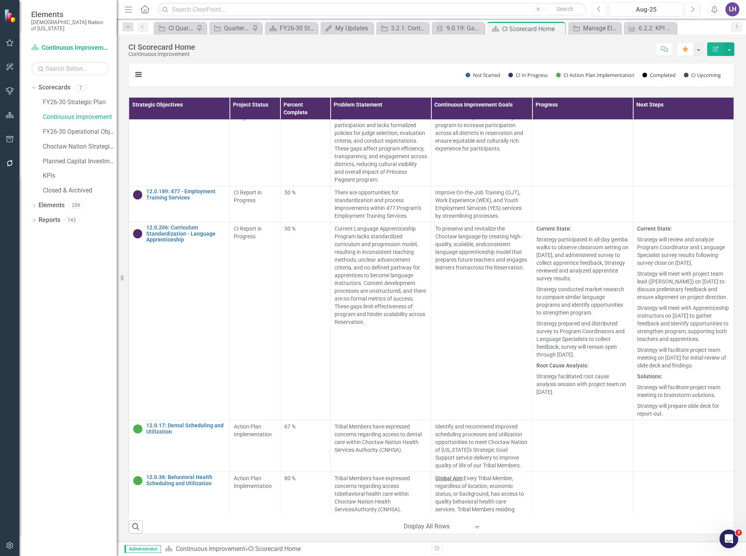
scroll to position [4166, 0]
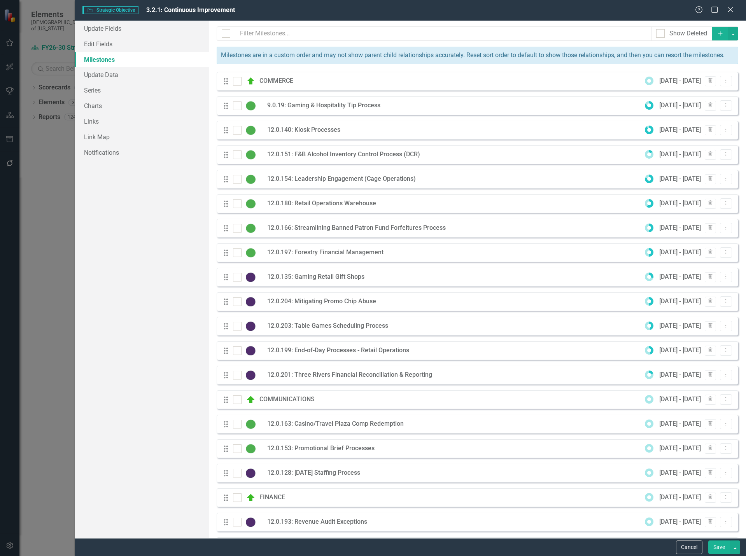
scroll to position [847, 0]
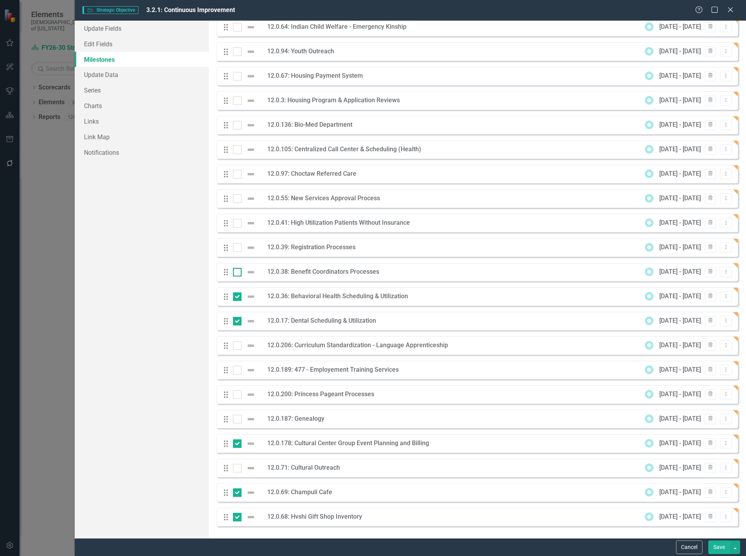
click at [235, 273] on input "checkbox" at bounding box center [235, 270] width 5 height 5
checkbox input "true"
click at [239, 248] on div at bounding box center [237, 248] width 9 height 9
click at [238, 248] on input "checkbox" at bounding box center [235, 246] width 5 height 5
checkbox input "true"
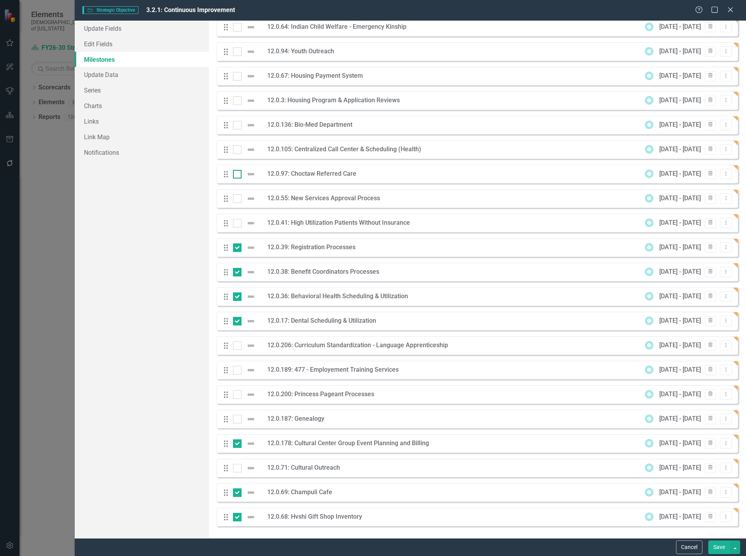
click at [236, 176] on div at bounding box center [237, 174] width 9 height 9
click at [236, 175] on input "checkbox" at bounding box center [235, 172] width 5 height 5
checkbox input "true"
click at [241, 151] on div at bounding box center [237, 150] width 9 height 9
click at [238, 151] on input "checkbox" at bounding box center [235, 148] width 5 height 5
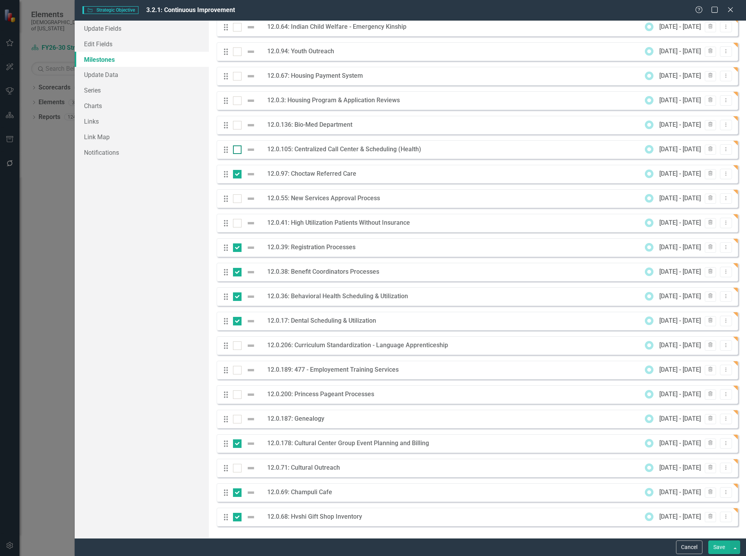
checkbox input "true"
click at [240, 125] on div at bounding box center [237, 125] width 9 height 9
click at [238, 125] on input "checkbox" at bounding box center [235, 123] width 5 height 5
checkbox input "true"
click at [236, 102] on div at bounding box center [237, 100] width 9 height 9
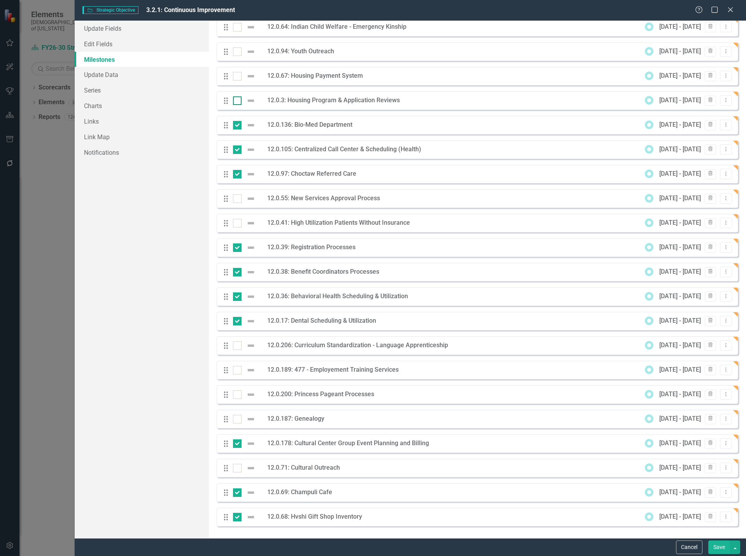
click at [236, 102] on input "checkbox" at bounding box center [235, 98] width 5 height 5
checkbox input "true"
click at [233, 77] on div at bounding box center [237, 76] width 9 height 9
click at [233, 77] on input "checkbox" at bounding box center [235, 74] width 5 height 5
checkbox input "true"
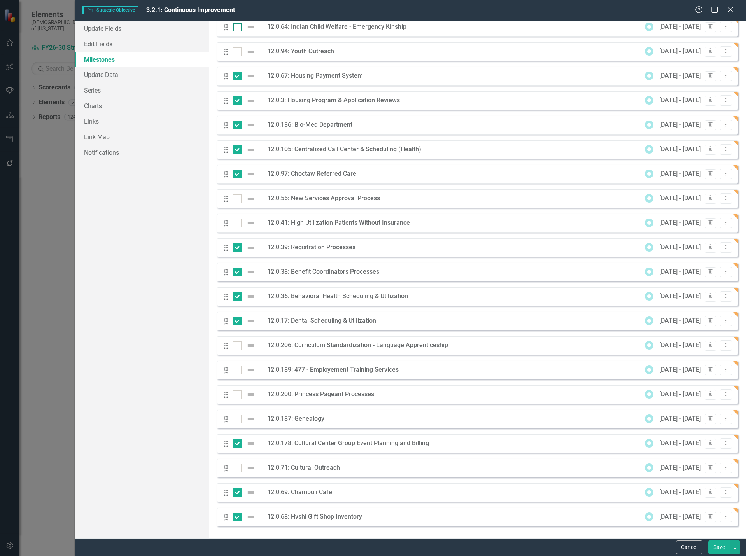
click at [234, 27] on input "checkbox" at bounding box center [235, 25] width 5 height 5
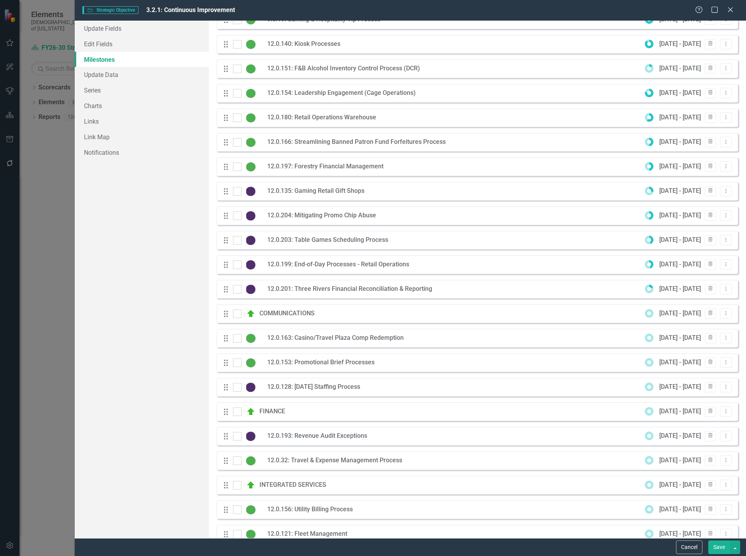
scroll to position [0, 0]
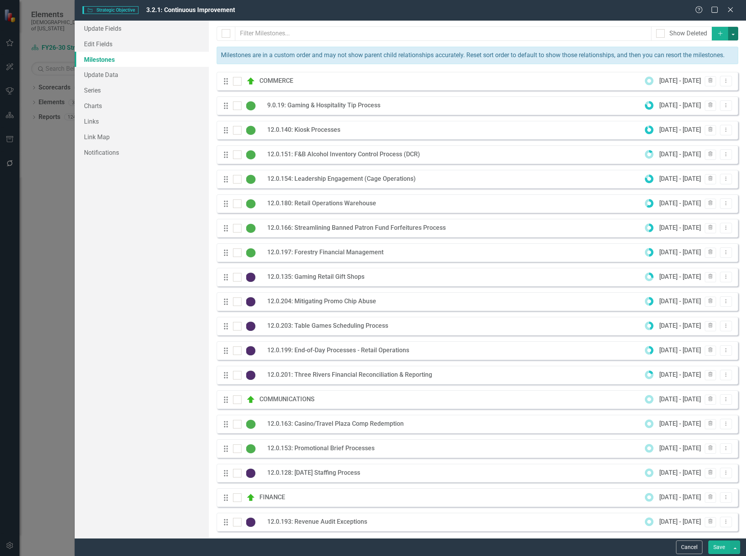
click at [728, 34] on button "button" at bounding box center [733, 34] width 10 height 14
click at [675, 80] on link "Edit Multiple Edit Multiple" at bounding box center [686, 77] width 92 height 14
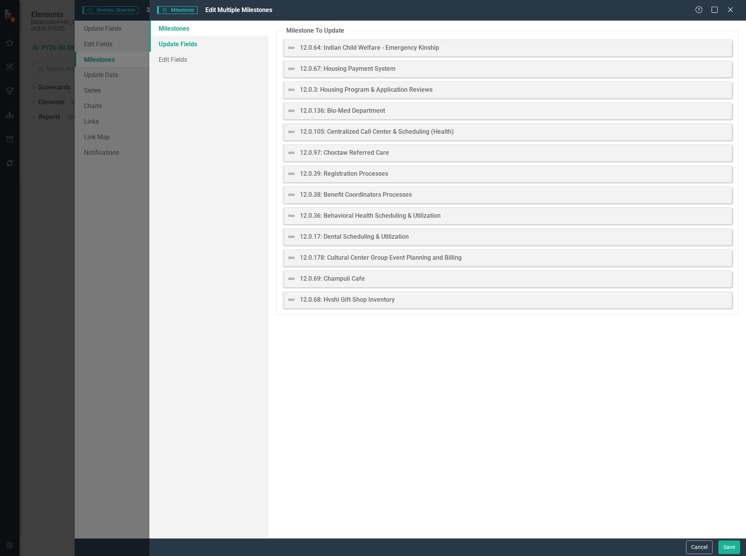
click at [196, 42] on link "Update Fields" at bounding box center [208, 44] width 119 height 16
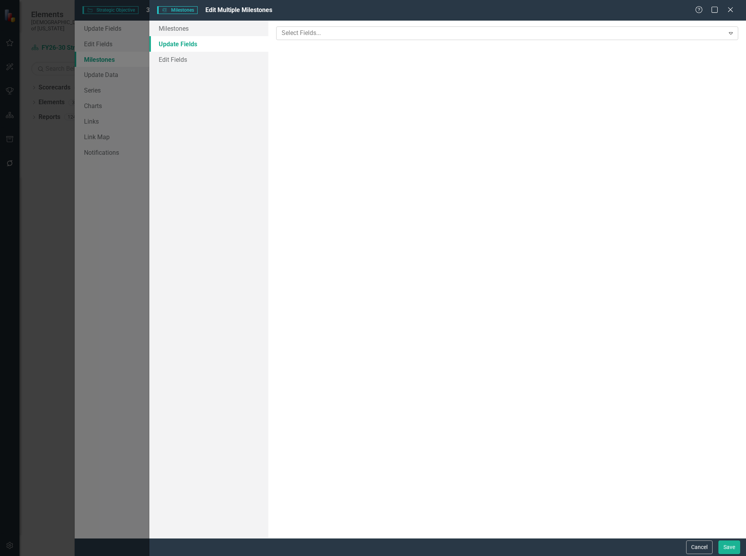
click at [334, 37] on div at bounding box center [502, 33] width 446 height 11
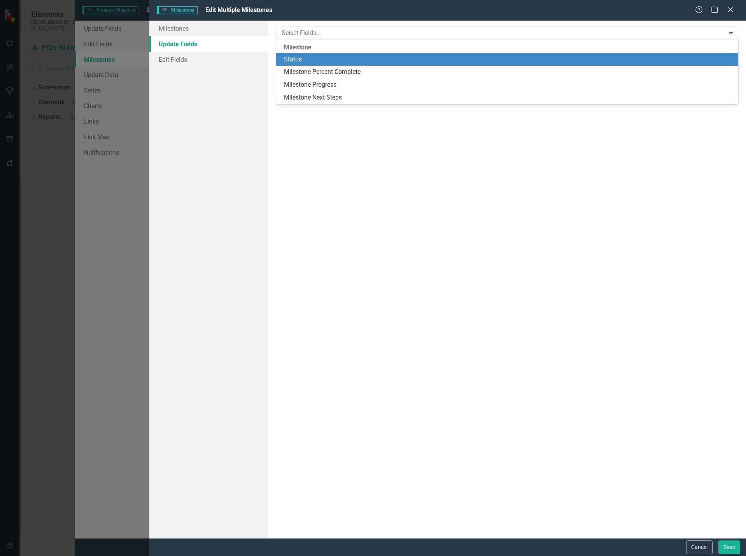
click at [325, 60] on div "Status" at bounding box center [509, 59] width 450 height 9
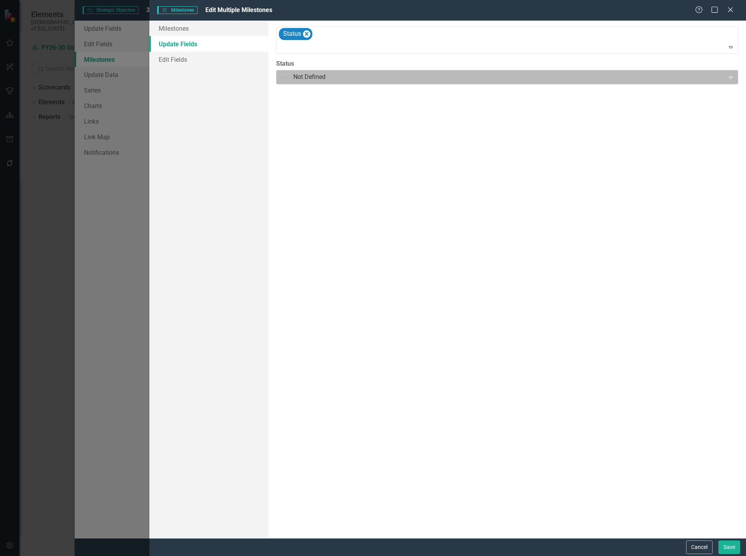
click at [320, 73] on div at bounding box center [501, 77] width 438 height 11
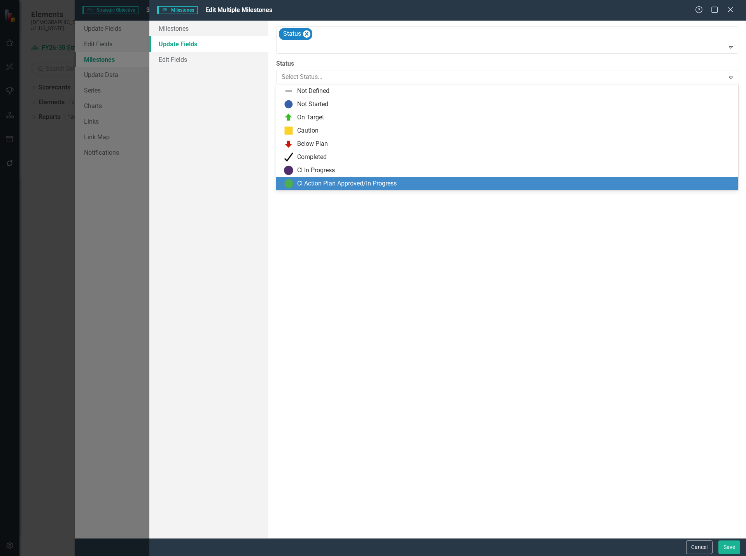
click at [365, 185] on div "CI Action Plan Approved/In Progress" at bounding box center [347, 183] width 100 height 9
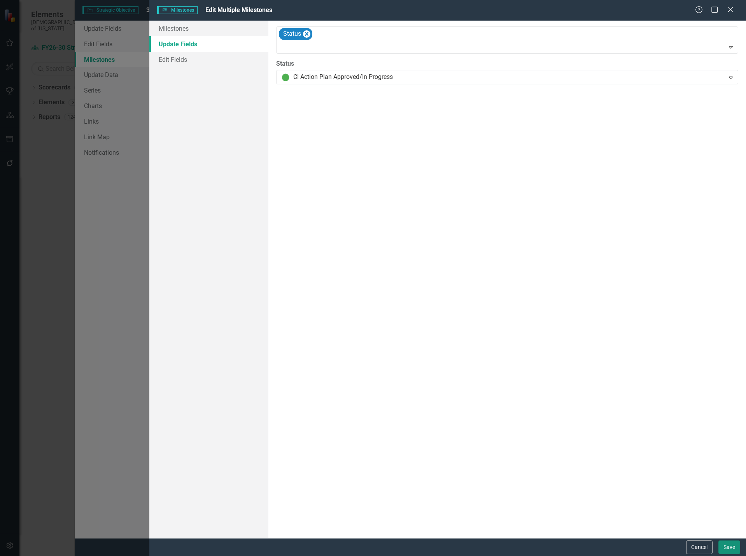
click at [724, 547] on button "Save" at bounding box center [730, 548] width 22 height 14
checkbox input "false"
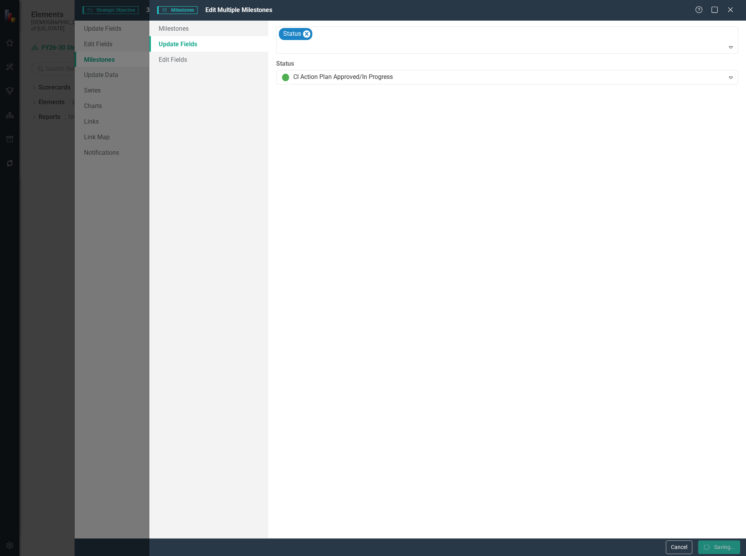
checkbox input "false"
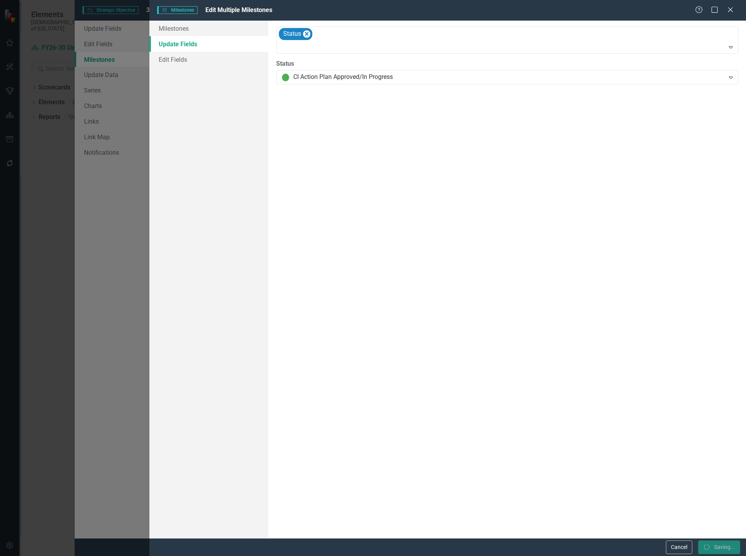
checkbox input "false"
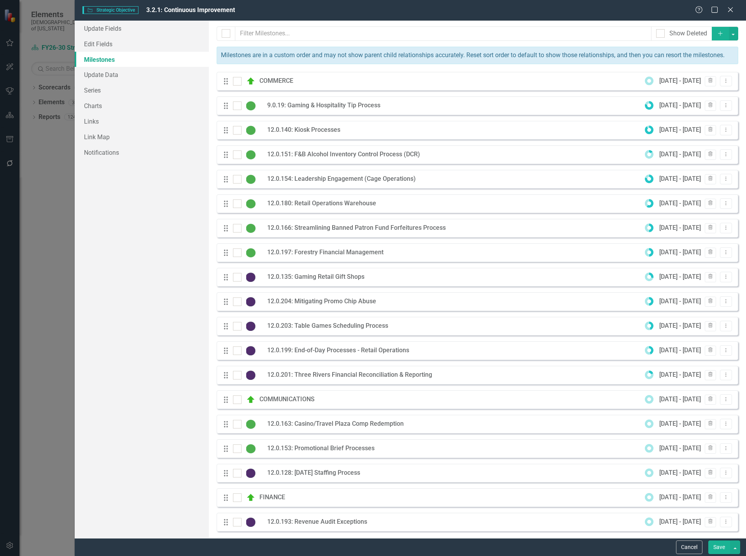
click at [718, 32] on icon "Add" at bounding box center [720, 33] width 7 height 5
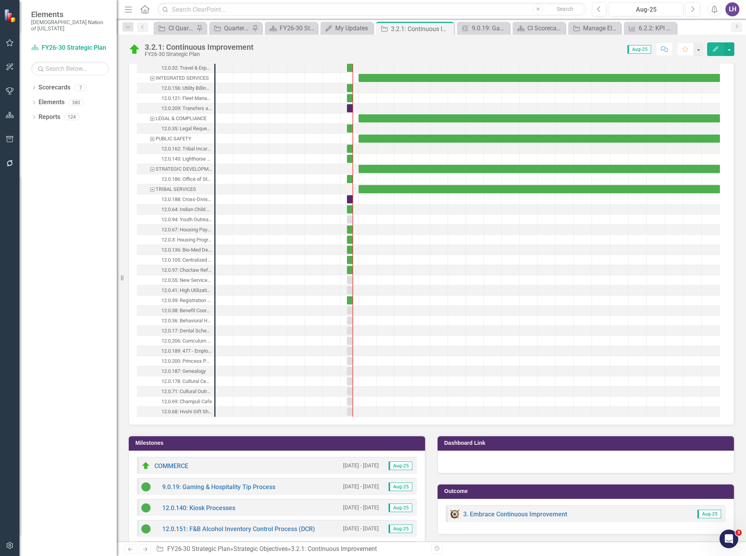
scroll to position [545, 0]
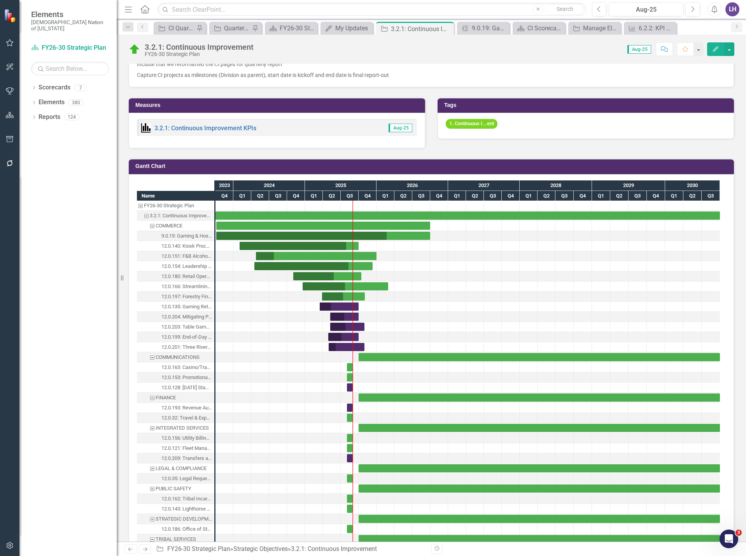
click at [716, 50] on icon "button" at bounding box center [715, 48] width 5 height 5
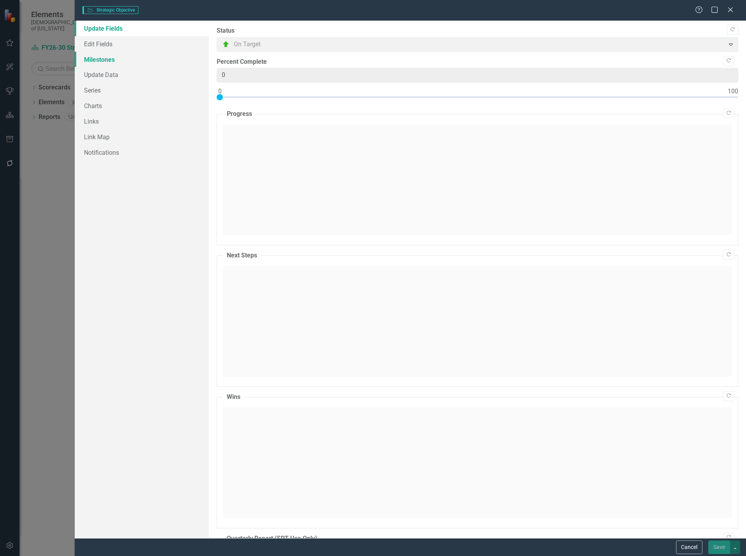
click at [117, 60] on link "Milestones" at bounding box center [142, 60] width 134 height 16
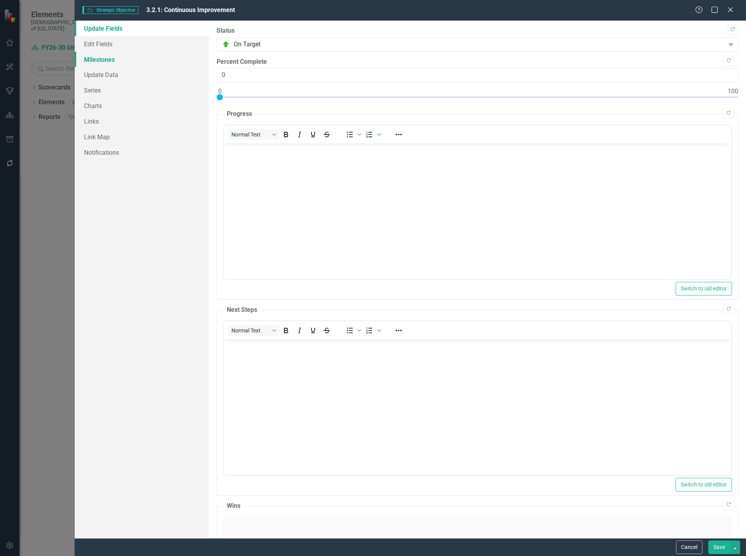
scroll to position [0, 0]
click at [104, 59] on link "Milestones" at bounding box center [142, 60] width 134 height 16
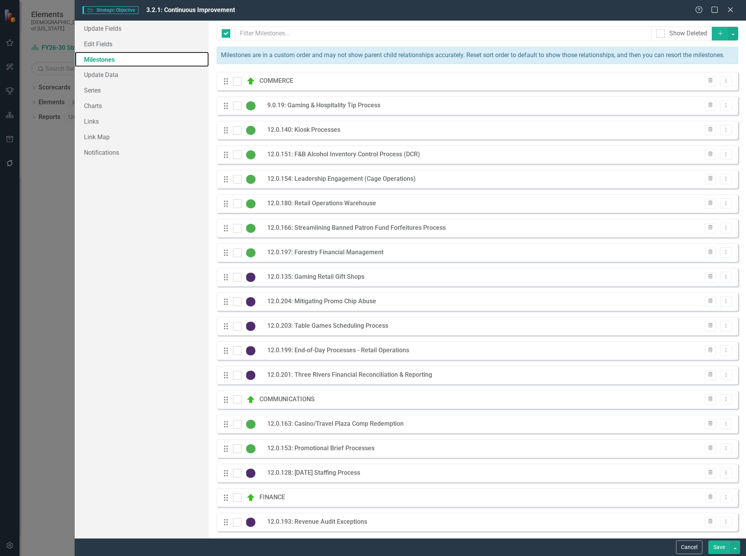
checkbox input "false"
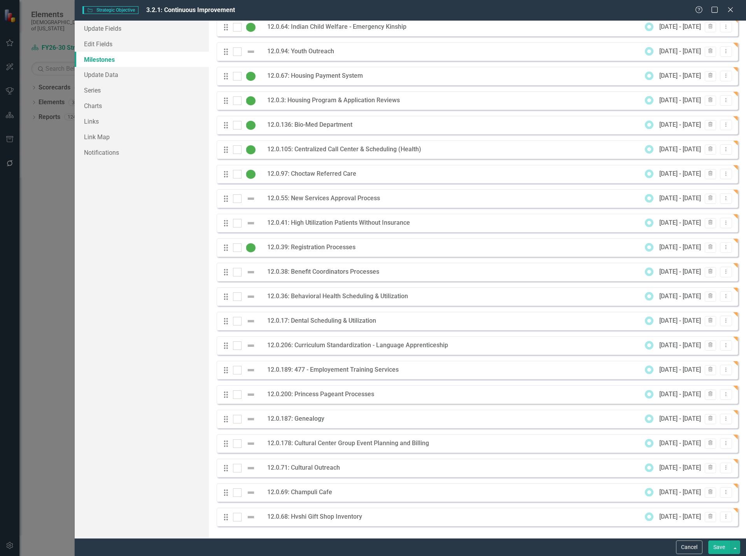
scroll to position [872, 0]
click at [235, 518] on div at bounding box center [237, 517] width 9 height 9
click at [235, 518] on input "checkbox" at bounding box center [235, 515] width 5 height 5
checkbox input "true"
click at [239, 491] on div at bounding box center [237, 493] width 9 height 9
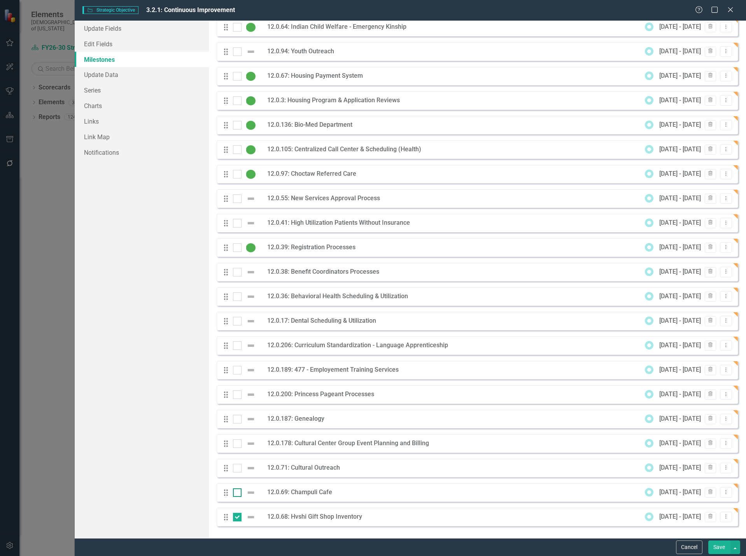
click at [238, 491] on input "checkbox" at bounding box center [235, 491] width 5 height 5
checkbox input "true"
click at [239, 445] on div at bounding box center [237, 444] width 9 height 9
click at [238, 445] on input "checkbox" at bounding box center [235, 442] width 5 height 5
checkbox input "true"
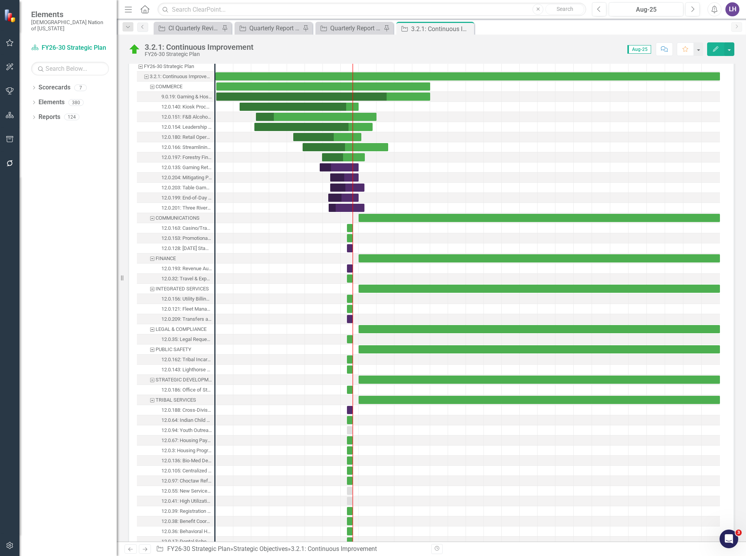
scroll to position [661, 0]
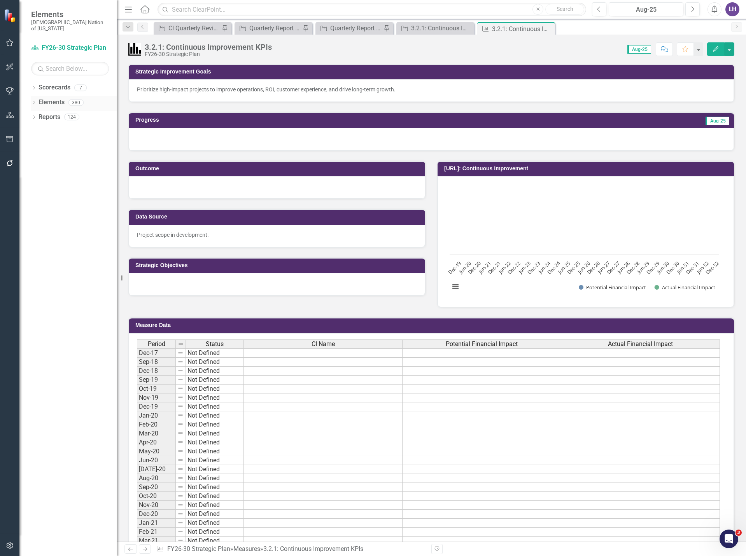
click at [55, 98] on link "Elements" at bounding box center [52, 102] width 26 height 9
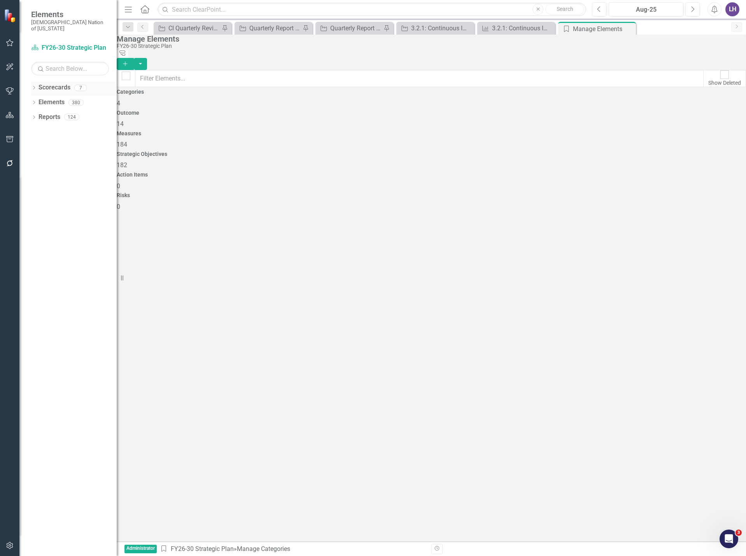
click at [32, 86] on icon "Dropdown" at bounding box center [33, 88] width 5 height 4
click at [68, 113] on link "Continuous Improvement" at bounding box center [74, 117] width 86 height 9
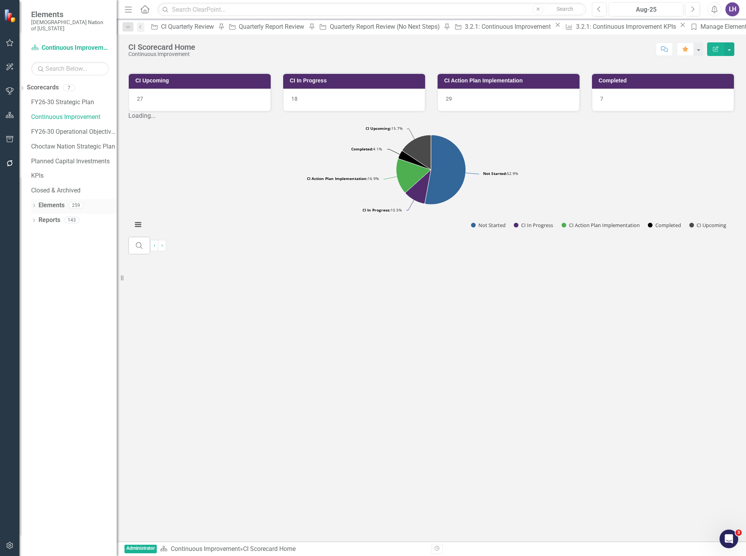
click at [47, 201] on link "Elements" at bounding box center [52, 205] width 26 height 9
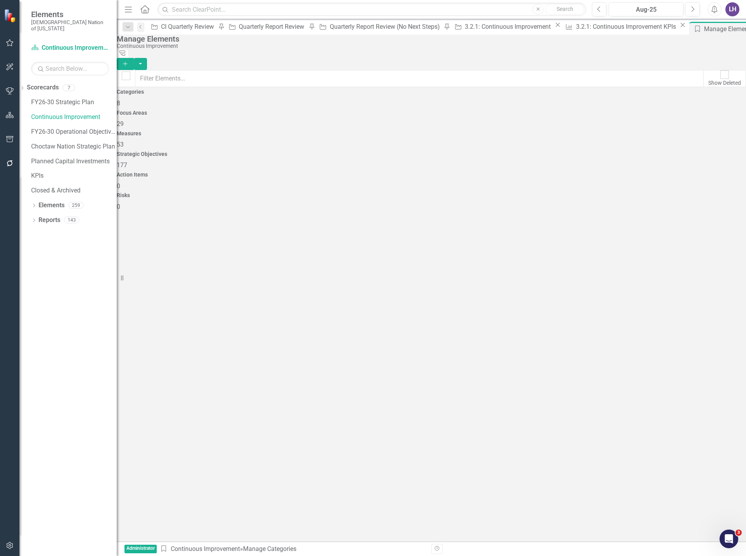
click at [127, 161] on span "177" at bounding box center [122, 164] width 11 height 7
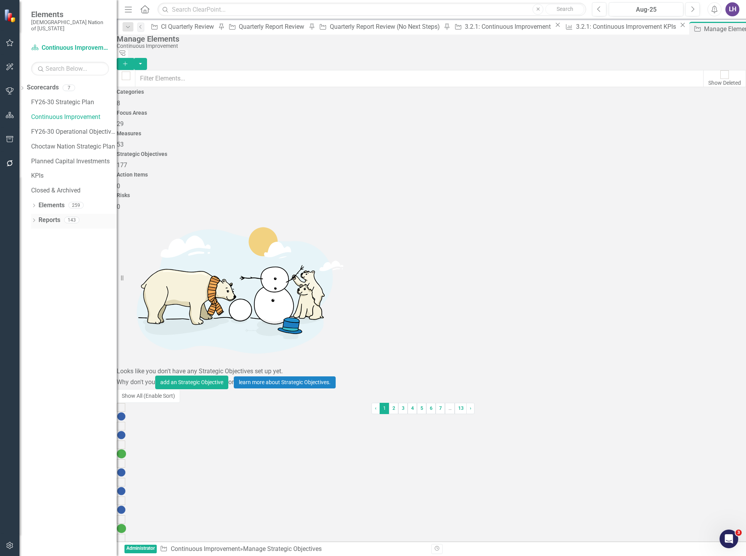
click at [53, 216] on link "Reports" at bounding box center [50, 220] width 22 height 9
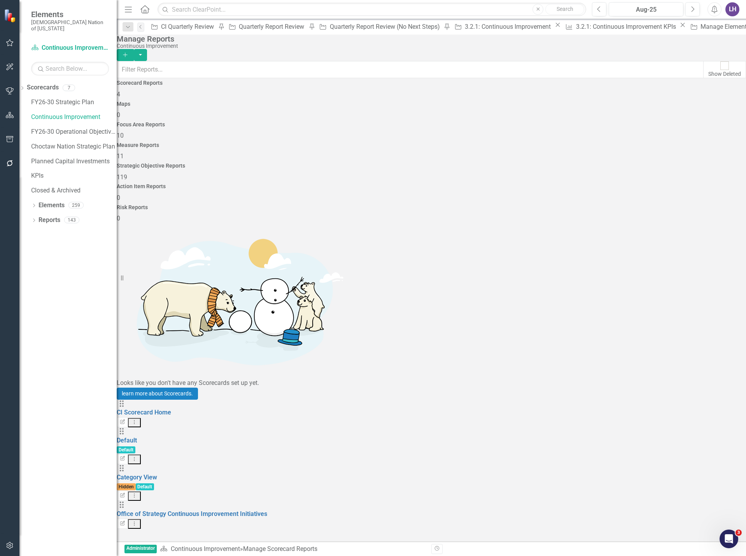
click at [529, 163] on div "Strategic Objective Reports 119" at bounding box center [432, 172] width 630 height 19
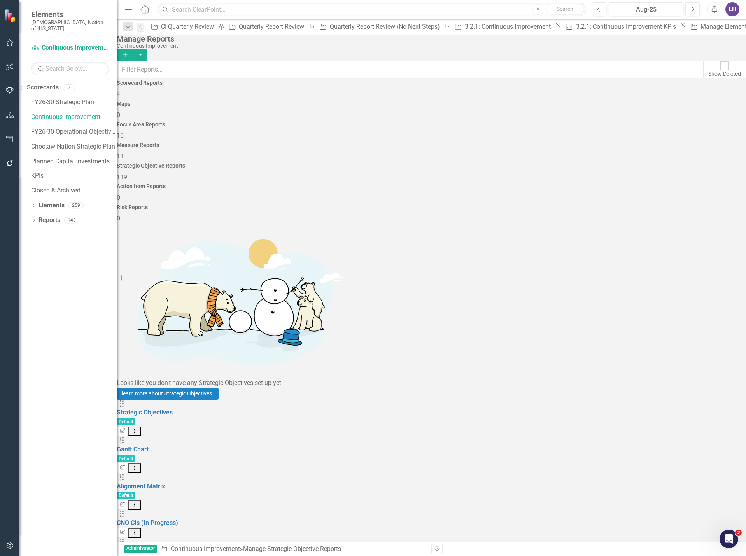
scroll to position [2515, 0]
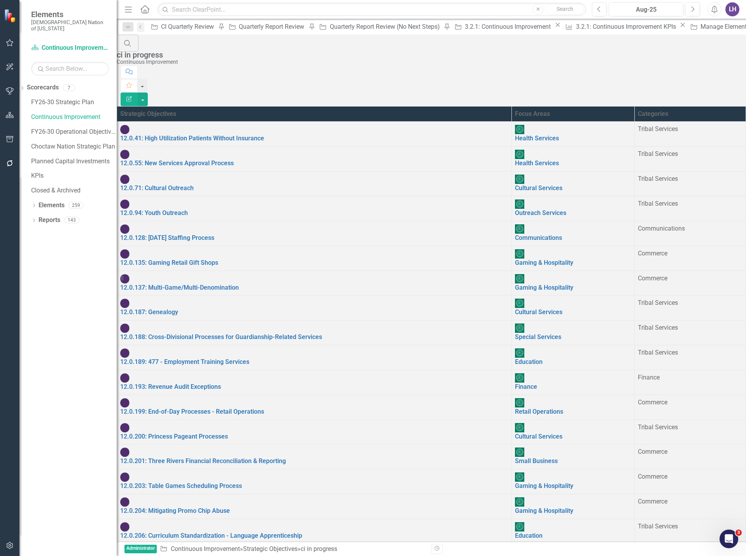
click at [167, 51] on div "ci in progress" at bounding box center [430, 55] width 626 height 9
click at [138, 93] on button "Edit Report" at bounding box center [129, 100] width 17 height 14
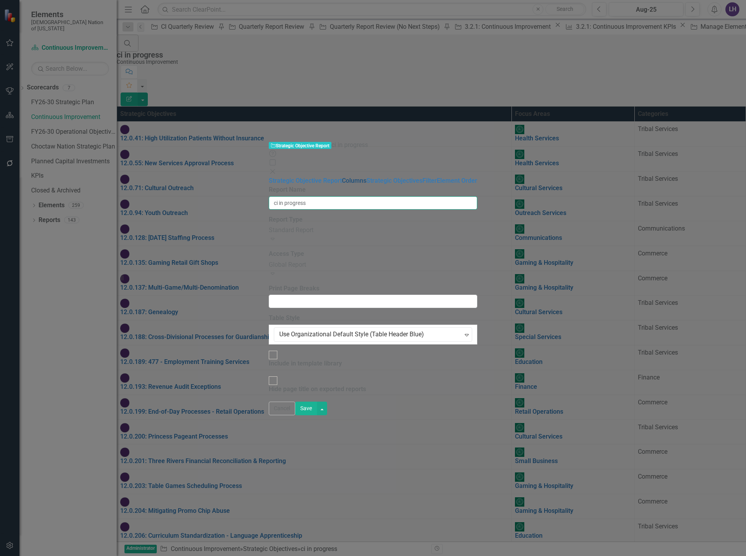
drag, startPoint x: 256, startPoint y: 41, endPoint x: 93, endPoint y: 40, distance: 162.3
click at [269, 177] on div "Strategic Objective Report Columns Strategic Objectives Filter Element Order Re…" at bounding box center [373, 286] width 209 height 219
type input "C"
type input "CI dates / % complete"
click at [342, 177] on link "Columns" at bounding box center [354, 180] width 25 height 7
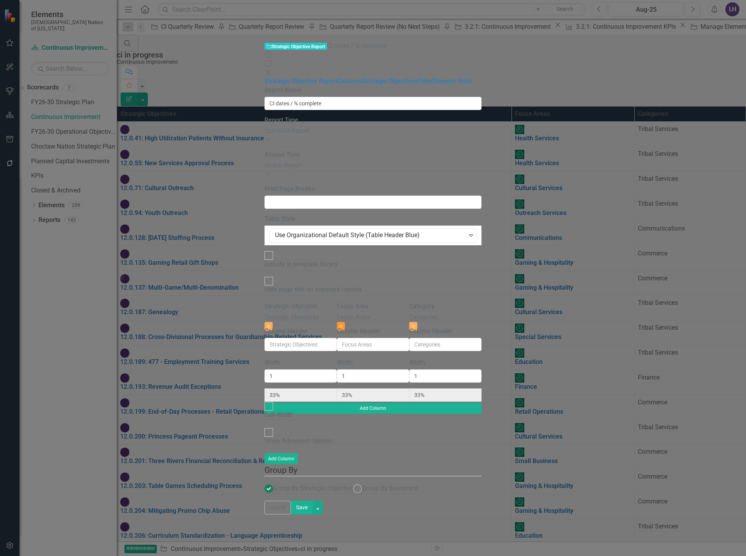
click at [343, 324] on icon "Close" at bounding box center [341, 326] width 4 height 5
type input "50%"
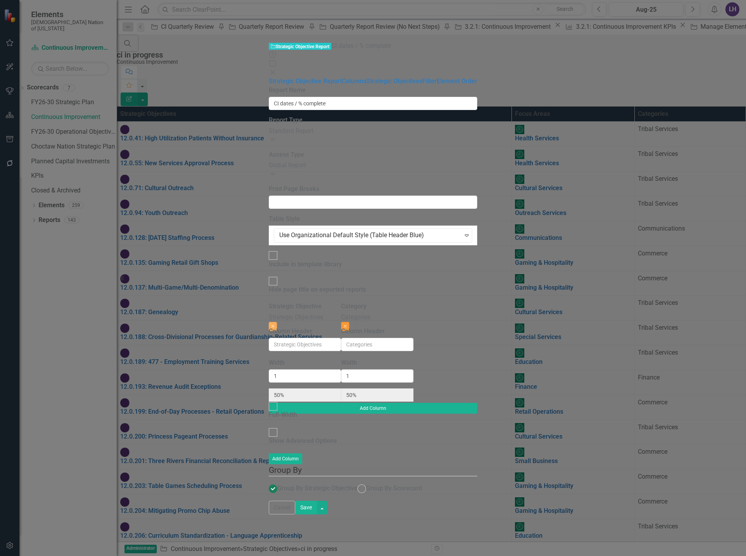
click at [347, 324] on icon "Close" at bounding box center [346, 326] width 4 height 5
type input "100%"
click at [269, 428] on div at bounding box center [273, 432] width 9 height 9
click at [267, 426] on input "Show Advanced Options" at bounding box center [273, 432] width 12 height 12
checkbox input "true"
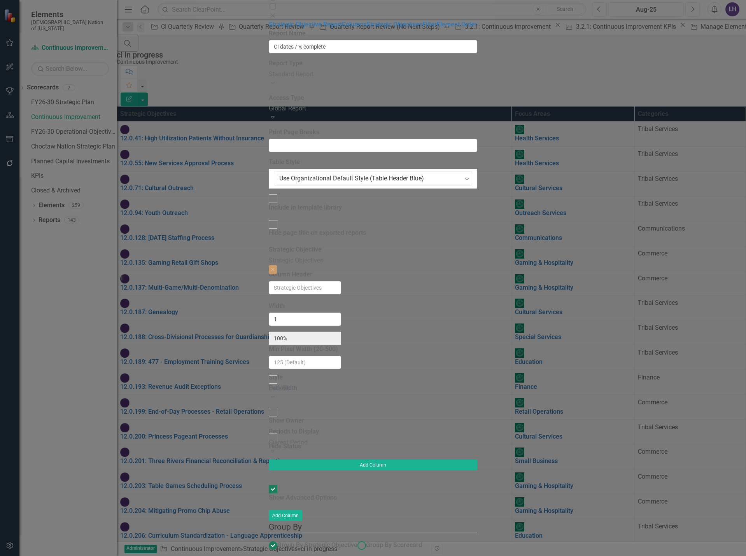
click at [356, 540] on ins at bounding box center [362, 546] width 12 height 12
click at [356, 540] on input "Group By Scorecard" at bounding box center [362, 546] width 12 height 12
radio input "true"
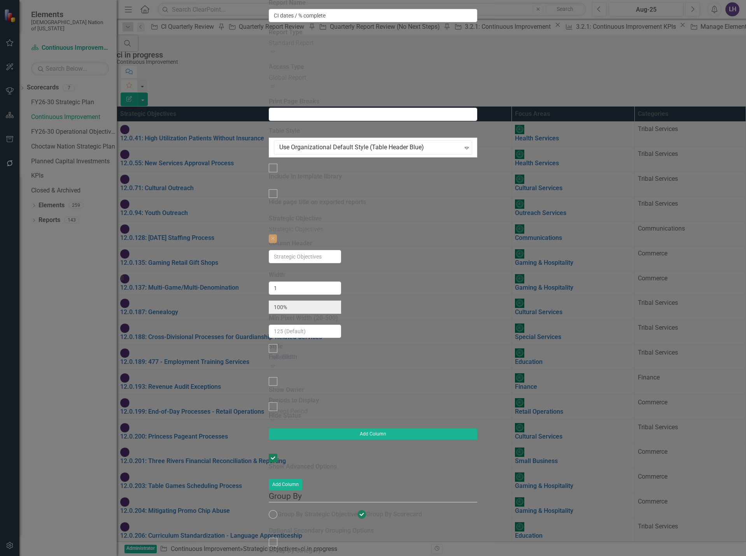
click at [269, 538] on div at bounding box center [273, 542] width 9 height 9
click at [267, 537] on input "Group By Category" at bounding box center [273, 543] width 12 height 12
checkbox input "true"
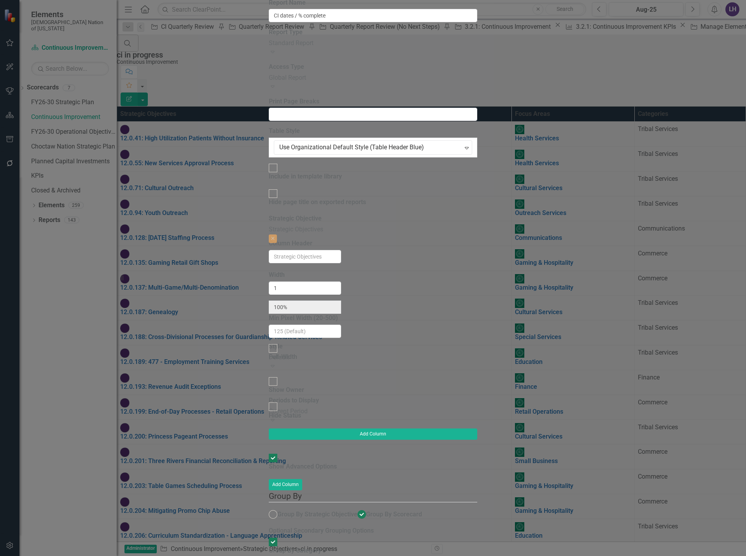
checkbox input "true"
click at [477, 429] on button "Add Column" at bounding box center [373, 434] width 209 height 11
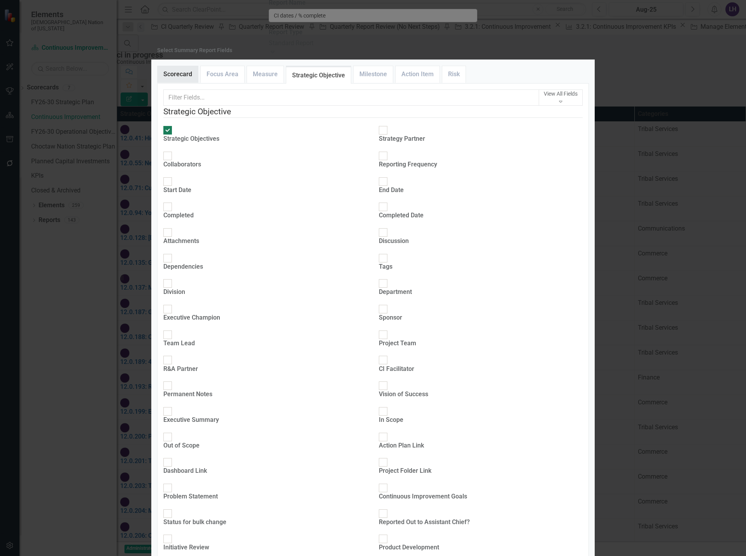
click at [176, 83] on link "Scorecard" at bounding box center [178, 74] width 40 height 17
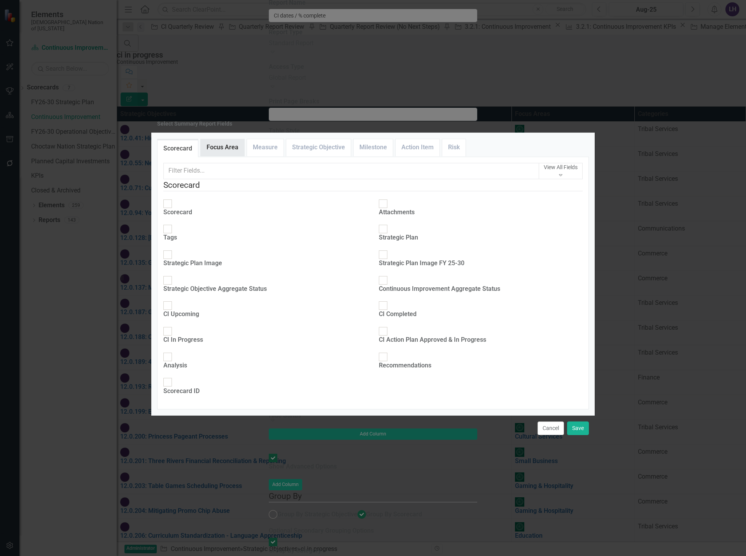
click at [223, 139] on link "Focus Area" at bounding box center [223, 147] width 44 height 17
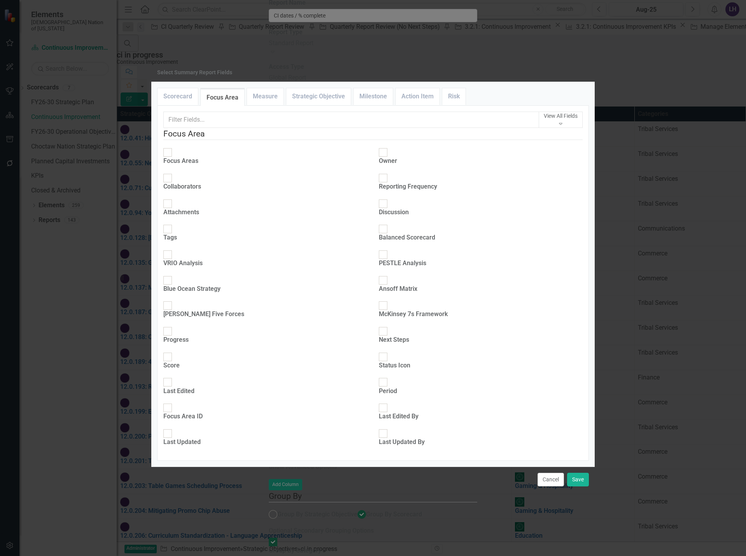
click at [172, 156] on div at bounding box center [167, 152] width 9 height 9
click at [174, 156] on input "Focus Areas" at bounding box center [168, 153] width 12 height 12
checkbox input "true"
click at [263, 103] on link "Measure" at bounding box center [265, 96] width 37 height 17
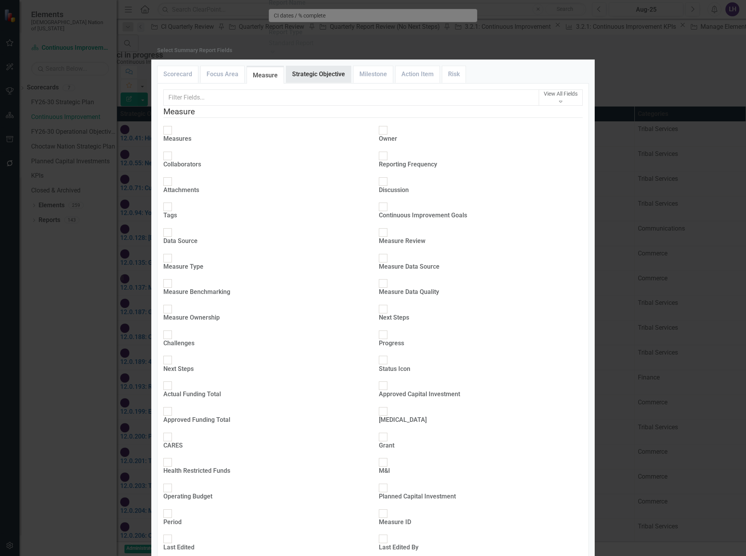
click at [316, 83] on link "Strategic Objective" at bounding box center [318, 74] width 65 height 17
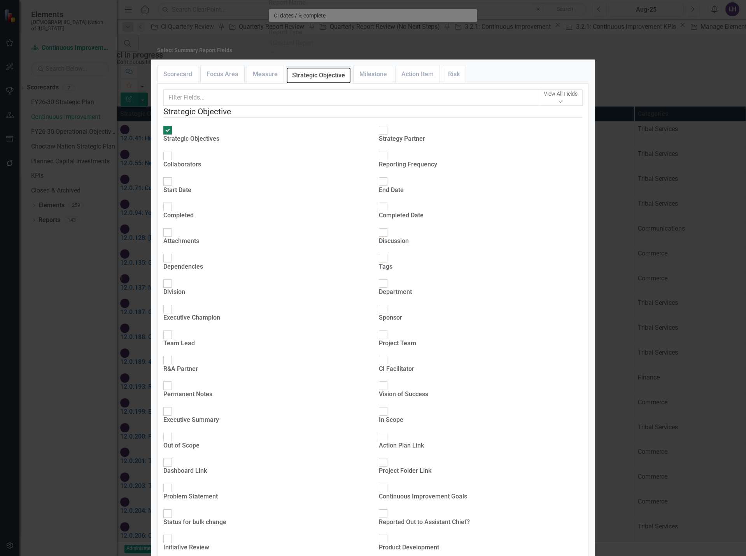
scroll to position [315, 0]
checkbox input "true"
click at [326, 106] on input "text" at bounding box center [351, 97] width 376 height 16
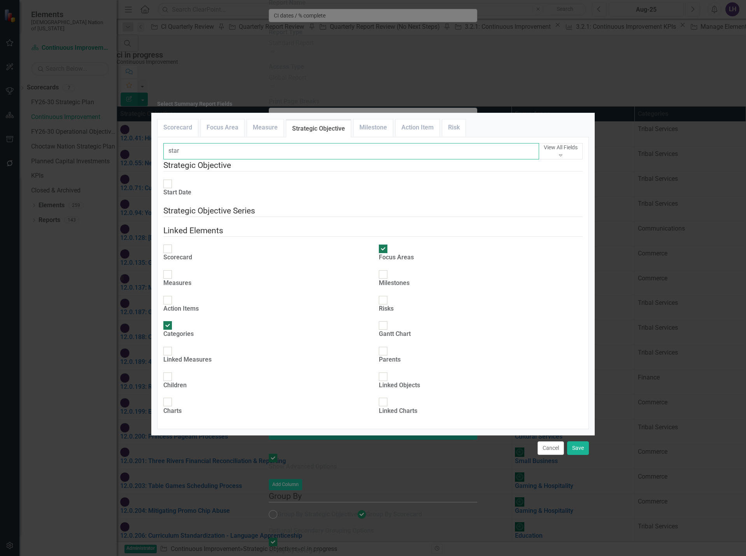
type input "star"
click at [172, 180] on div at bounding box center [167, 184] width 9 height 9
click at [174, 178] on input "Start Date" at bounding box center [168, 184] width 12 height 12
checkbox input "true"
drag, startPoint x: 195, startPoint y: 124, endPoint x: 125, endPoint y: 120, distance: 69.4
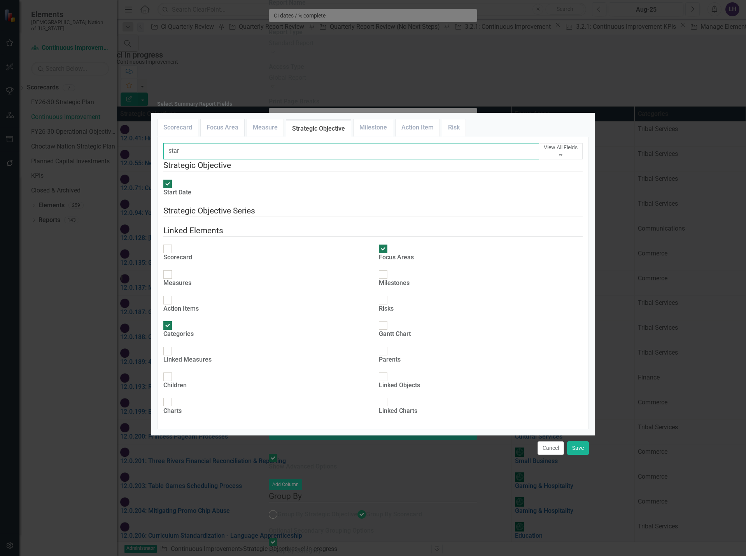
click at [125, 120] on div "Select Summary Report Fields Scorecard Focus Area Measure Strategic Objective M…" at bounding box center [373, 278] width 746 height 556
type input "end"
click at [172, 180] on div at bounding box center [167, 184] width 9 height 9
click at [174, 178] on input "End Date" at bounding box center [168, 184] width 12 height 12
checkbox input "true"
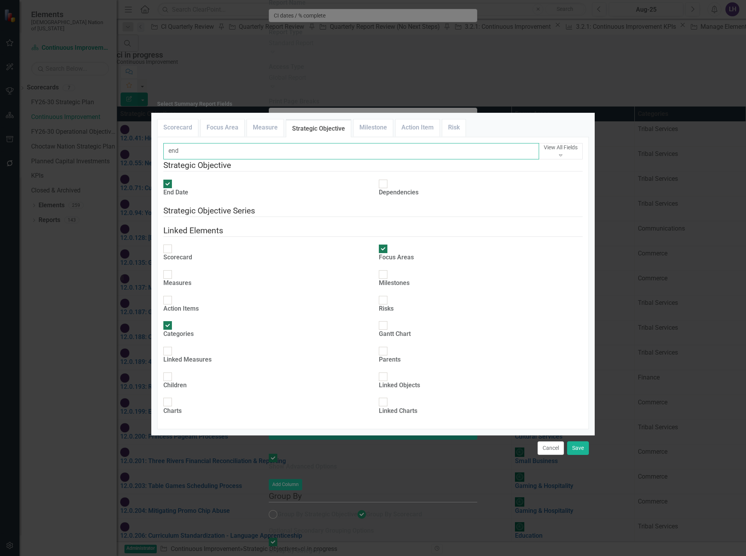
drag, startPoint x: 203, startPoint y: 126, endPoint x: 159, endPoint y: 126, distance: 44.0
click at [159, 137] on div "View All Fields Expand Scorecard Scorecard Attachments Tags Strategic Plan Stra…" at bounding box center [373, 283] width 432 height 293
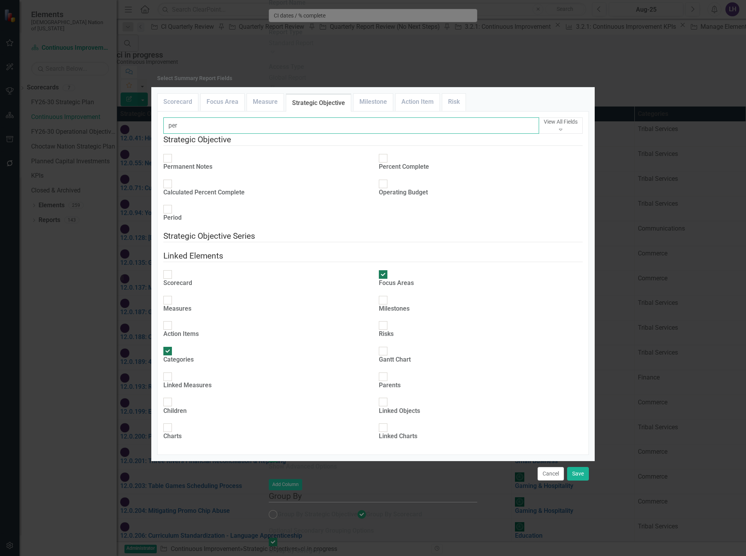
type input "per"
click at [384, 162] on div at bounding box center [383, 158] width 9 height 9
click at [384, 162] on input "Percent Complete" at bounding box center [383, 159] width 12 height 12
checkbox input "true"
click at [579, 472] on button "Save" at bounding box center [578, 474] width 22 height 14
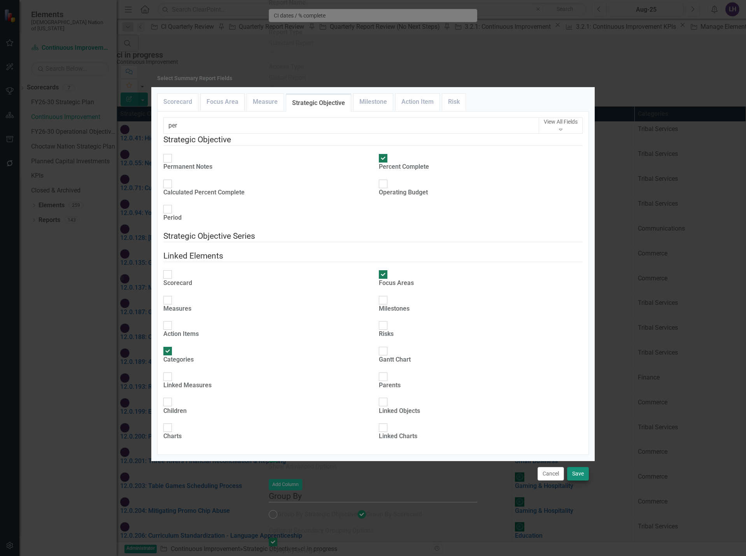
type input "17%"
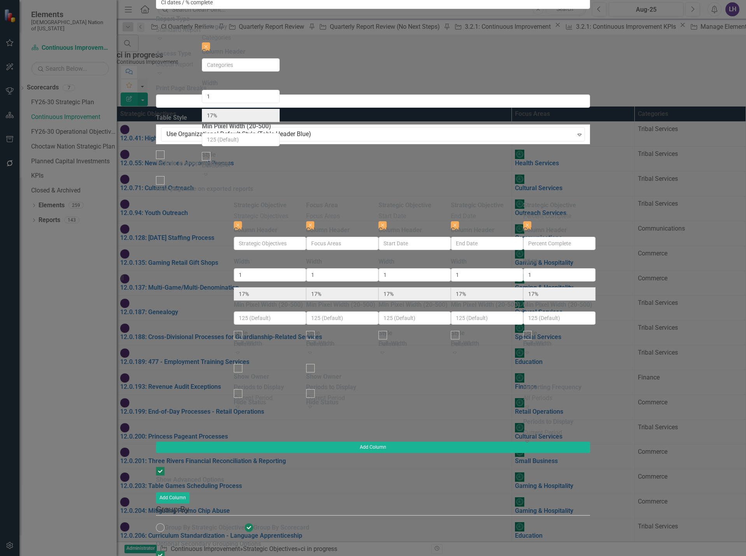
drag, startPoint x: 635, startPoint y: 43, endPoint x: 231, endPoint y: 40, distance: 403.5
click at [231, 201] on div "Strategic Objective Strategic Objectives Close Column Header Width 1 17% Min Pi…" at bounding box center [373, 321] width 434 height 241
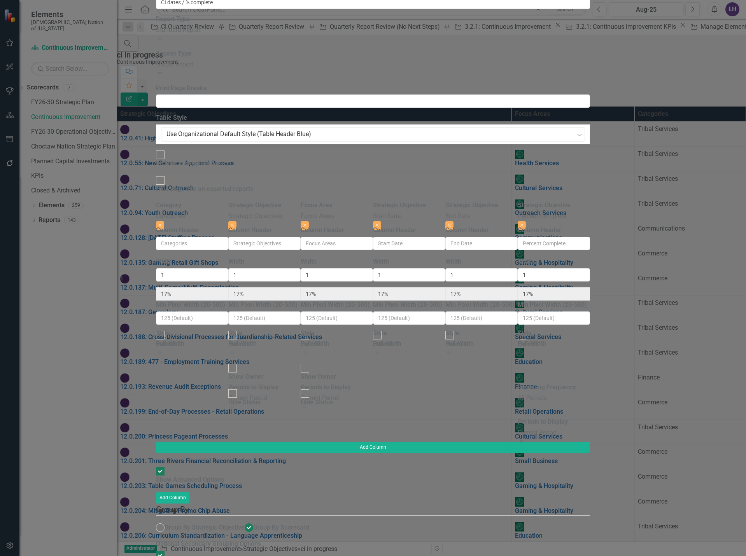
click at [165, 331] on div at bounding box center [160, 335] width 9 height 9
click at [167, 330] on input "Full-Width" at bounding box center [160, 336] width 12 height 12
checkbox input "true"
type input "100%"
type input "20%"
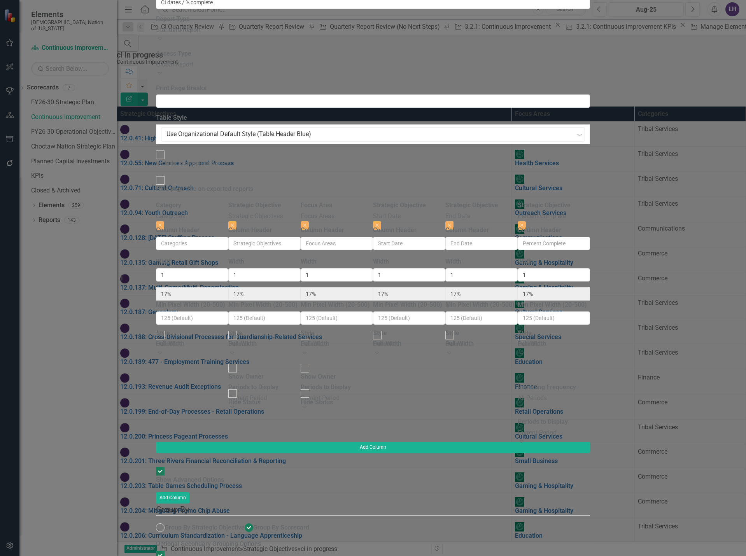
type input "20%"
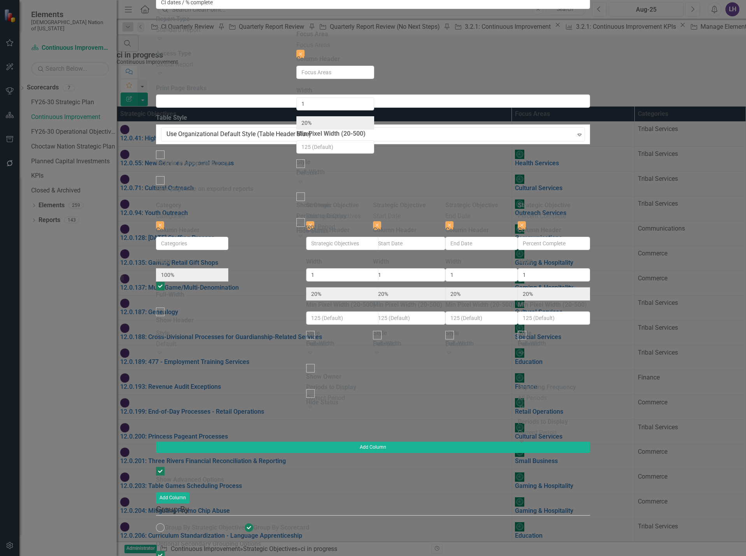
drag, startPoint x: 413, startPoint y: 42, endPoint x: 343, endPoint y: 42, distance: 69.6
click at [343, 201] on div "Category Categories Close Column Header Width 100% Full-Width Show Header Style…" at bounding box center [373, 321] width 434 height 241
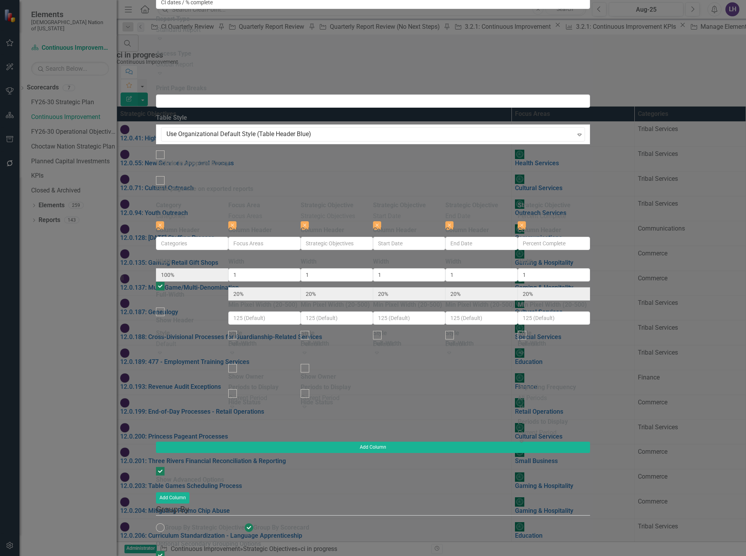
click at [237, 331] on div at bounding box center [232, 335] width 9 height 9
click at [239, 330] on input "Full-Width" at bounding box center [233, 336] width 12 height 12
checkbox input "true"
type input "100%"
type input "25%"
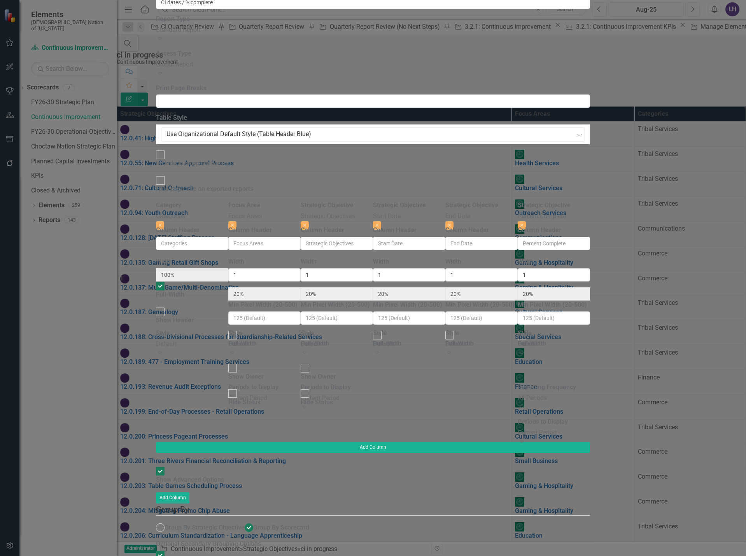
type input "25%"
checkbox input "false"
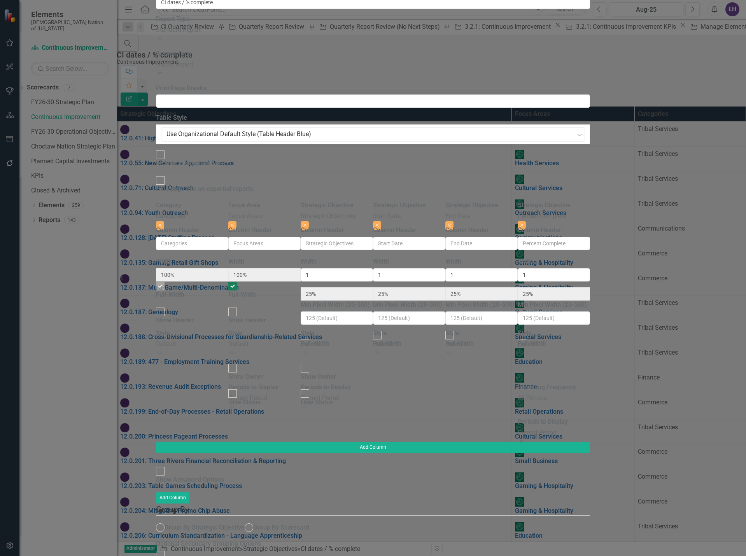
radio input "false"
checkbox input "false"
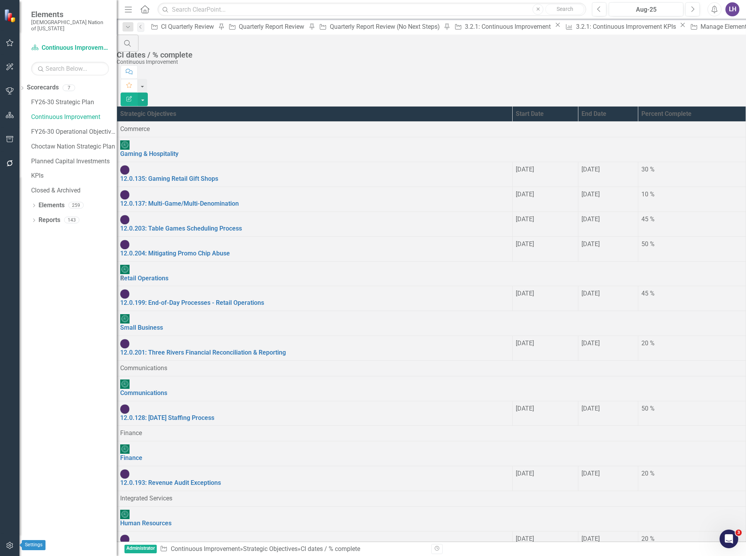
click at [9, 549] on icon "button" at bounding box center [10, 546] width 8 height 6
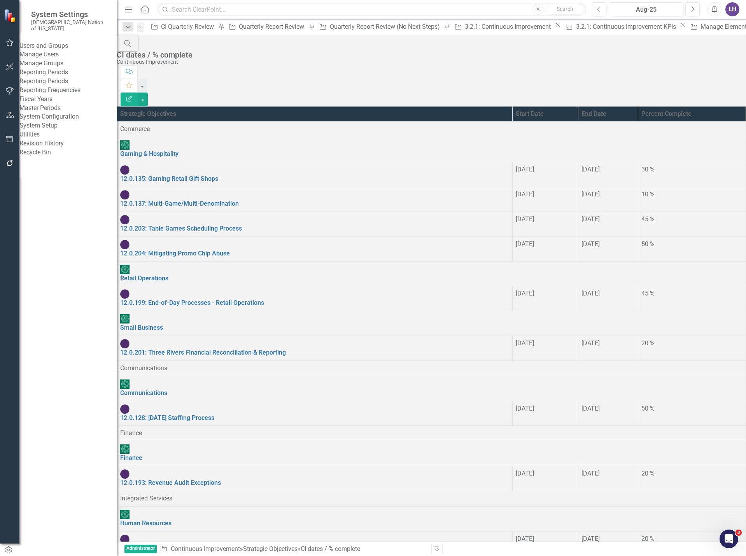
click at [45, 130] on link "System Setup" at bounding box center [67, 125] width 97 height 9
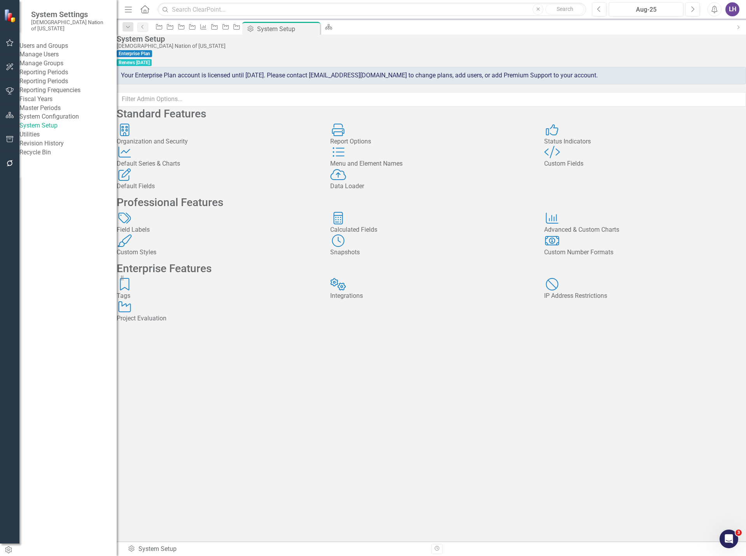
click at [600, 146] on div "Status Indicators" at bounding box center [645, 141] width 202 height 9
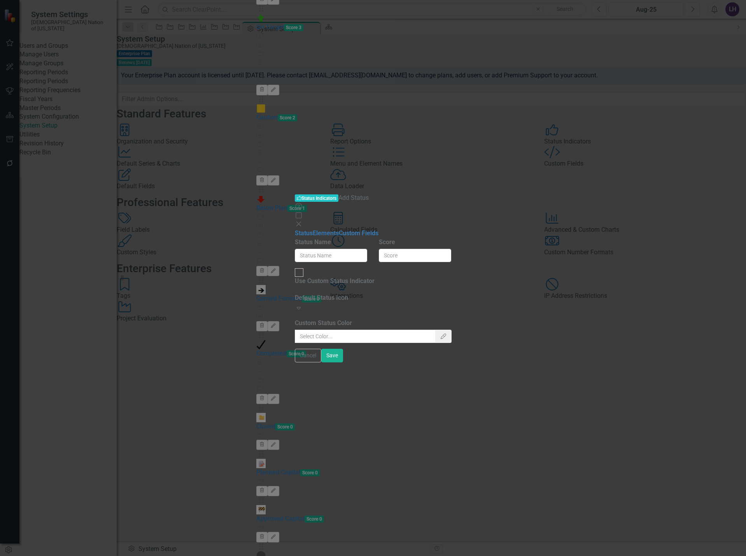
type input "Report"
type input "0"
checkbox input "true"
type input "#eeeeee"
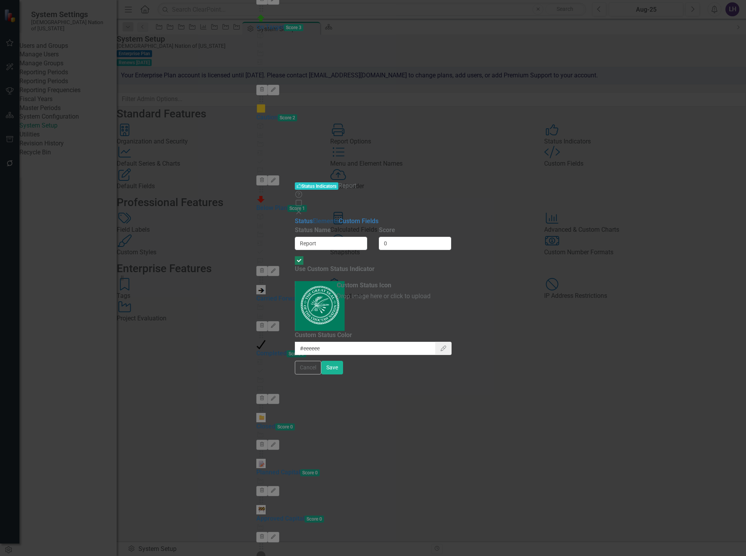
click at [313, 217] on link "Elements" at bounding box center [326, 220] width 26 height 7
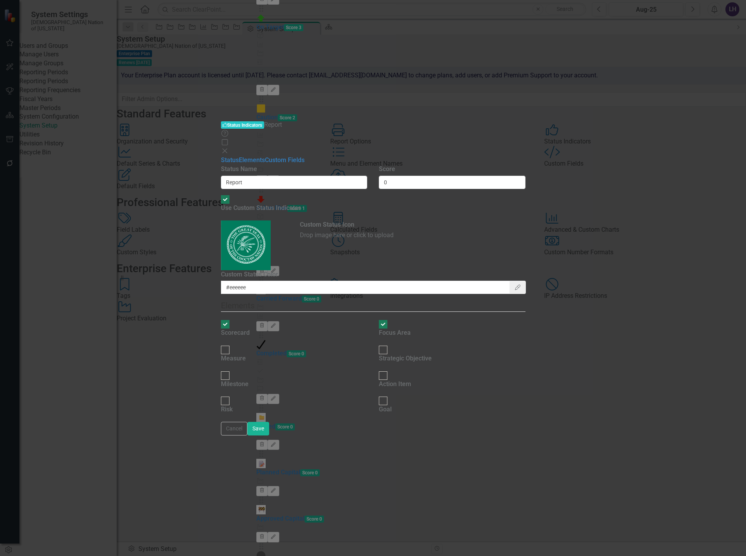
click at [231, 370] on input "Milestone" at bounding box center [225, 376] width 12 height 12
checkbox input "true"
click at [269, 436] on button "Save" at bounding box center [258, 429] width 22 height 14
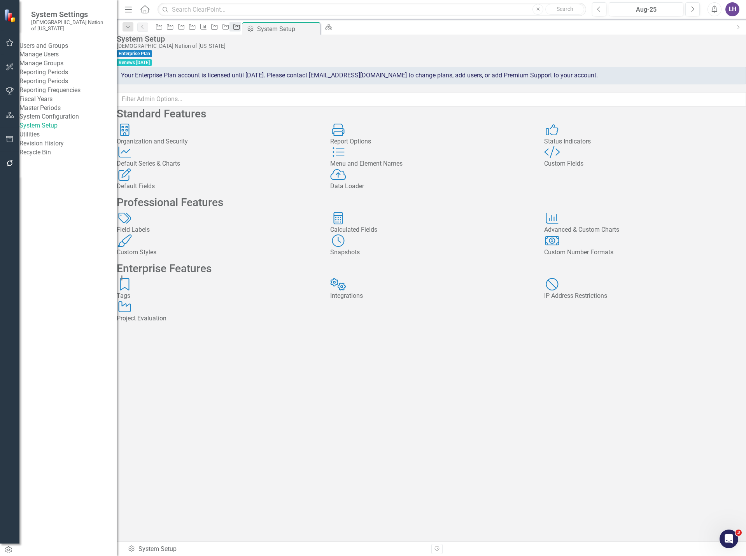
click at [240, 27] on icon "Strategic Objective" at bounding box center [237, 27] width 8 height 6
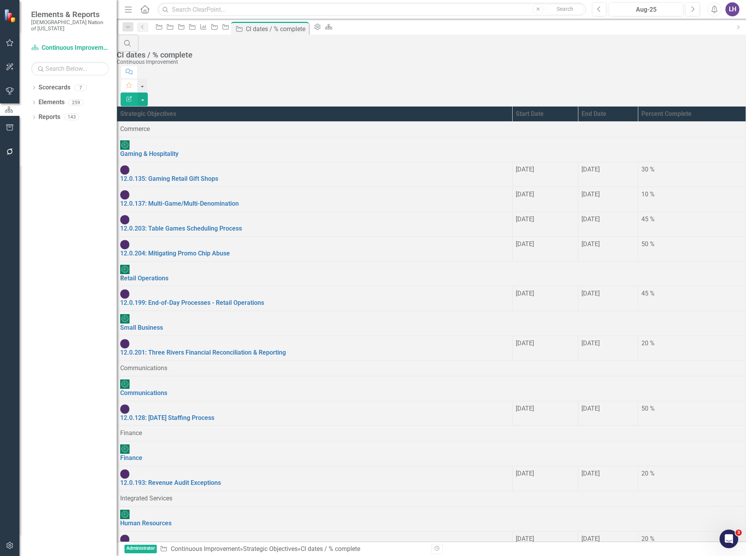
scroll to position [77, 0]
click at [138, 93] on button "Edit Report" at bounding box center [129, 100] width 17 height 14
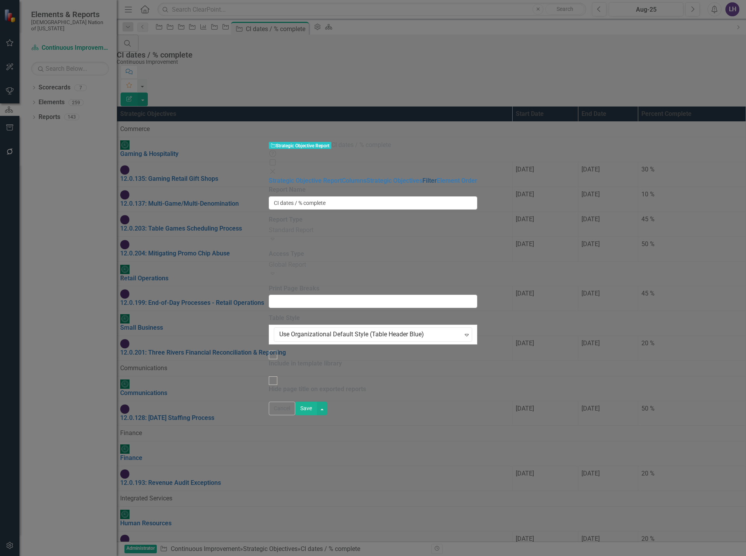
click at [423, 177] on link "Filter" at bounding box center [430, 180] width 14 height 7
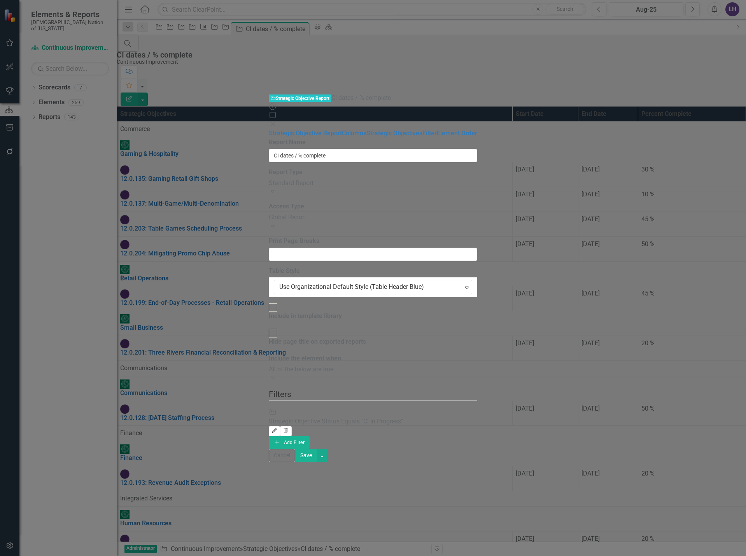
click at [277, 429] on icon "Edit" at bounding box center [275, 431] width 6 height 5
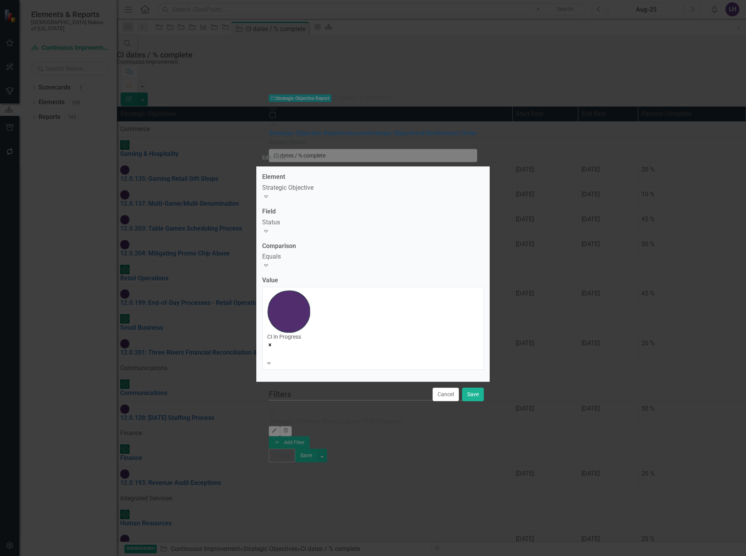
click at [346, 321] on div "CI In Progress" at bounding box center [373, 325] width 212 height 70
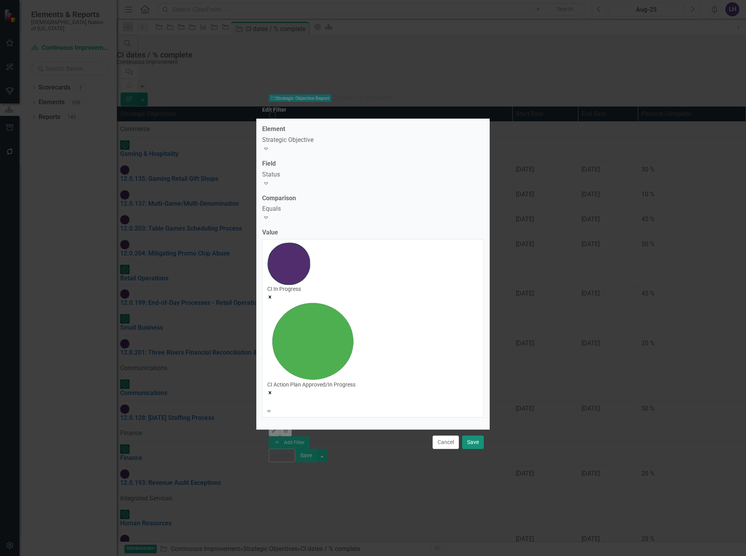
click at [477, 436] on button "Save" at bounding box center [473, 443] width 22 height 14
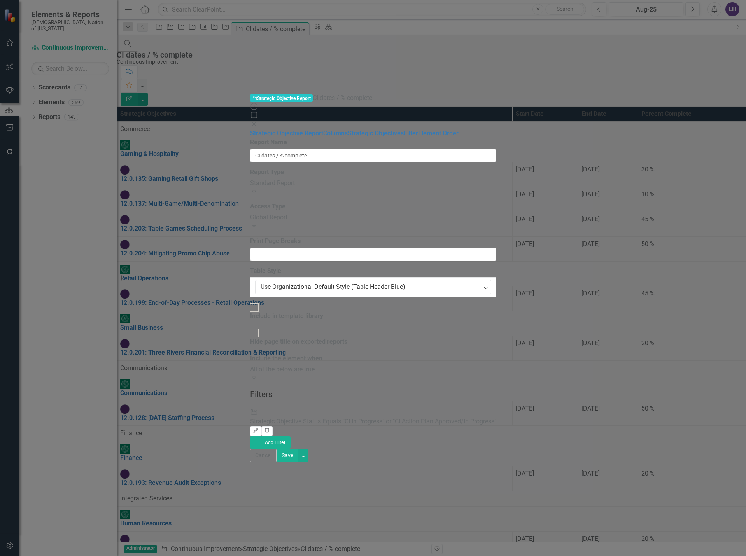
click at [298, 463] on button "Save" at bounding box center [288, 456] width 22 height 14
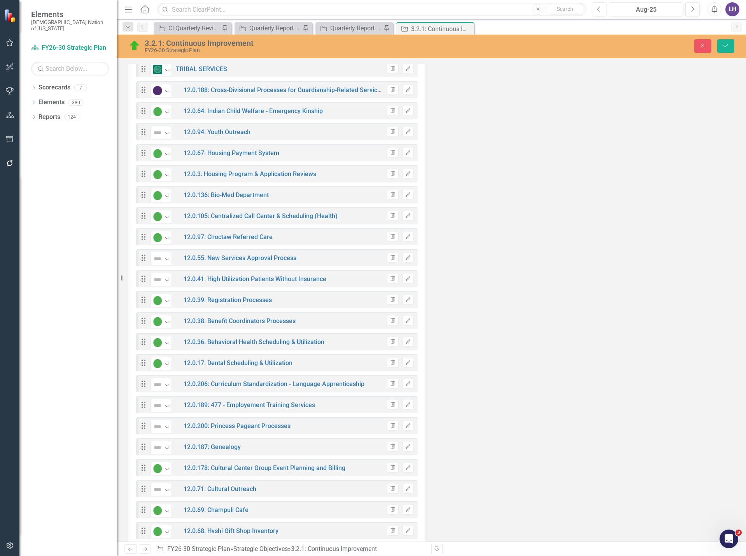
scroll to position [2046, 0]
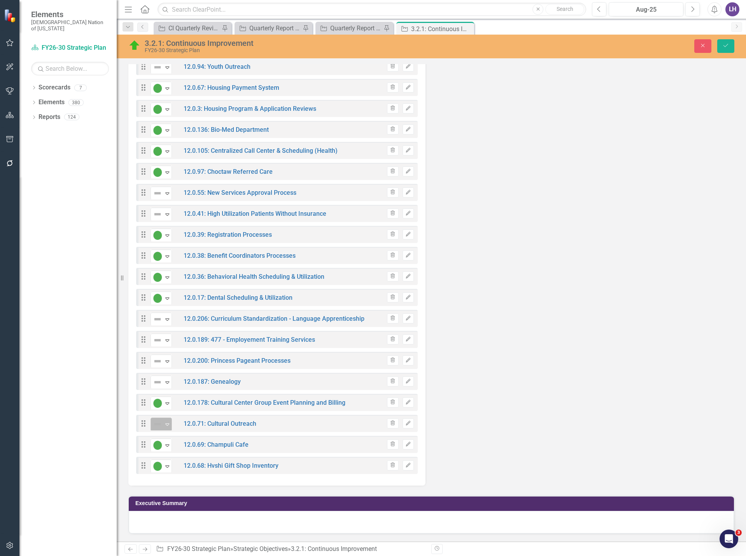
click at [164, 421] on icon "Expand" at bounding box center [167, 424] width 8 height 6
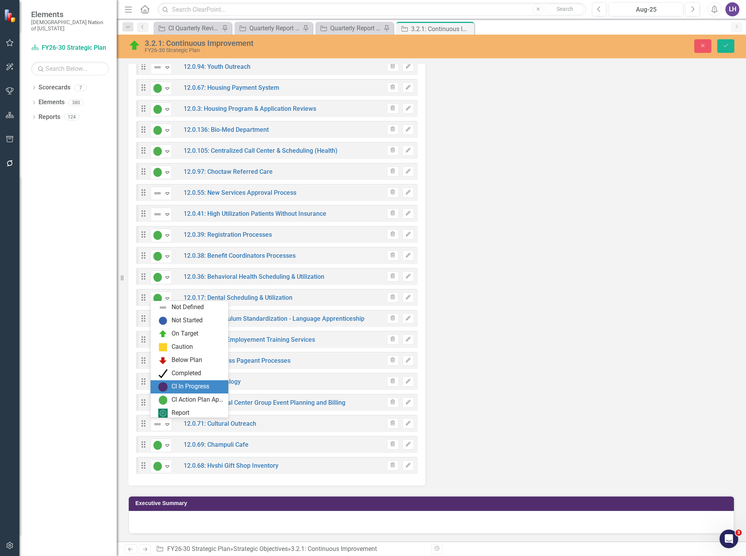
click at [186, 387] on div "CI In Progress" at bounding box center [191, 386] width 38 height 9
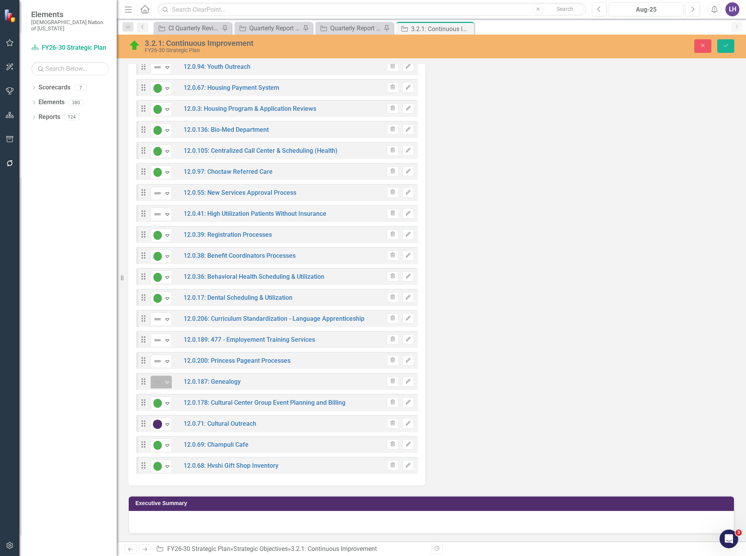
click at [164, 382] on icon "Expand" at bounding box center [167, 382] width 8 height 6
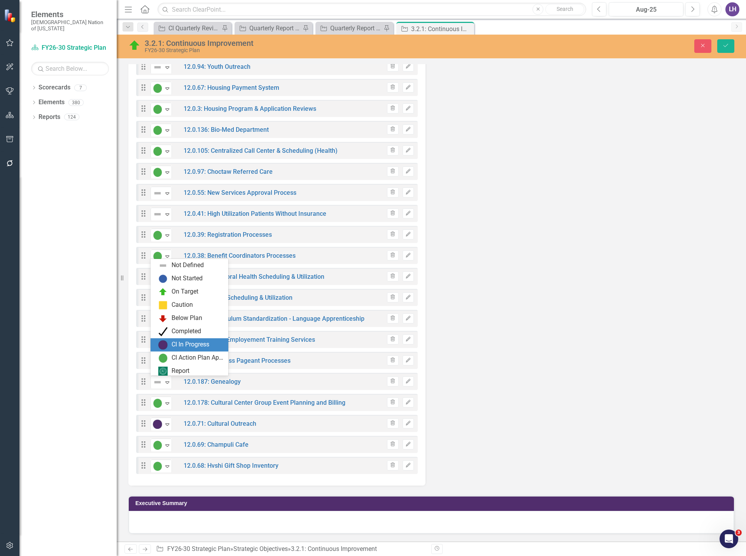
click at [176, 341] on div "CI In Progress" at bounding box center [191, 344] width 38 height 9
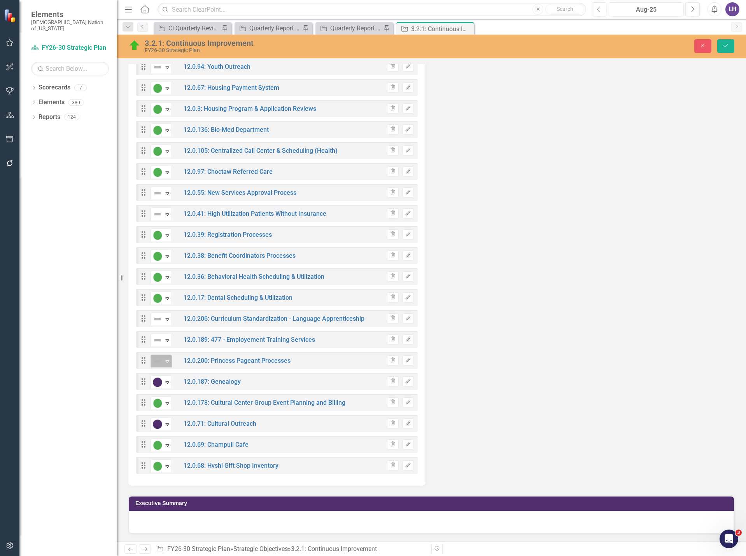
click at [162, 358] on div "Not Defined" at bounding box center [158, 361] width 10 height 9
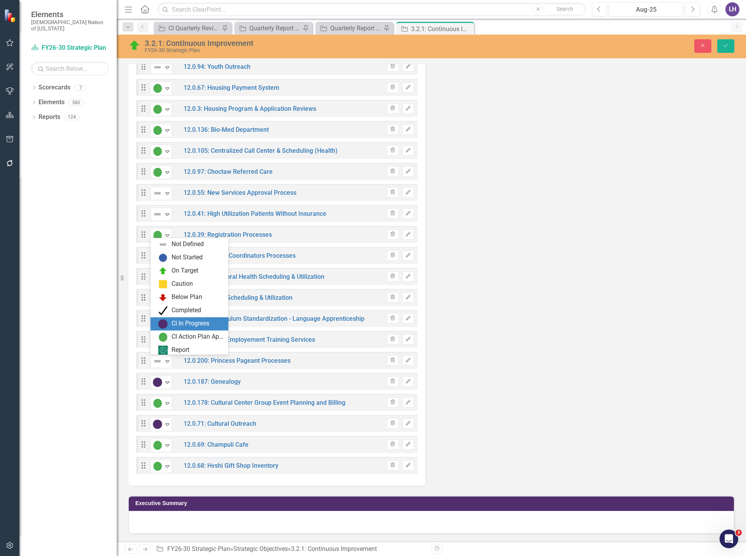
click at [175, 320] on div "CI In Progress" at bounding box center [191, 323] width 38 height 9
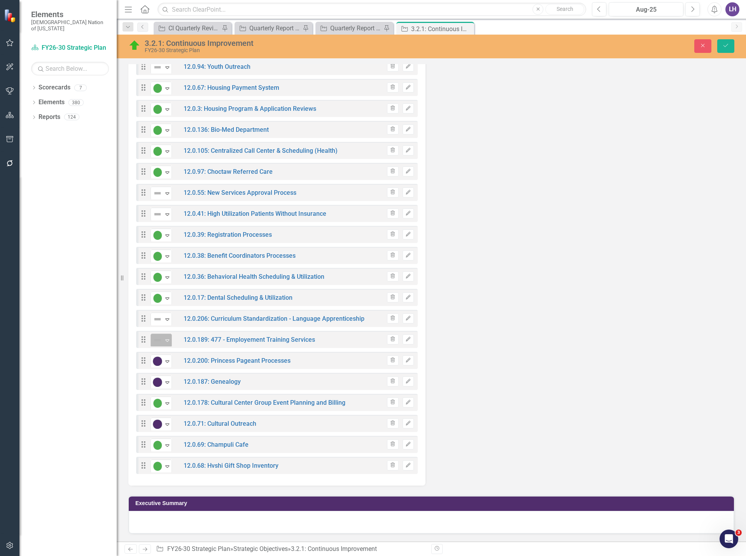
click at [160, 342] on img at bounding box center [157, 340] width 9 height 9
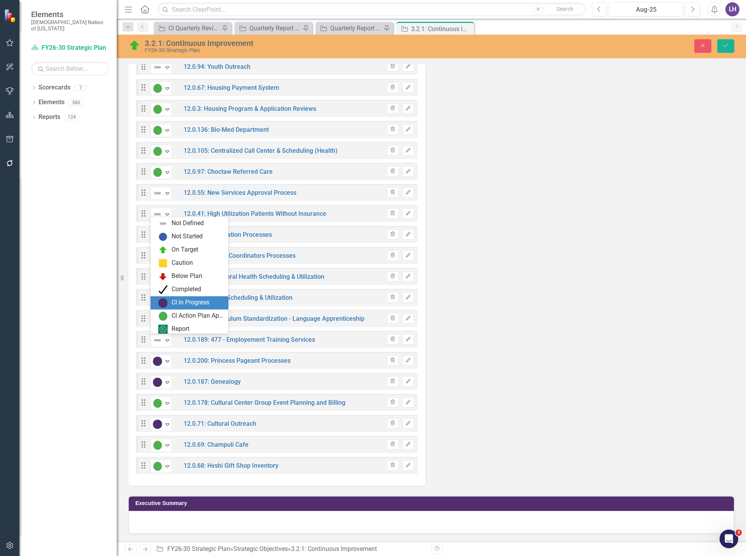
click at [182, 303] on div "CI In Progress" at bounding box center [191, 302] width 38 height 9
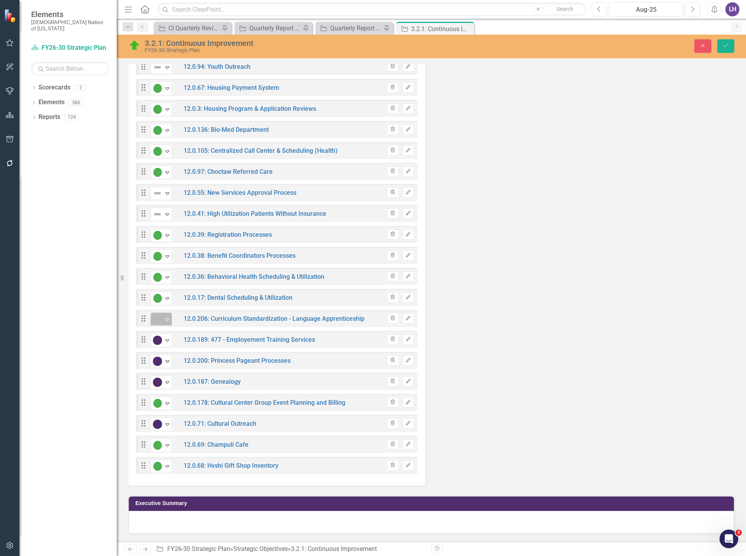
click at [160, 320] on img at bounding box center [157, 319] width 9 height 9
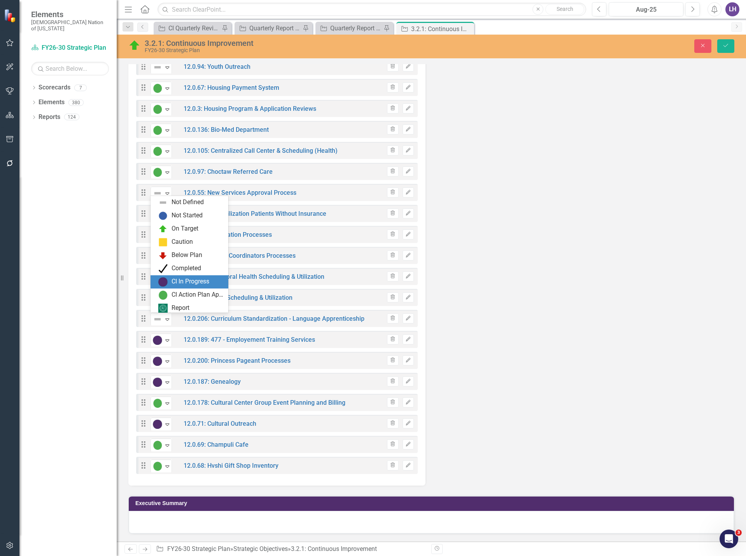
click at [182, 283] on div "CI In Progress" at bounding box center [191, 281] width 38 height 9
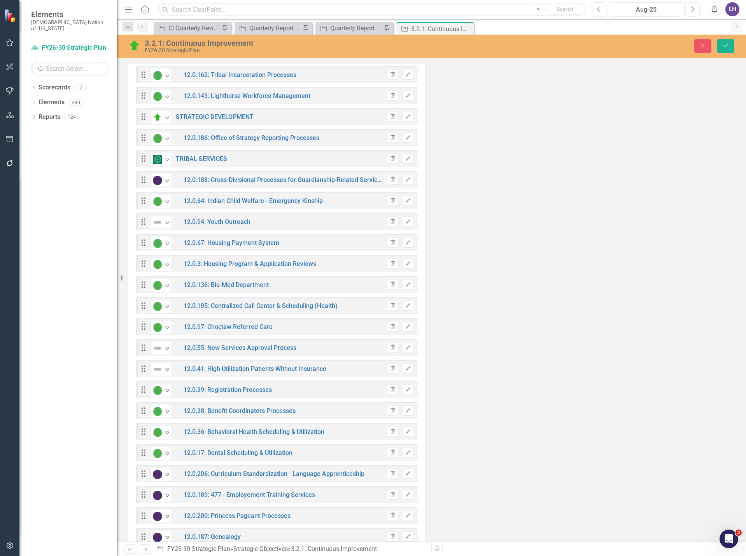
scroll to position [1891, 0]
click at [166, 376] on div "Expand" at bounding box center [167, 370] width 8 height 13
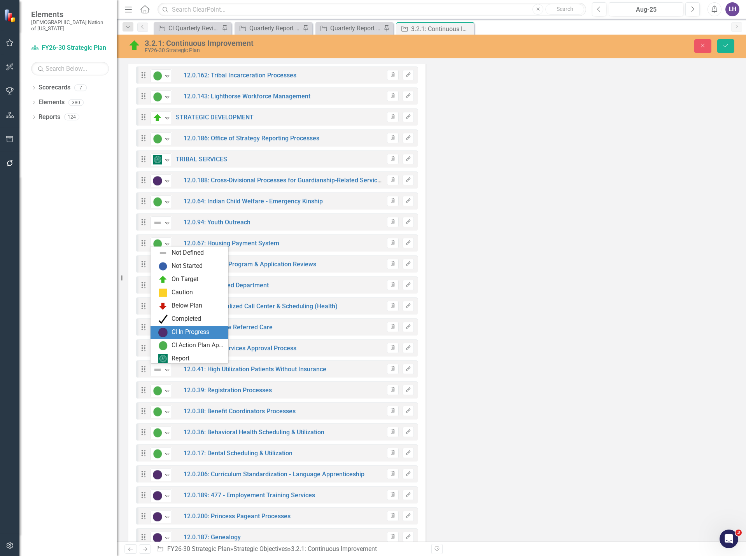
click at [170, 333] on div "CI In Progress" at bounding box center [190, 332] width 65 height 9
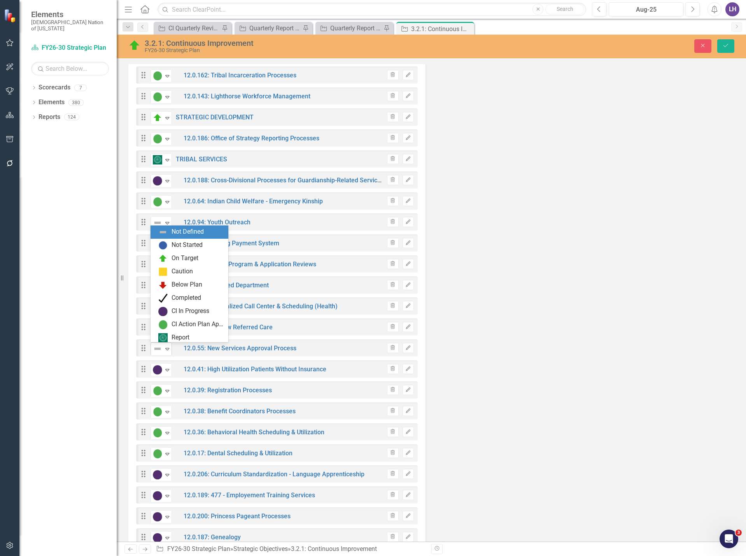
click at [165, 352] on icon "Expand" at bounding box center [167, 349] width 8 height 6
click at [177, 310] on div "CI In Progress" at bounding box center [191, 311] width 38 height 9
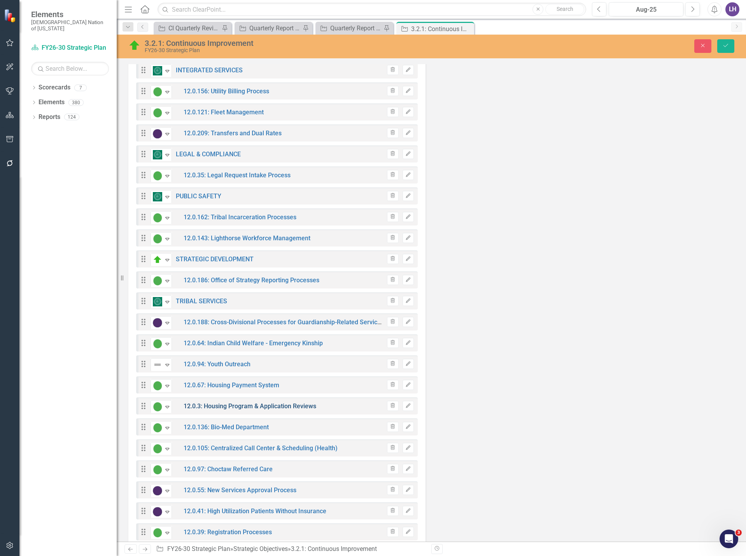
scroll to position [1774, 0]
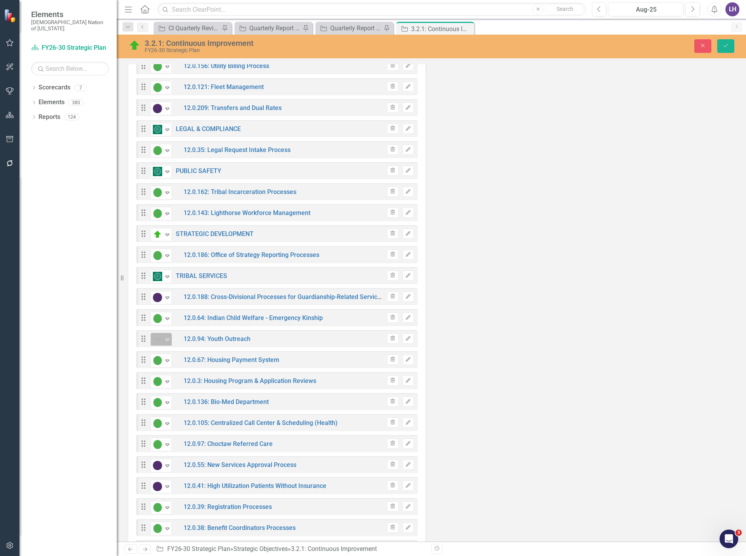
click at [163, 342] on div "Not Defined" at bounding box center [158, 339] width 12 height 11
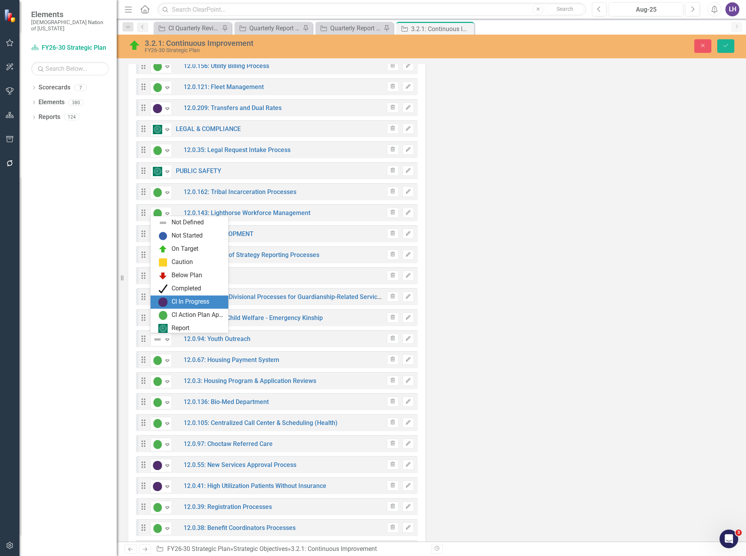
click at [172, 302] on div "CI In Progress" at bounding box center [191, 302] width 38 height 9
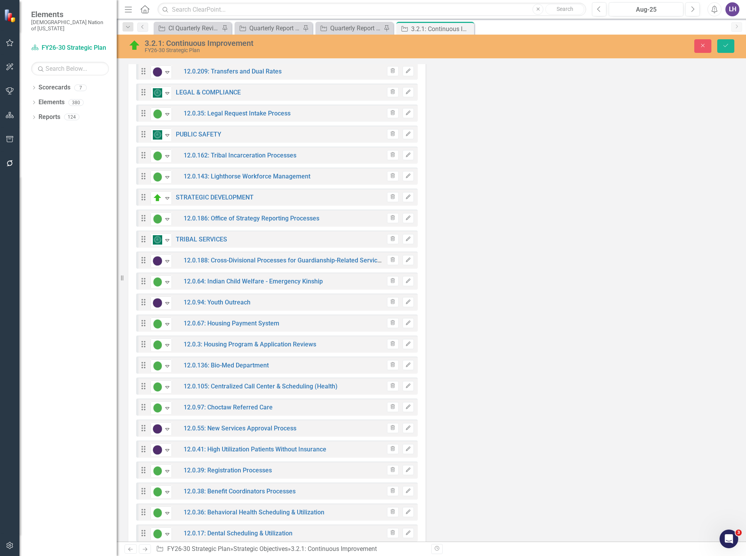
scroll to position [1968, 0]
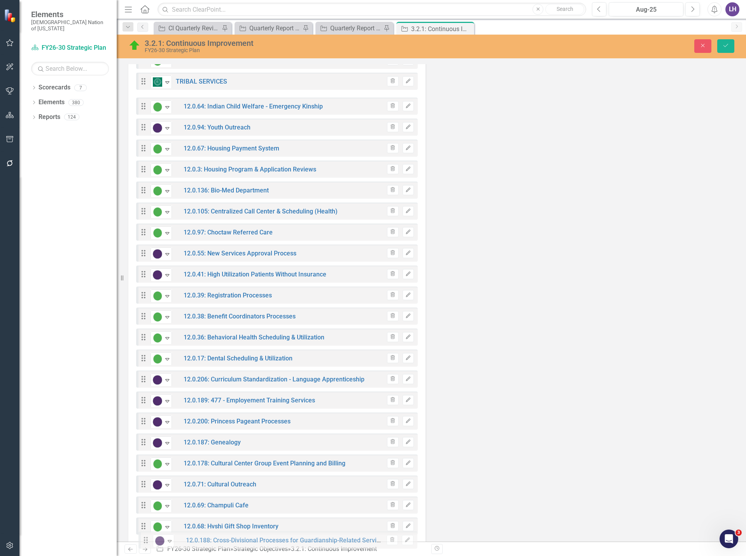
drag, startPoint x: 143, startPoint y: 103, endPoint x: 145, endPoint y: 538, distance: 435.8
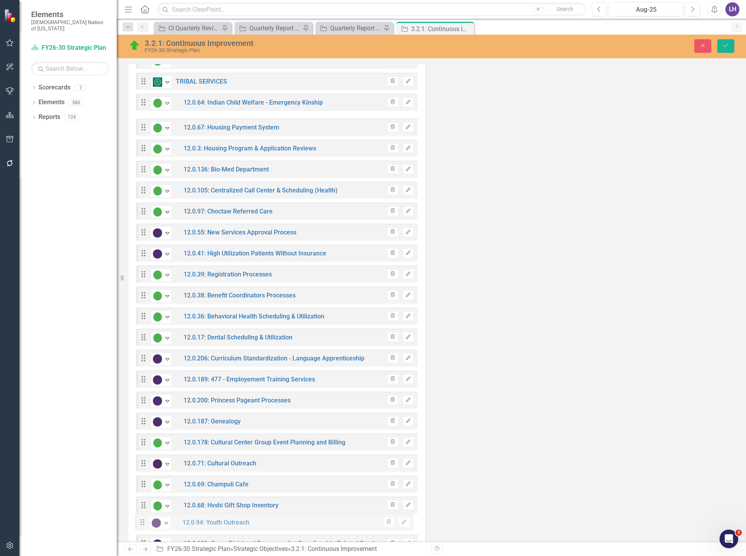
drag, startPoint x: 143, startPoint y: 123, endPoint x: 141, endPoint y: 521, distance: 398.8
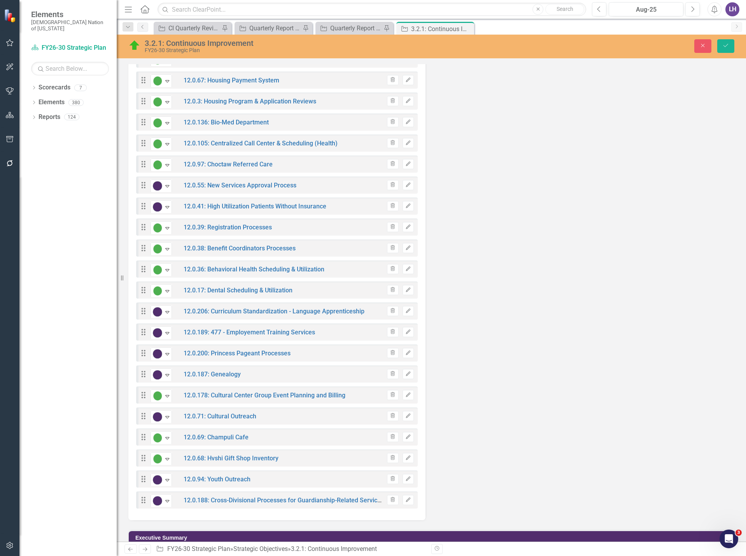
scroll to position [2046, 0]
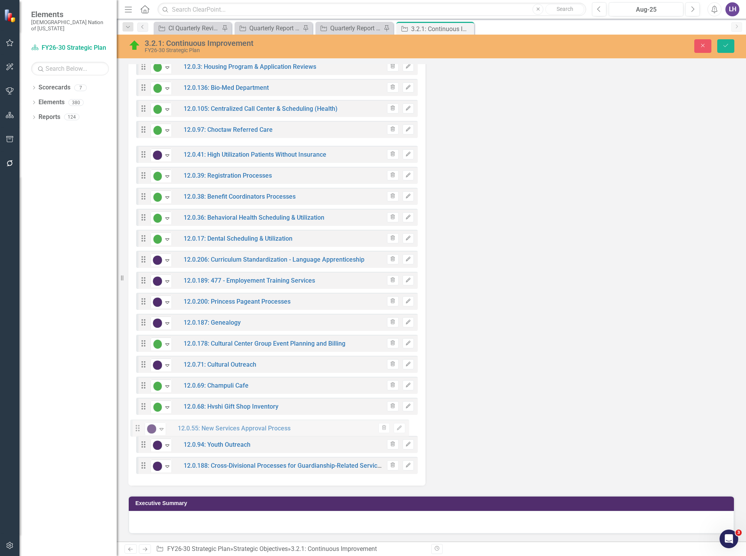
drag, startPoint x: 143, startPoint y: 149, endPoint x: 137, endPoint y: 426, distance: 277.9
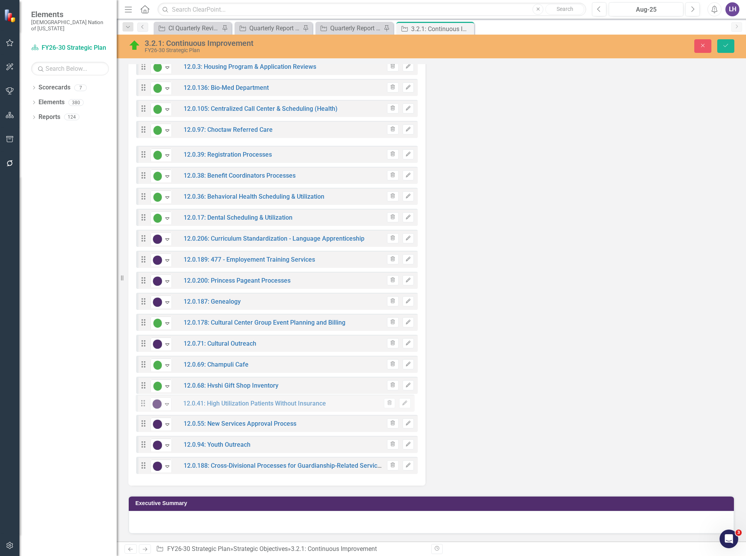
drag, startPoint x: 141, startPoint y: 149, endPoint x: 141, endPoint y: 402, distance: 252.9
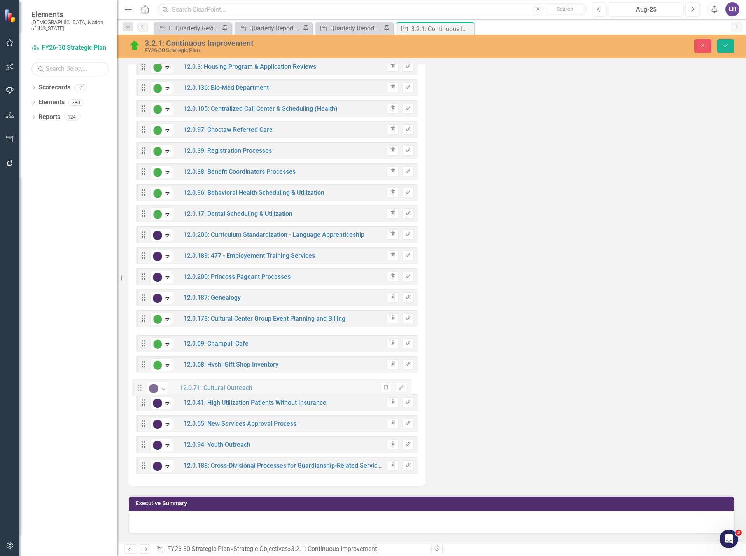
drag, startPoint x: 144, startPoint y: 337, endPoint x: 140, endPoint y: 386, distance: 48.4
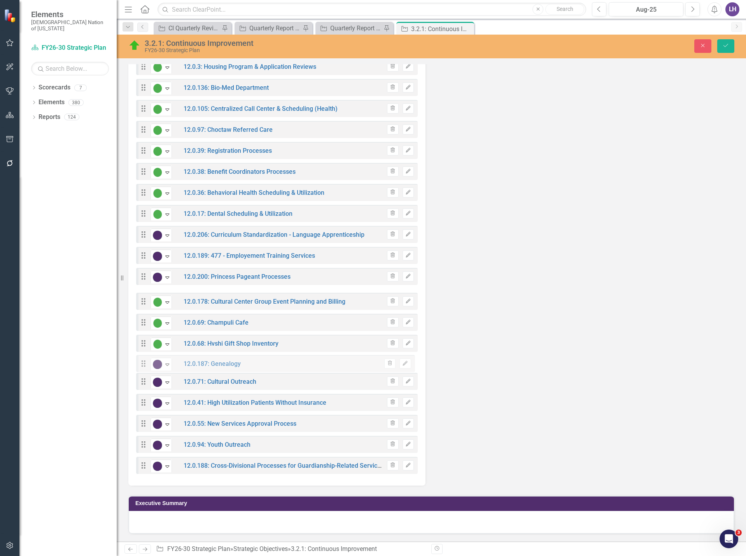
drag, startPoint x: 144, startPoint y: 295, endPoint x: 143, endPoint y: 361, distance: 66.9
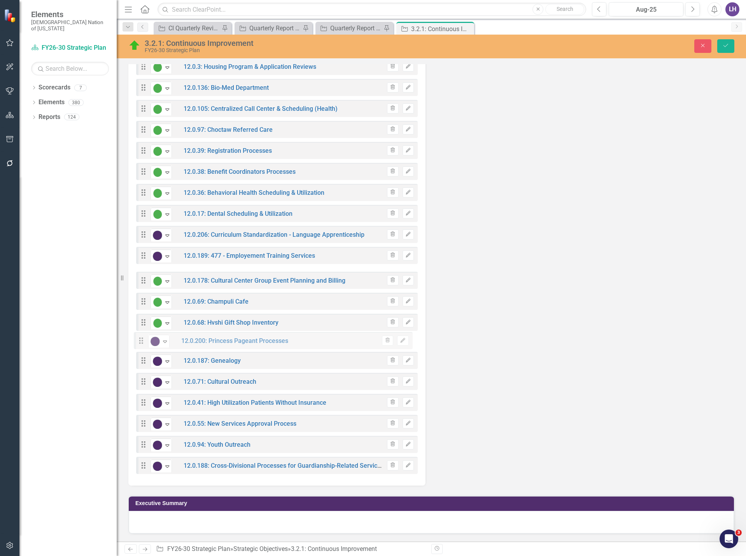
drag, startPoint x: 142, startPoint y: 274, endPoint x: 140, endPoint y: 338, distance: 64.2
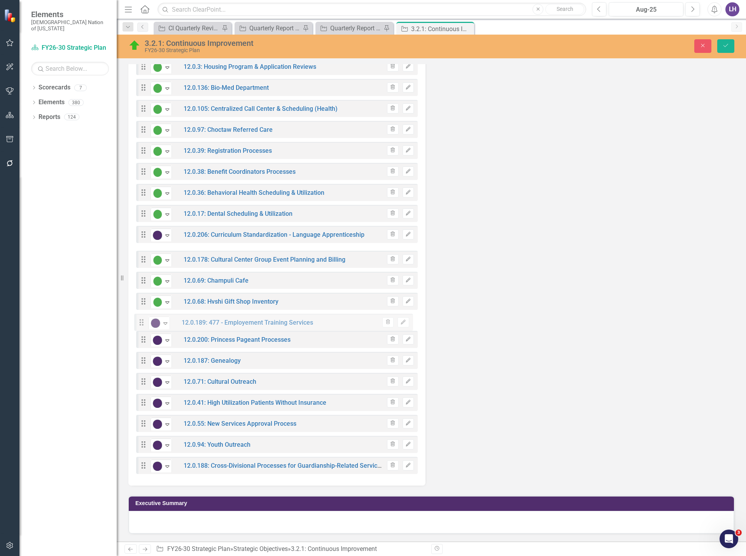
drag, startPoint x: 142, startPoint y: 257, endPoint x: 140, endPoint y: 324, distance: 66.9
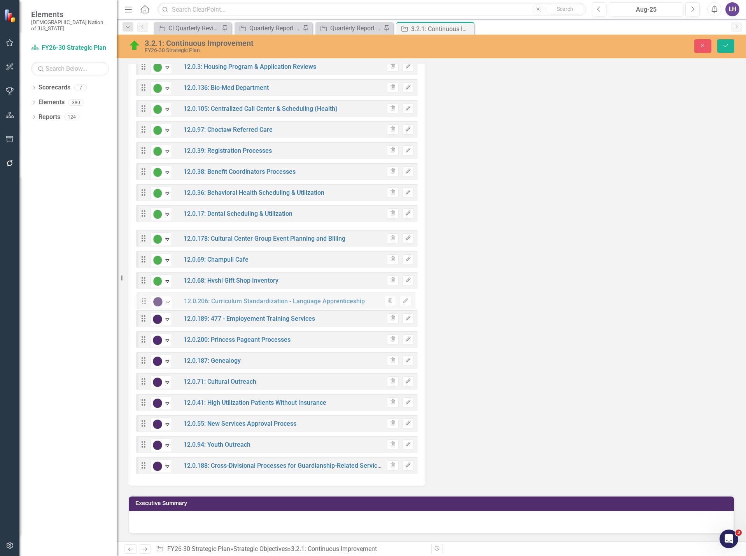
drag, startPoint x: 145, startPoint y: 232, endPoint x: 146, endPoint y: 299, distance: 66.5
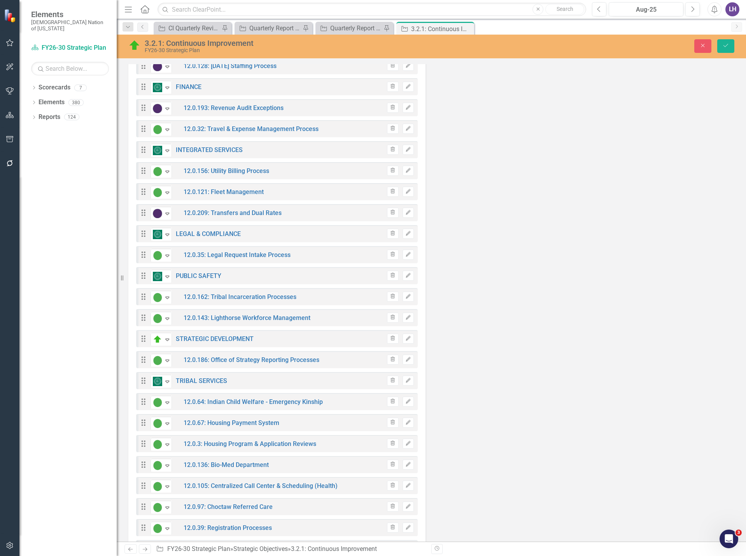
scroll to position [1501, 0]
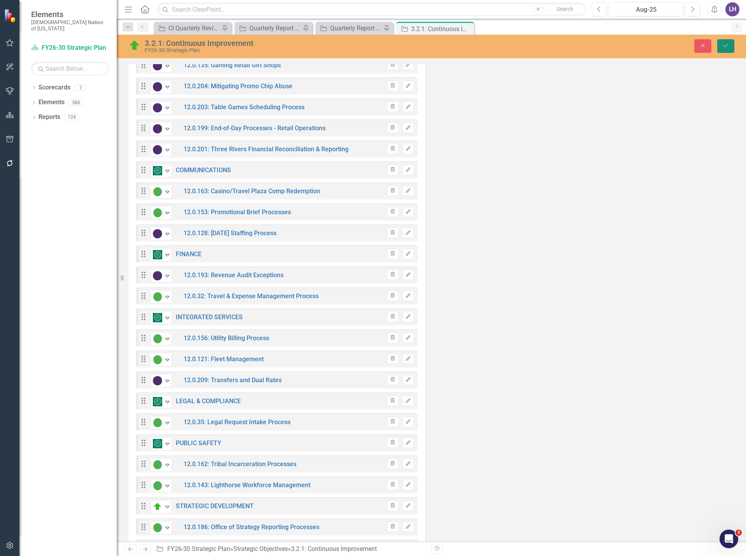
click at [725, 47] on icon "submit" at bounding box center [726, 45] width 5 height 3
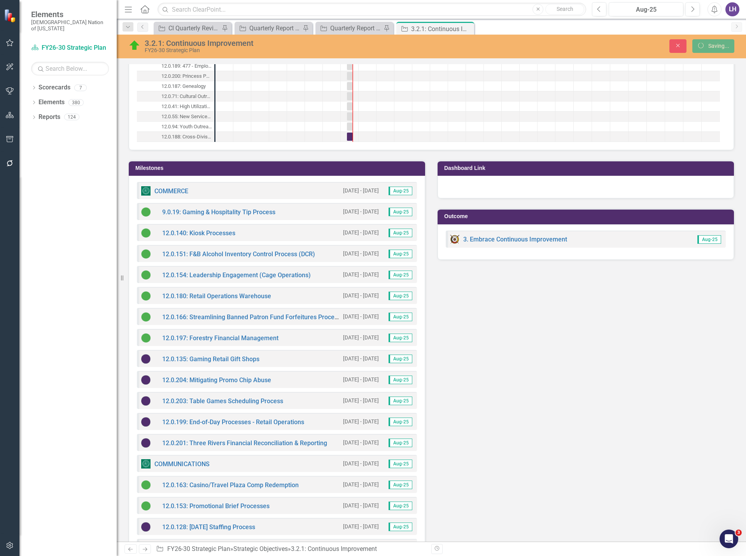
scroll to position [720, 0]
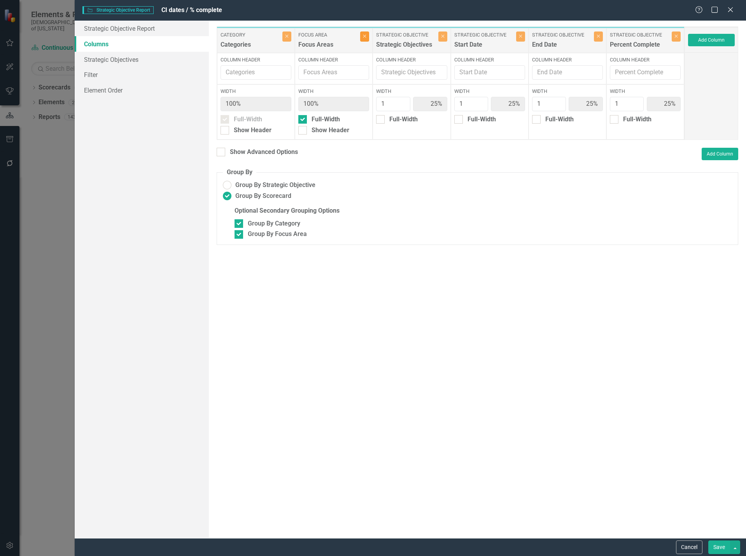
click at [364, 37] on icon "Close" at bounding box center [365, 36] width 4 height 5
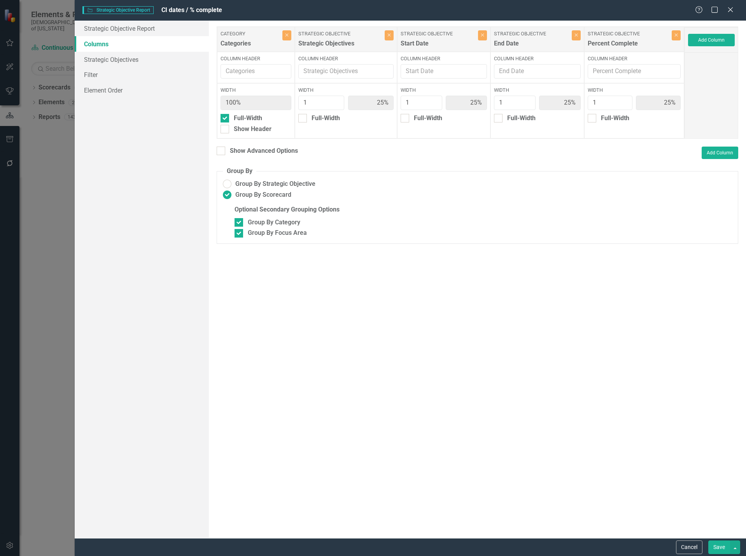
click at [715, 549] on button "Save" at bounding box center [720, 548] width 22 height 14
radio input "false"
checkbox input "false"
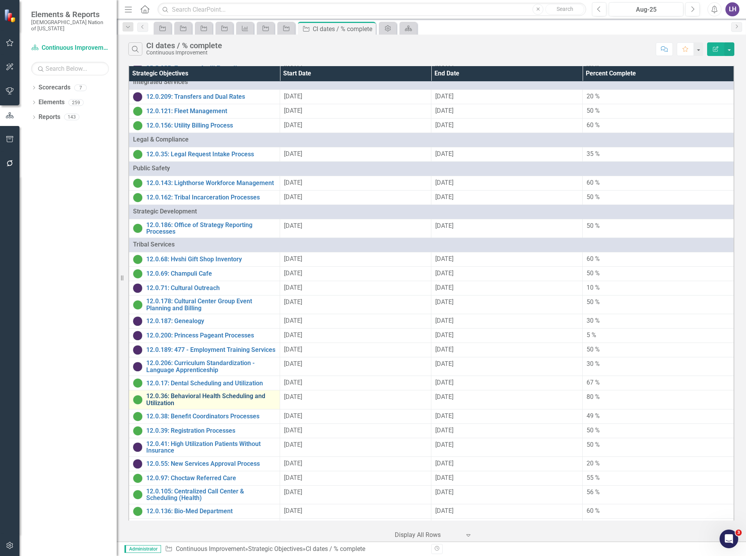
scroll to position [427, 0]
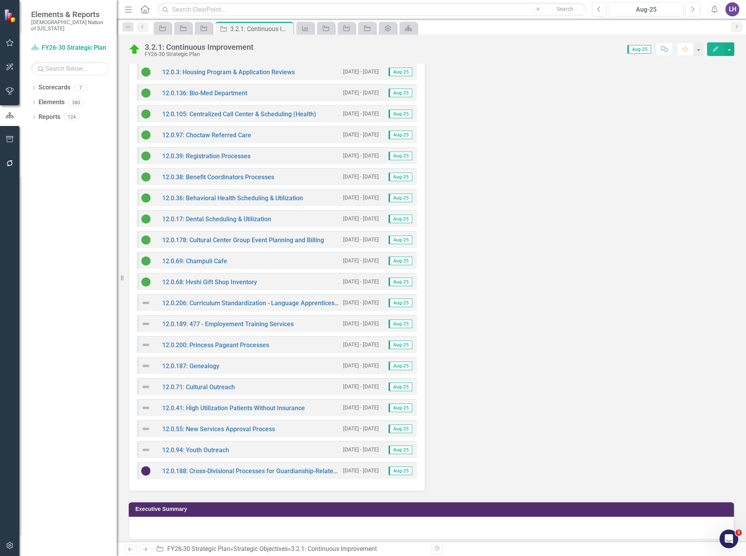
scroll to position [2009, 0]
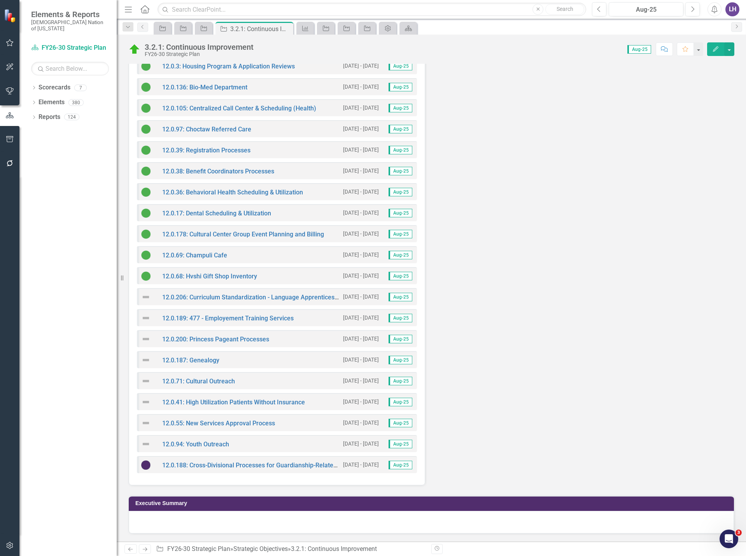
click at [158, 296] on div "12.0.206: Curriculum Standardization - Language Apprenticeship" at bounding box center [240, 297] width 198 height 9
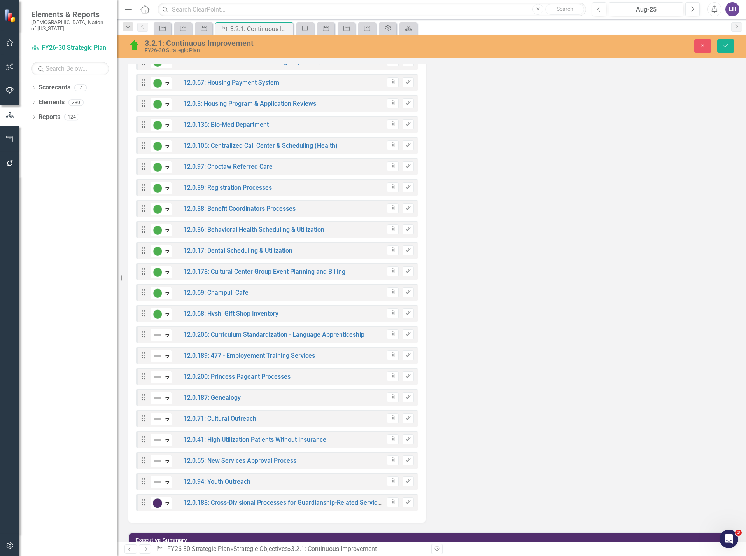
scroll to position [2013, 0]
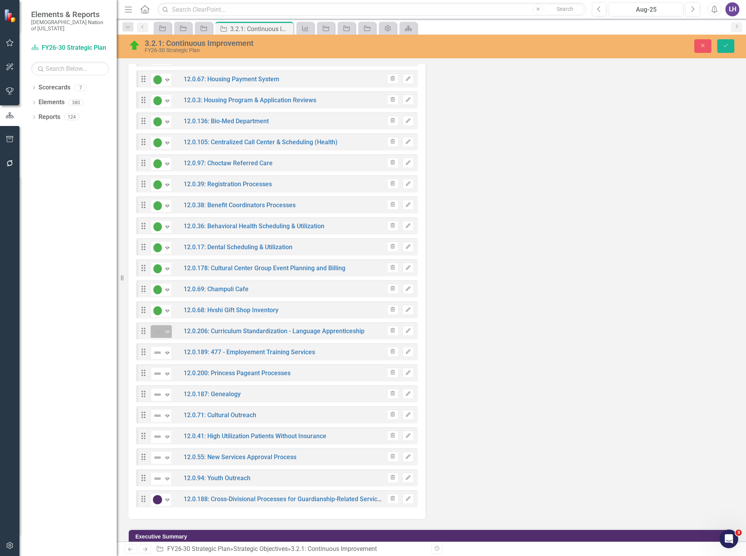
click at [166, 333] on icon "Expand" at bounding box center [167, 332] width 8 height 6
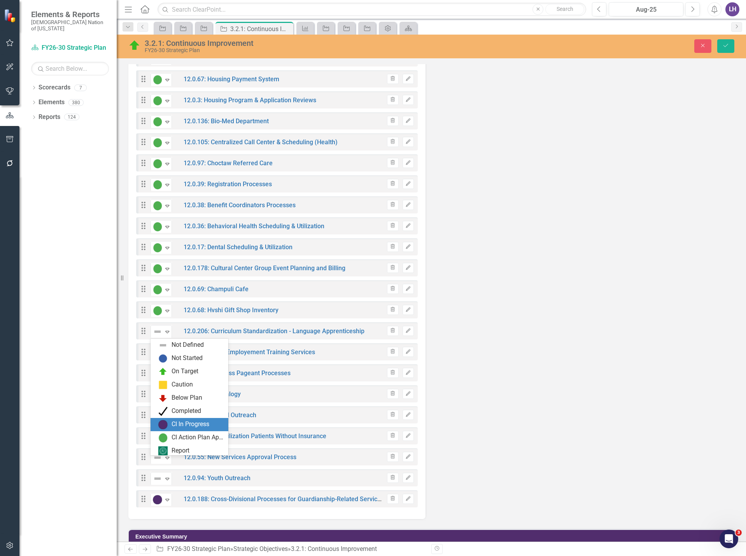
click at [181, 425] on div "CI In Progress" at bounding box center [191, 424] width 38 height 9
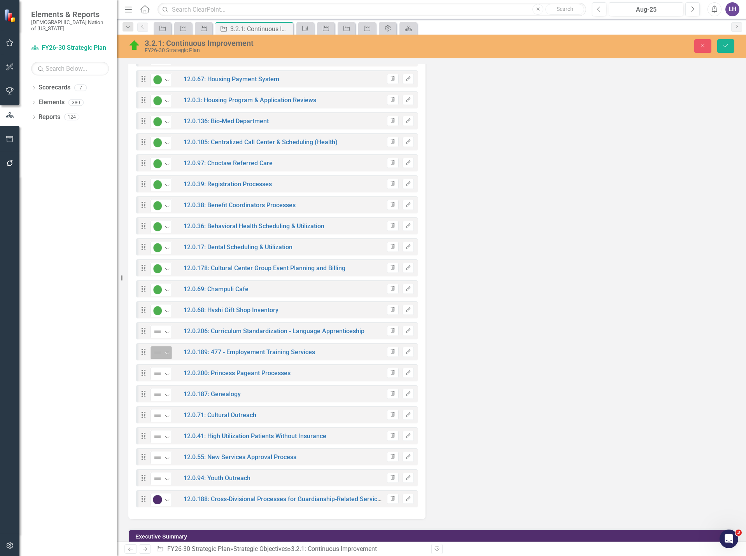
click at [162, 349] on img at bounding box center [157, 352] width 9 height 9
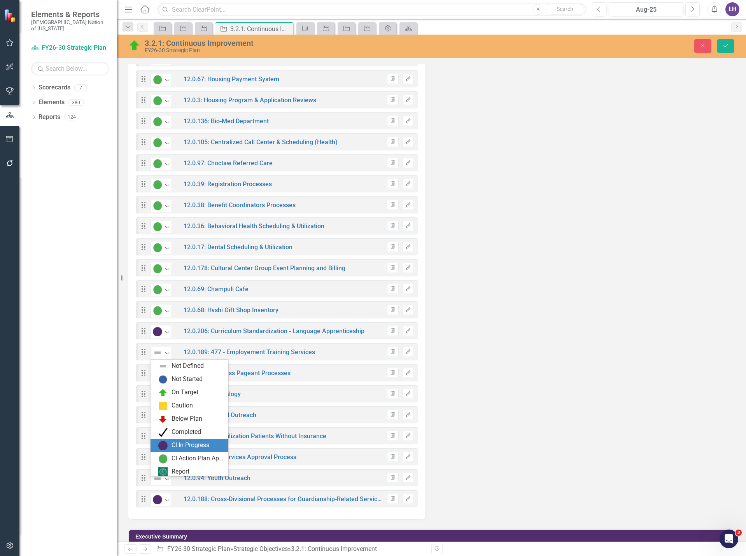
click at [170, 444] on div "CI In Progress" at bounding box center [190, 445] width 65 height 9
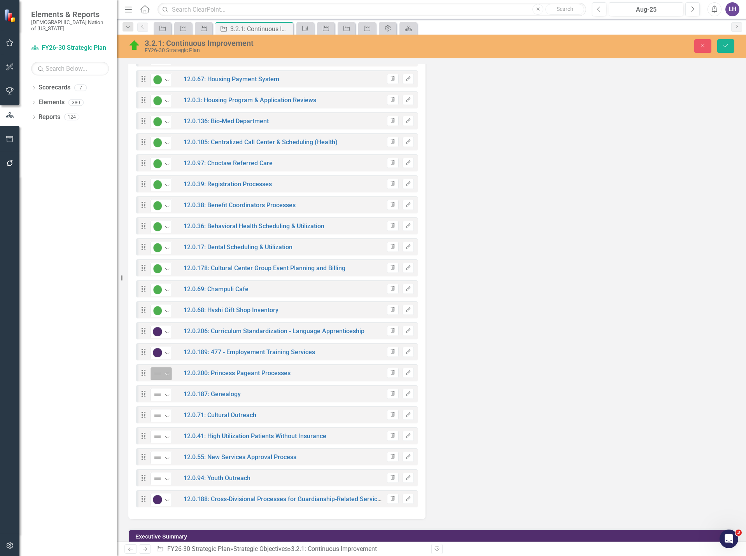
click at [159, 374] on img at bounding box center [157, 373] width 9 height 9
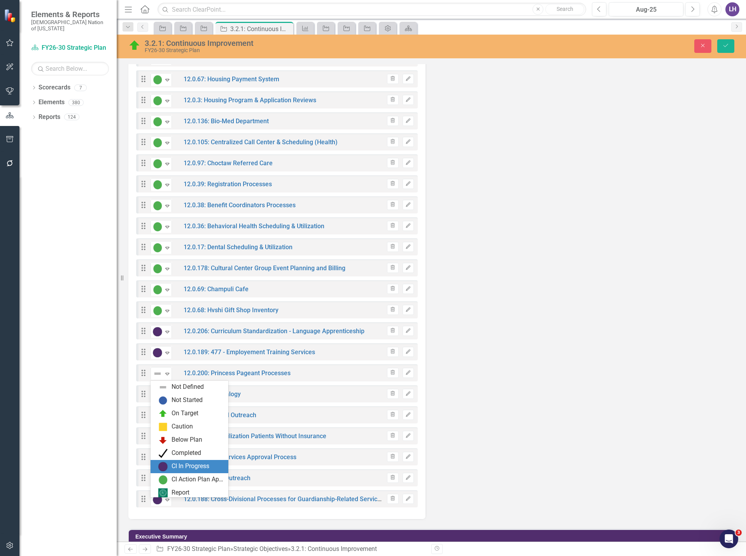
click at [178, 466] on div "CI In Progress" at bounding box center [191, 466] width 38 height 9
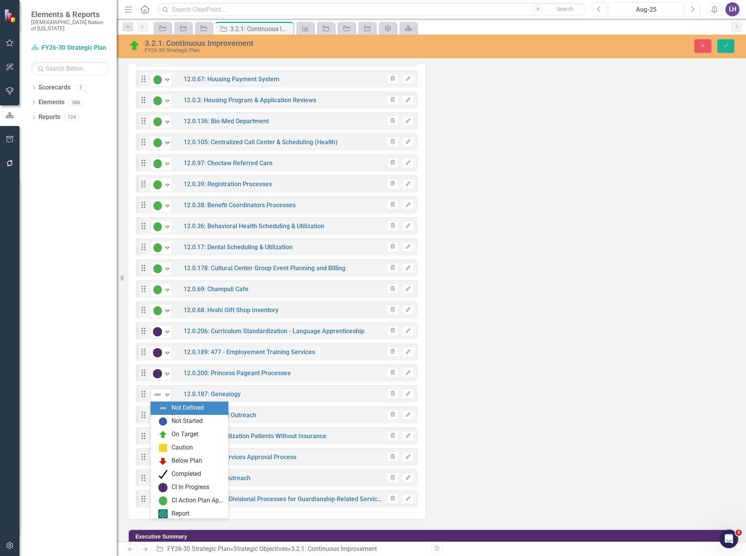
click at [162, 396] on img at bounding box center [157, 394] width 9 height 9
click at [174, 485] on div "CI In Progress" at bounding box center [191, 487] width 38 height 9
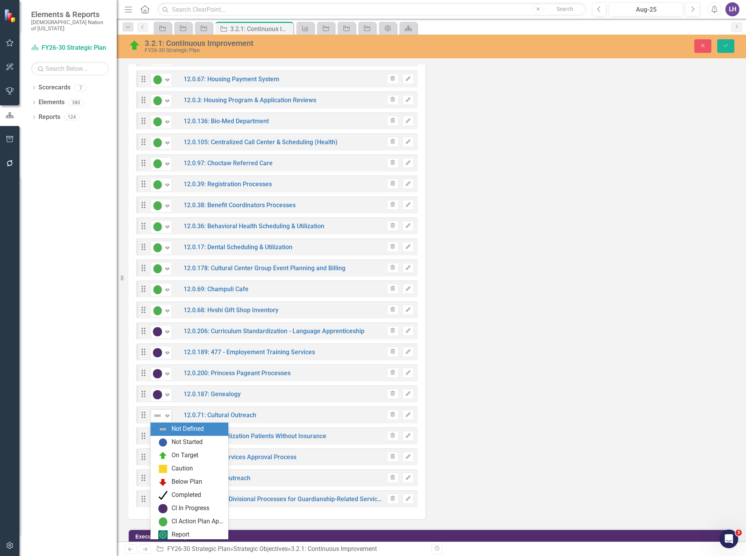
click at [166, 418] on icon "Expand" at bounding box center [167, 416] width 8 height 6
click at [187, 507] on div "CI In Progress" at bounding box center [191, 508] width 38 height 9
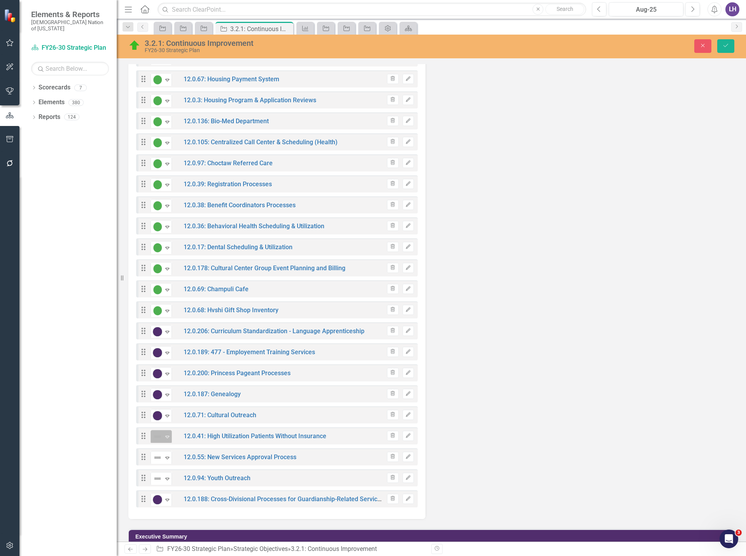
click at [155, 441] on img at bounding box center [157, 436] width 9 height 9
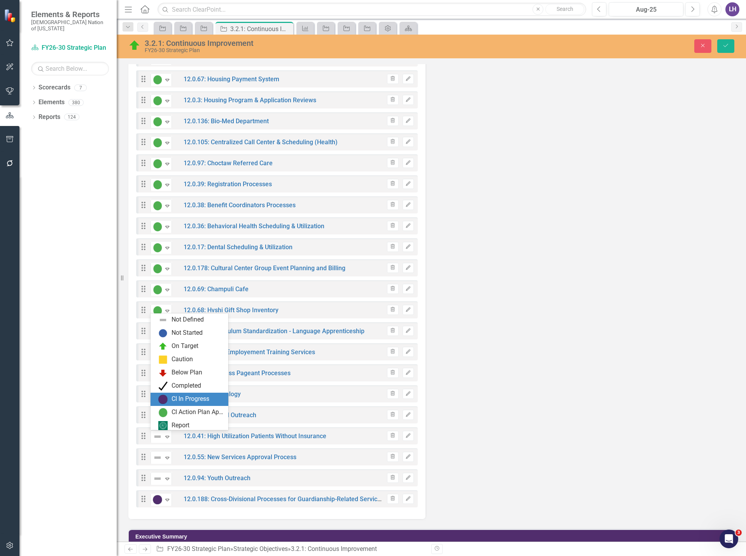
click at [174, 401] on div "CI In Progress" at bounding box center [191, 399] width 38 height 9
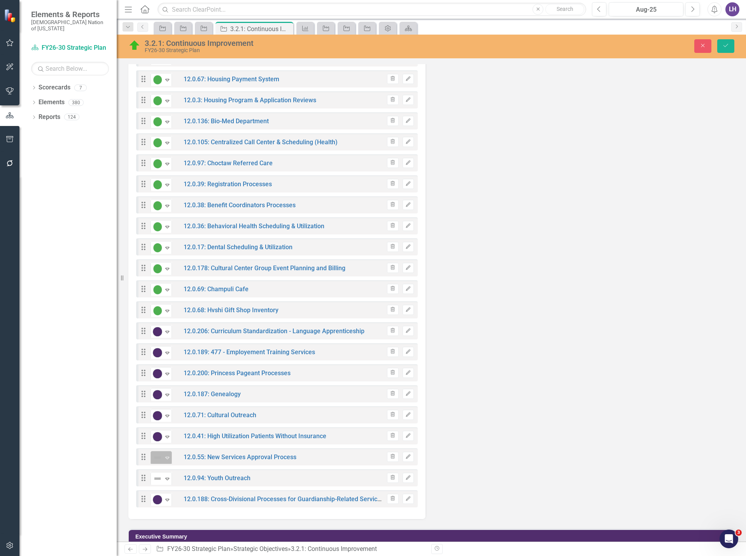
click at [159, 459] on img at bounding box center [157, 457] width 9 height 9
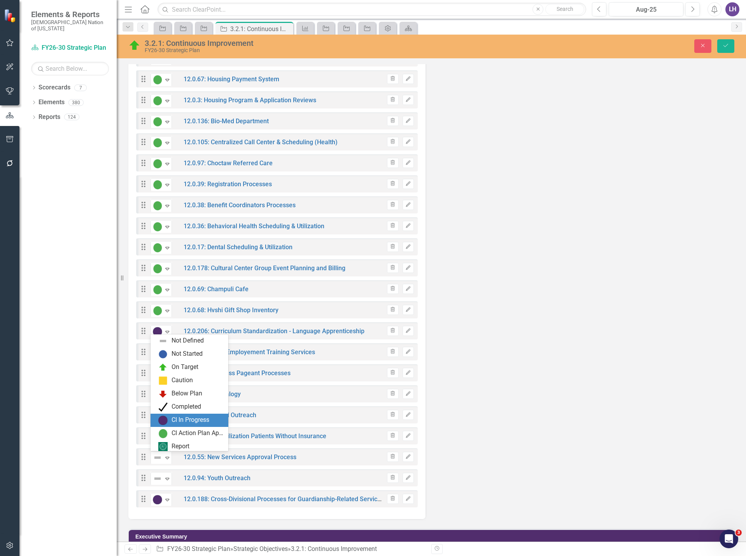
click at [175, 418] on div "CI In Progress" at bounding box center [191, 420] width 38 height 9
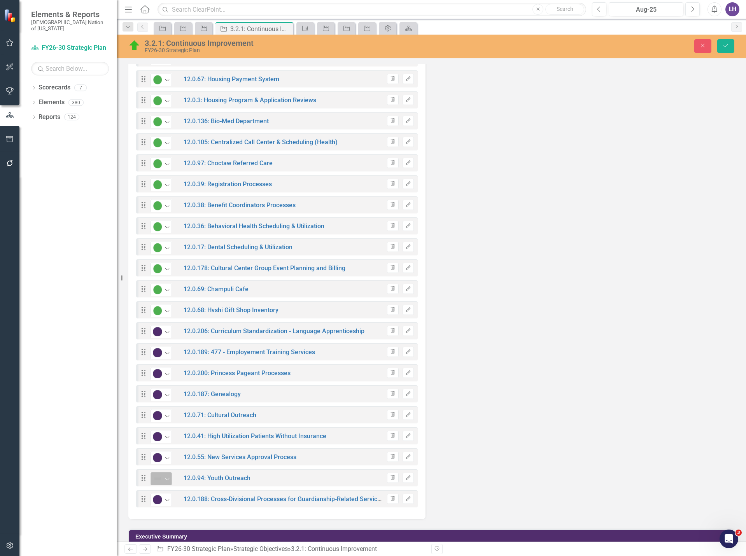
click at [159, 474] on img at bounding box center [157, 478] width 9 height 9
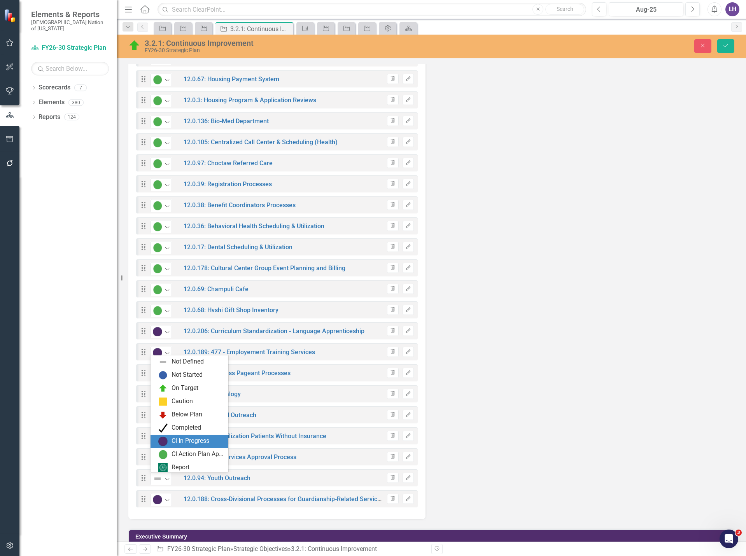
click at [178, 438] on div "CI In Progress" at bounding box center [191, 441] width 38 height 9
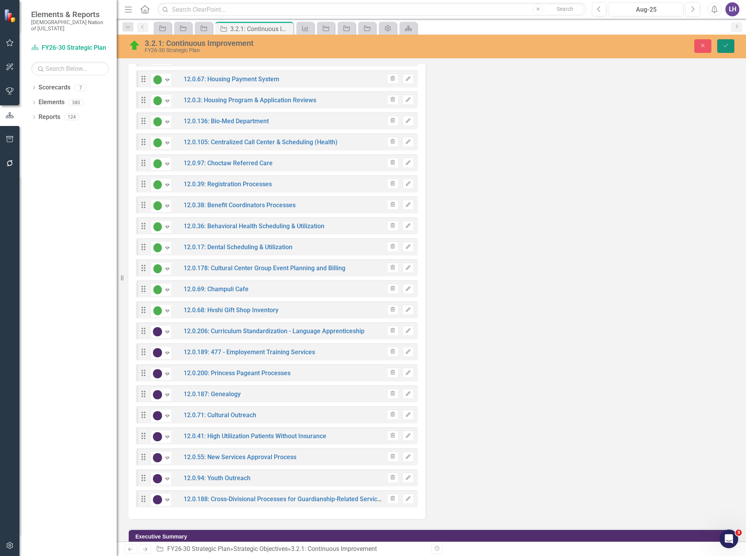
click at [725, 49] on button "Save" at bounding box center [725, 46] width 17 height 14
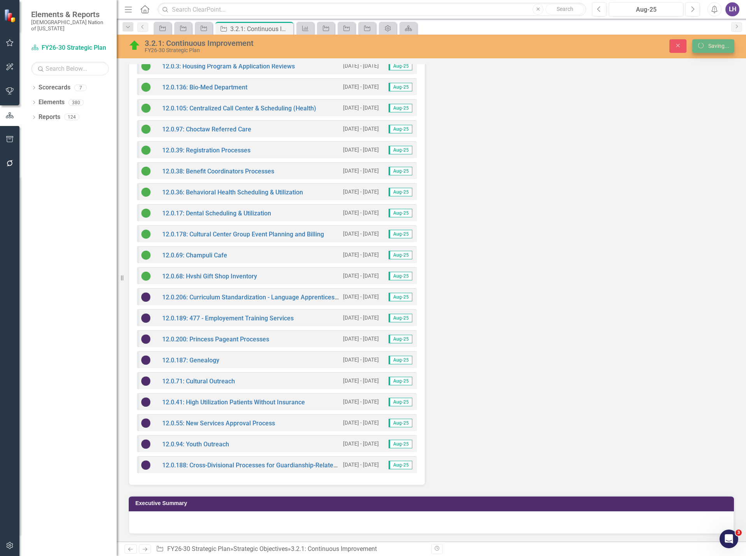
scroll to position [2009, 0]
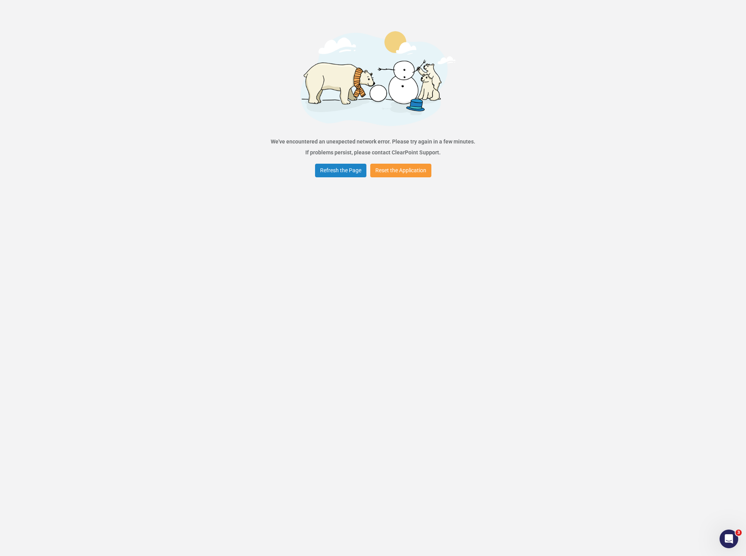
click at [425, 167] on button "Reset the Application" at bounding box center [400, 171] width 61 height 14
